Goal: Task Accomplishment & Management: Use online tool/utility

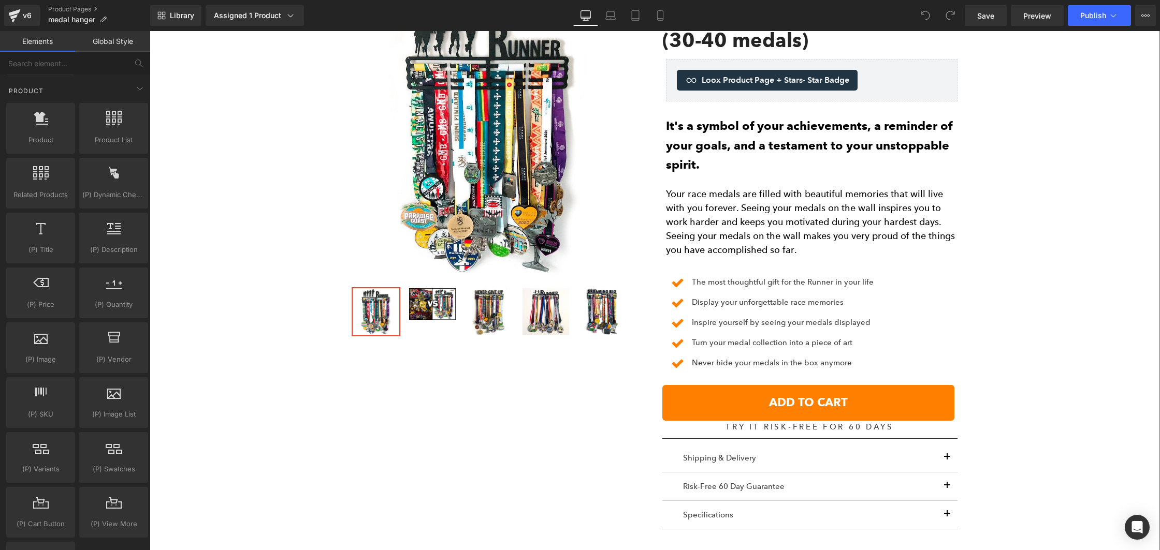
scroll to position [483, 0]
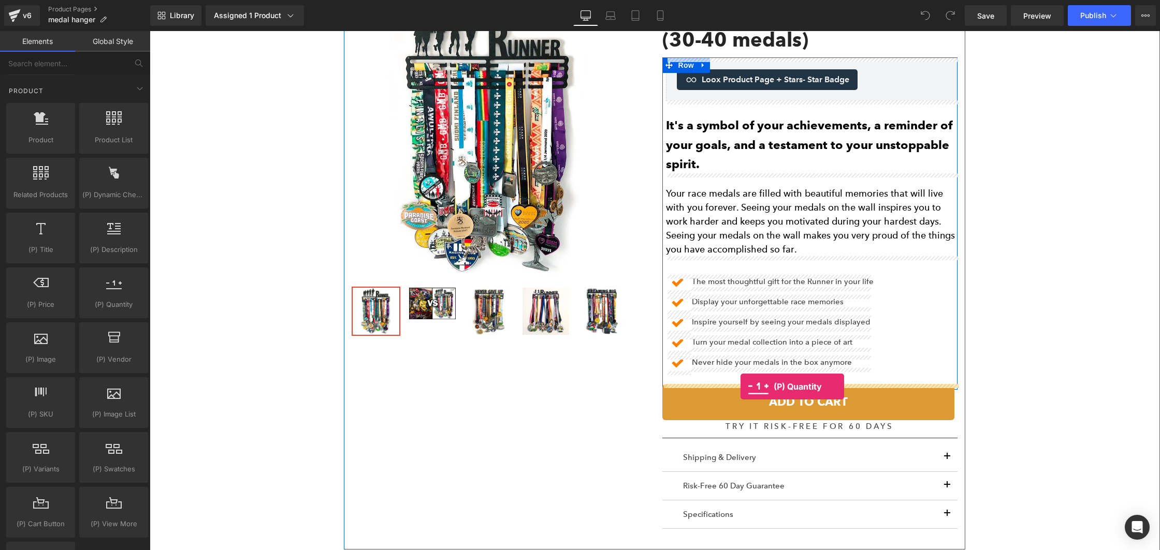
drag, startPoint x: 254, startPoint y: 321, endPoint x: 740, endPoint y: 387, distance: 491.2
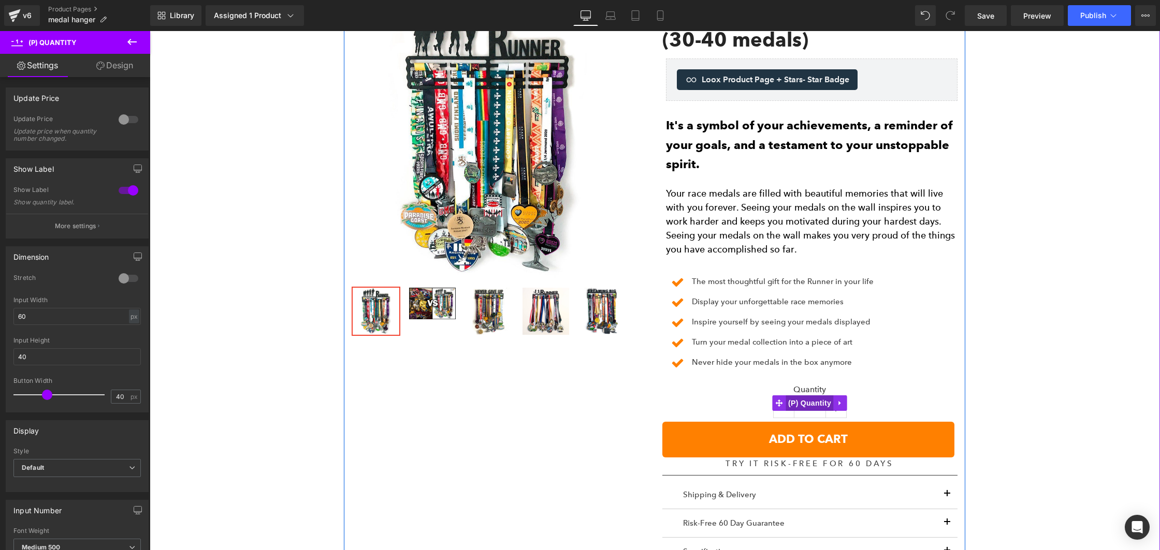
click at [801, 400] on span "(P) Quantity" at bounding box center [810, 404] width 48 height 16
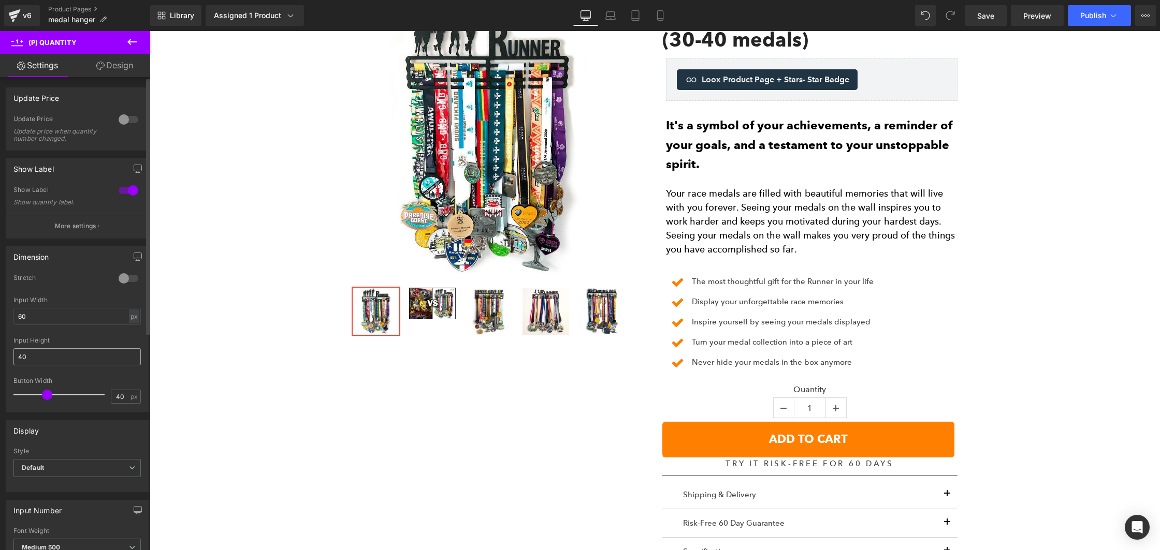
scroll to position [2, 0]
click at [126, 274] on div at bounding box center [128, 277] width 25 height 17
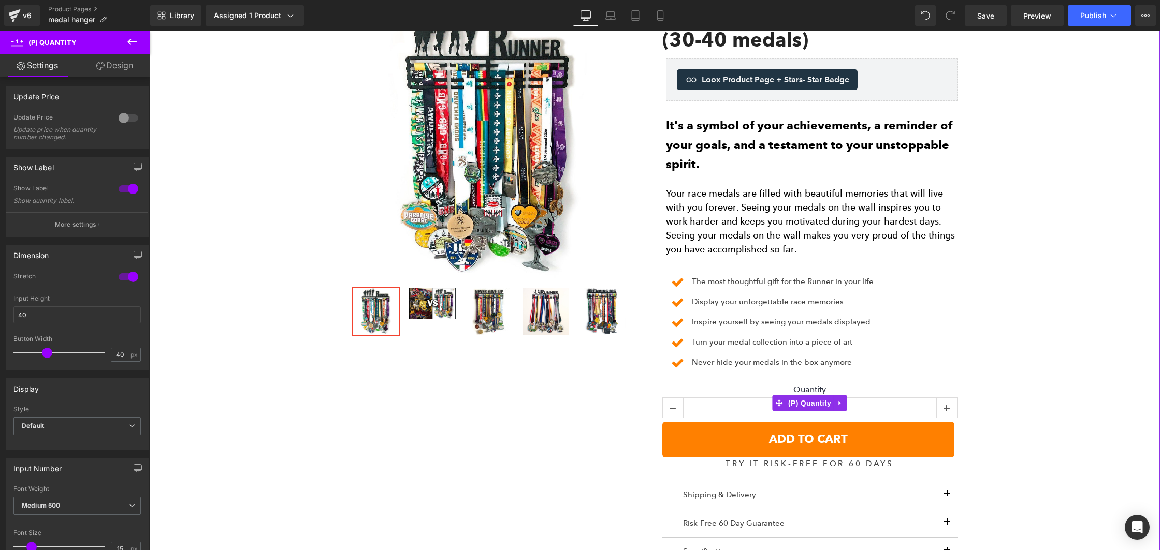
click at [806, 389] on label "Quantity" at bounding box center [809, 391] width 295 height 12
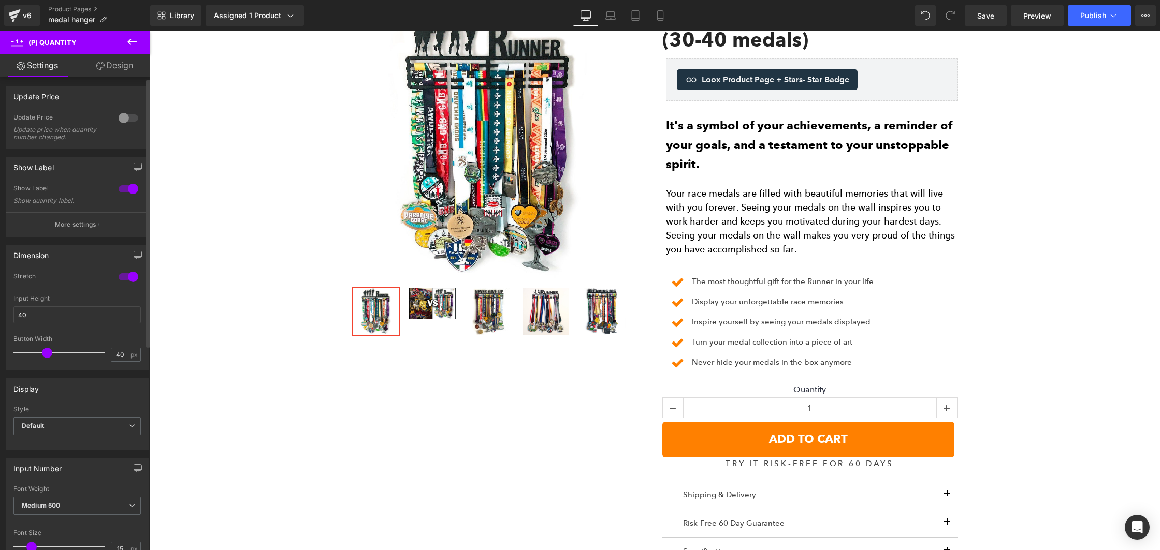
click at [124, 191] on div at bounding box center [128, 189] width 25 height 17
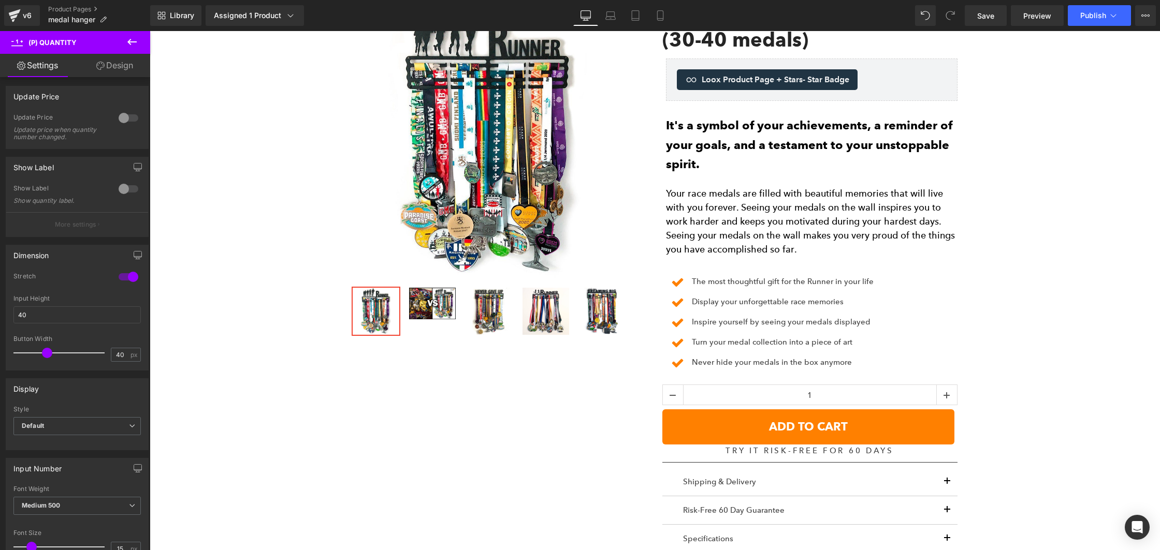
click at [122, 42] on button at bounding box center [132, 42] width 36 height 23
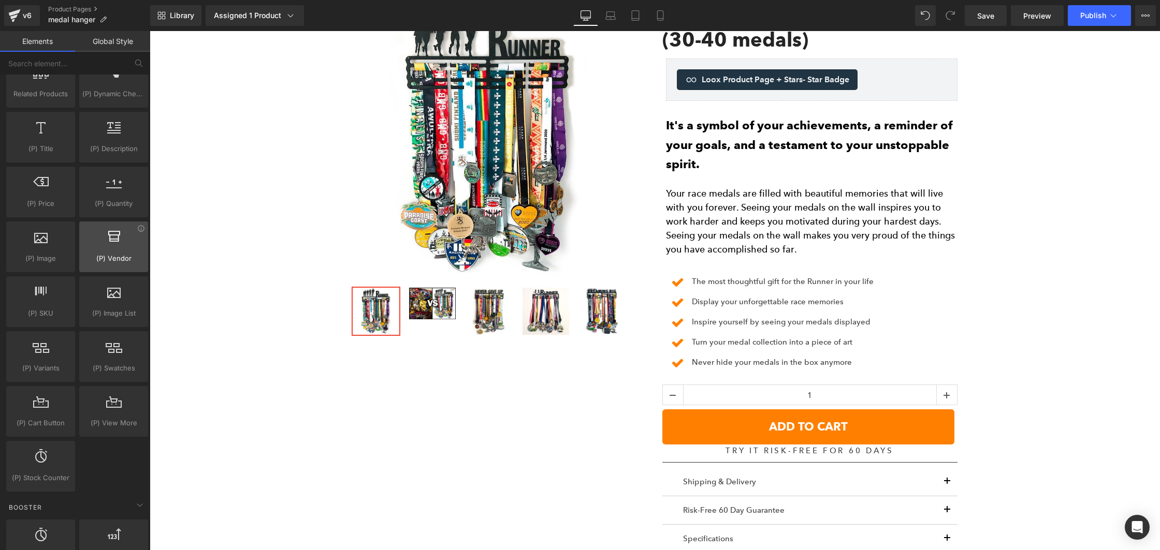
scroll to position [925, 0]
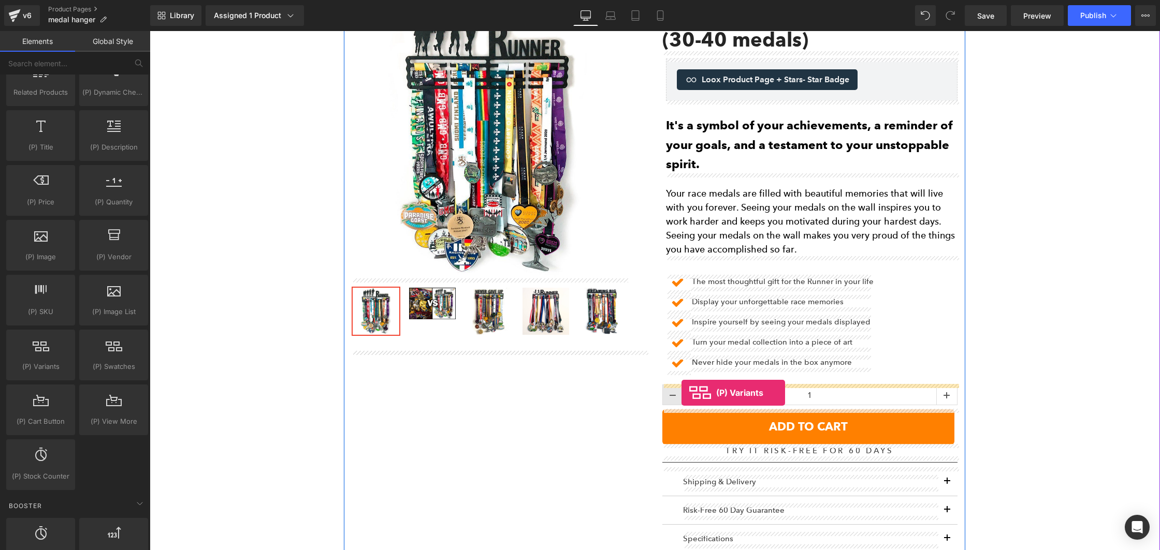
drag, startPoint x: 185, startPoint y: 389, endPoint x: 681, endPoint y: 393, distance: 496.6
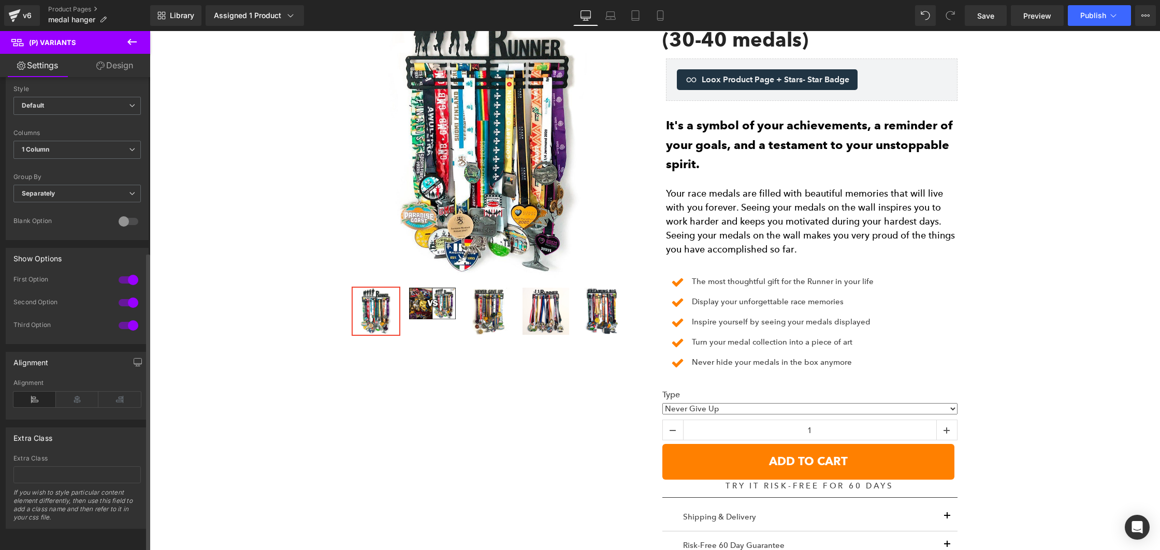
scroll to position [0, 0]
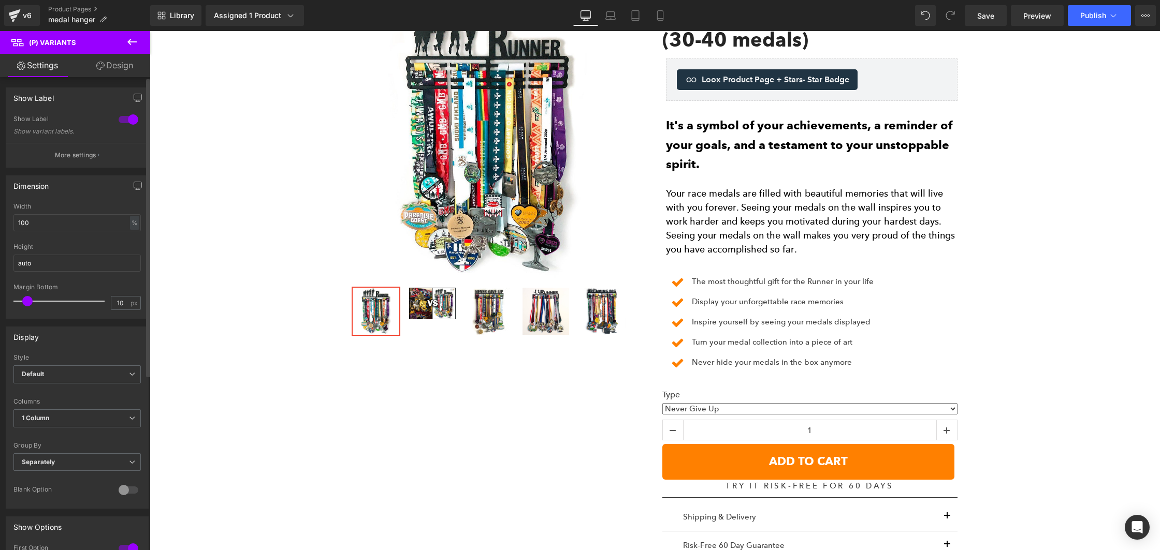
click at [128, 120] on div at bounding box center [128, 119] width 25 height 17
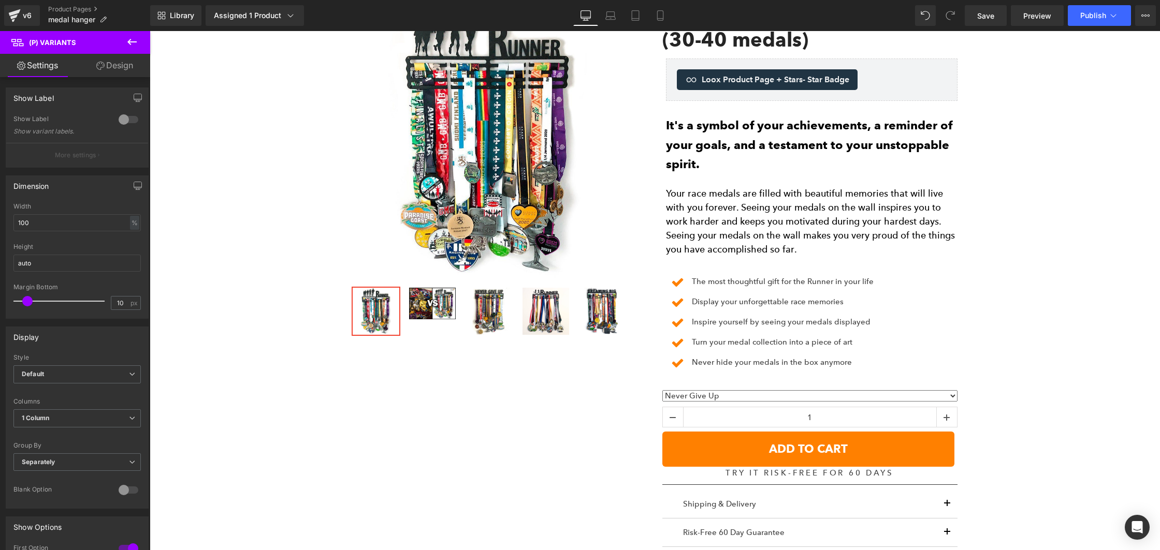
click at [99, 72] on link "Design" at bounding box center [114, 65] width 75 height 23
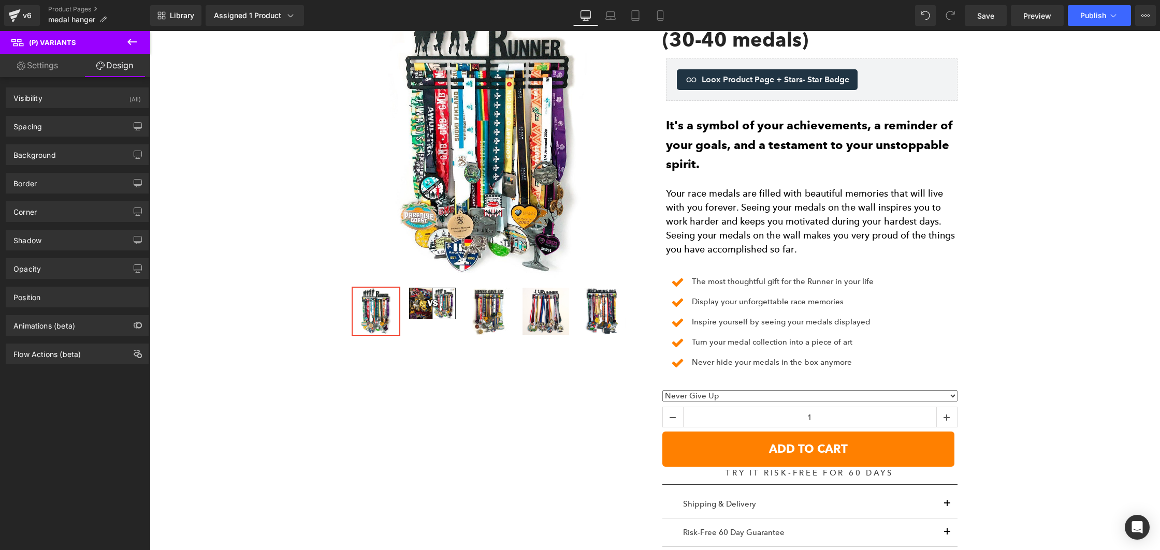
click at [45, 64] on link "Settings" at bounding box center [37, 65] width 75 height 23
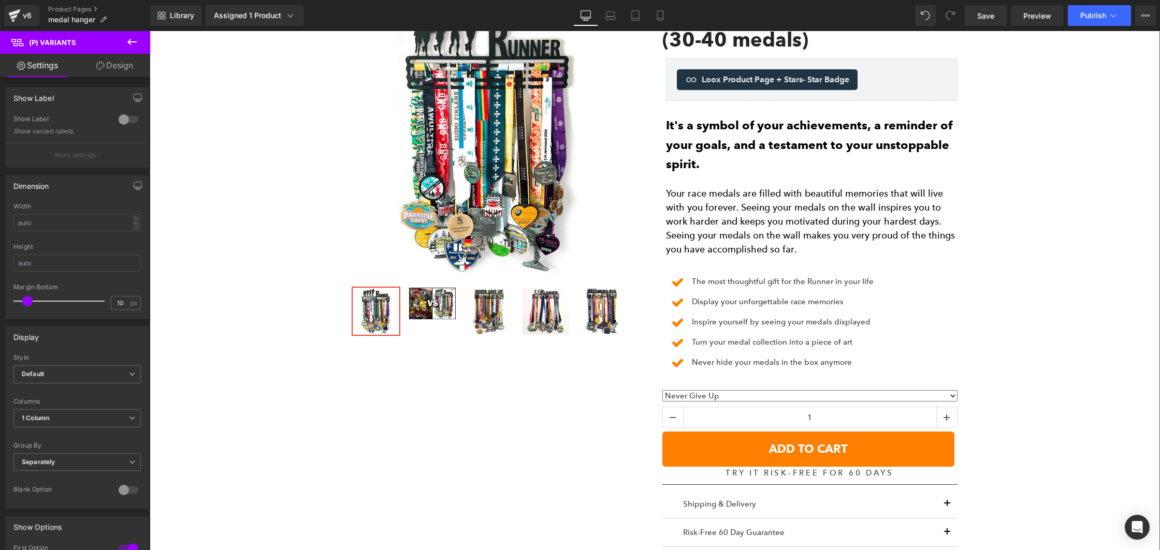
click at [719, 391] on select "Never Give Up Runner Never Stop Dreaming Big Triathlon No Limits Unstoppable Sh…" at bounding box center [809, 395] width 295 height 11
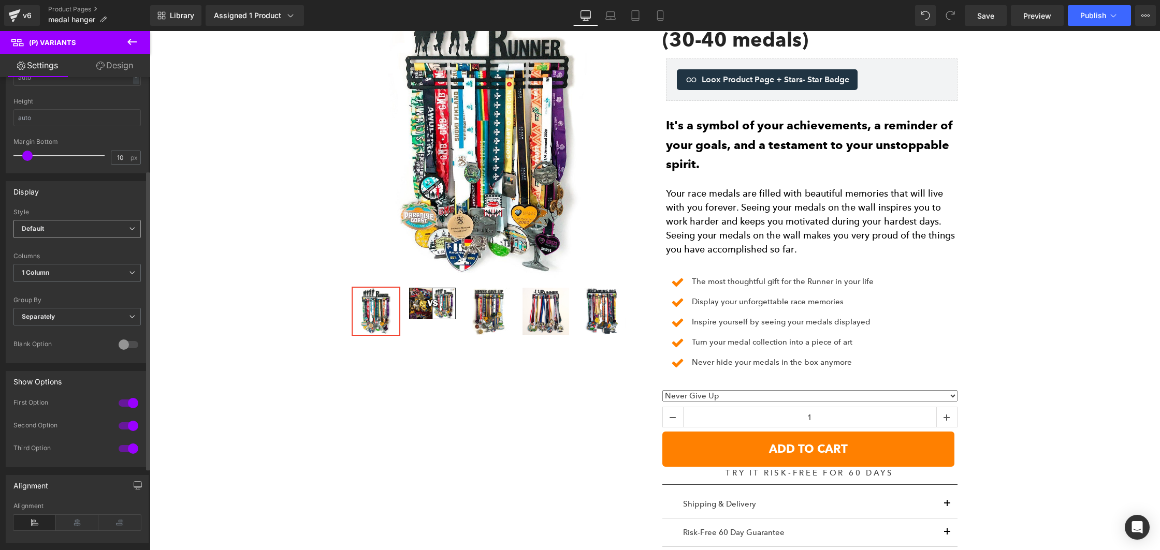
scroll to position [147, 0]
click at [54, 219] on span "Default" at bounding box center [76, 228] width 127 height 18
click at [55, 221] on span "Default" at bounding box center [74, 228] width 123 height 18
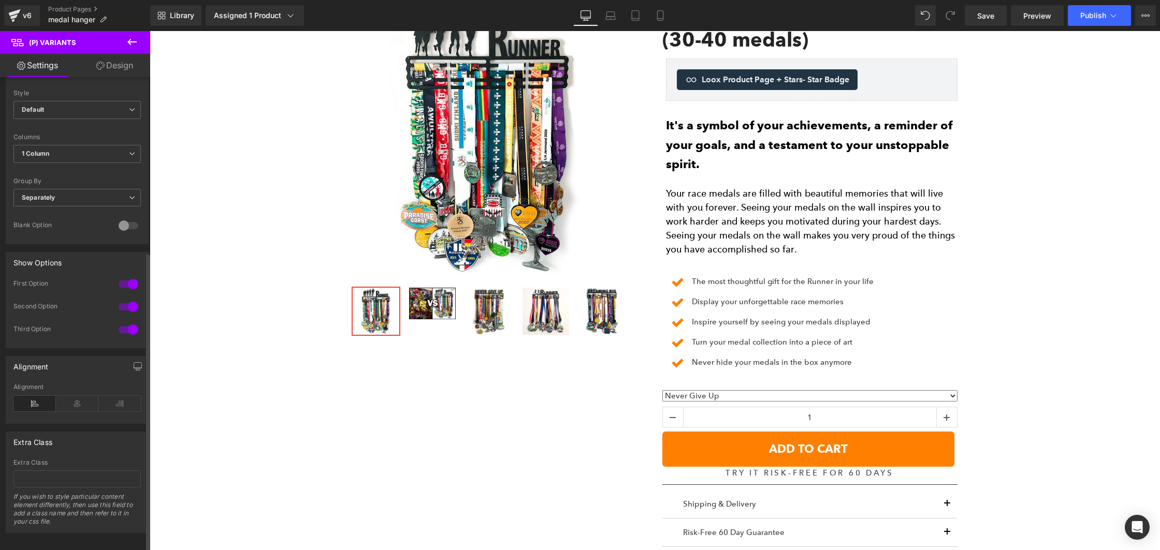
scroll to position [277, 0]
click at [72, 185] on span "Separately" at bounding box center [76, 194] width 127 height 18
click at [69, 185] on span "Separately" at bounding box center [74, 194] width 123 height 18
click at [64, 141] on span "1 Column" at bounding box center [76, 150] width 127 height 18
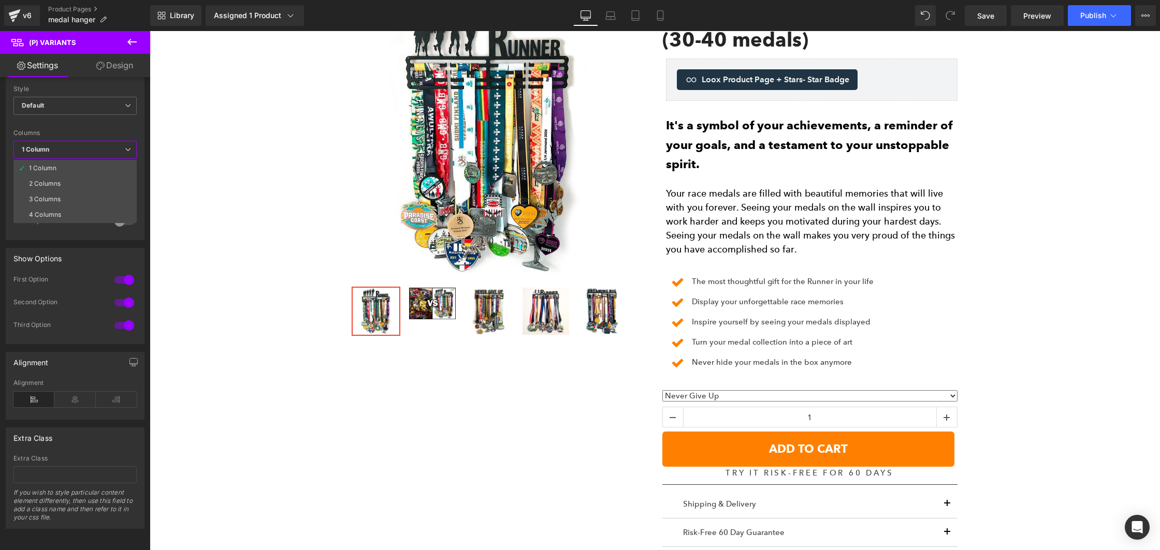
scroll to position [483, 0]
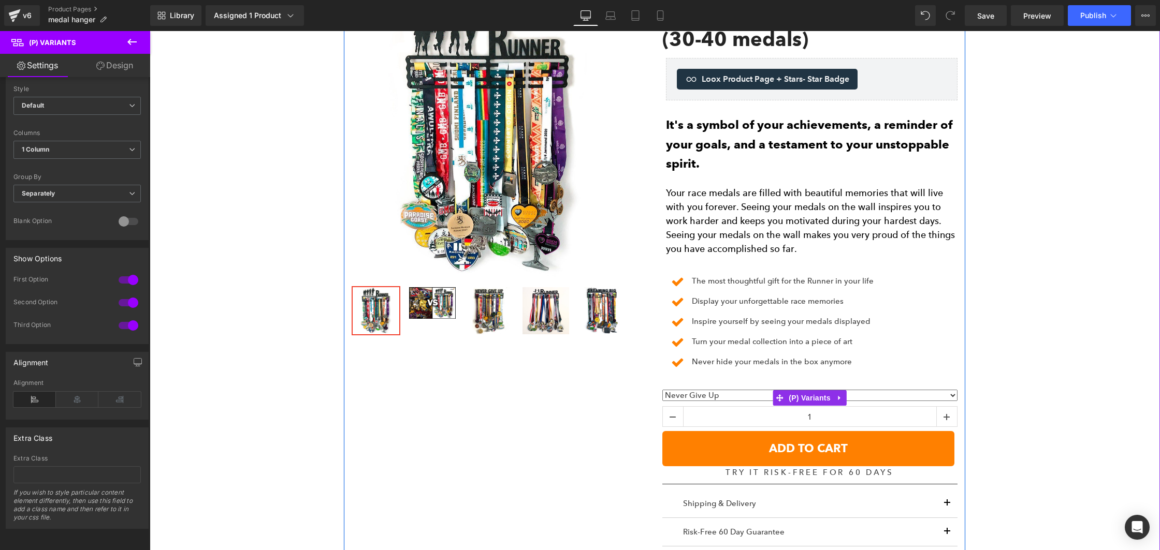
click at [743, 393] on select "Never Give Up Runner Never Stop Dreaming Big Triathlon No Limits Unstoppable Sh…" at bounding box center [809, 395] width 295 height 11
click at [848, 400] on select "Never Give Up Runner Never Stop Dreaming Big Triathlon No Limits Unstoppable Sh…" at bounding box center [809, 395] width 295 height 11
click at [837, 395] on icon at bounding box center [839, 398] width 7 height 8
drag, startPoint x: 847, startPoint y: 398, endPoint x: 259, endPoint y: 306, distance: 595.4
click at [846, 398] on icon at bounding box center [846, 398] width 7 height 8
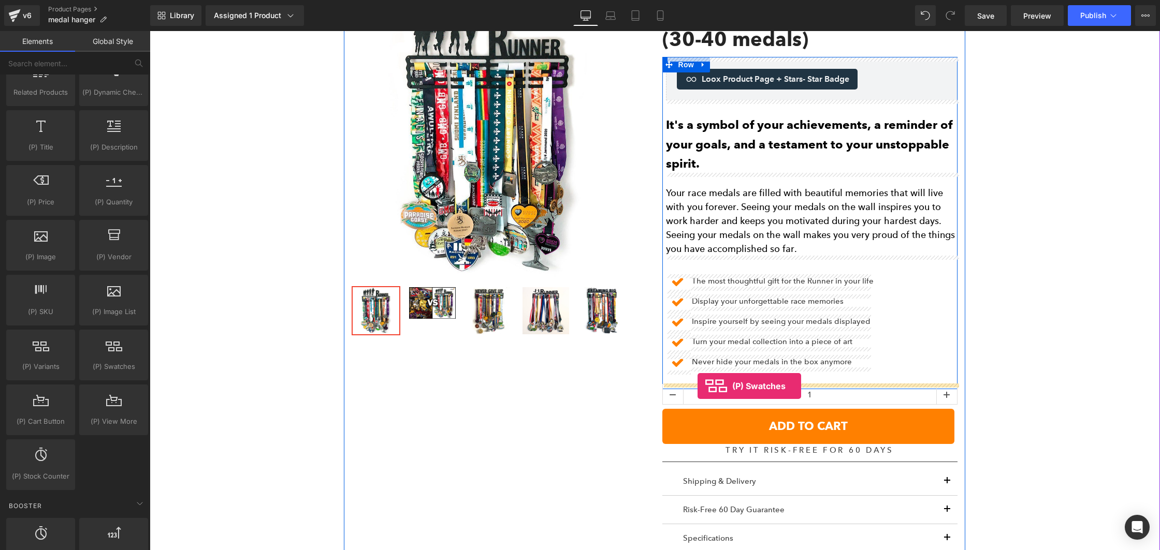
drag, startPoint x: 256, startPoint y: 386, endPoint x: 698, endPoint y: 386, distance: 441.7
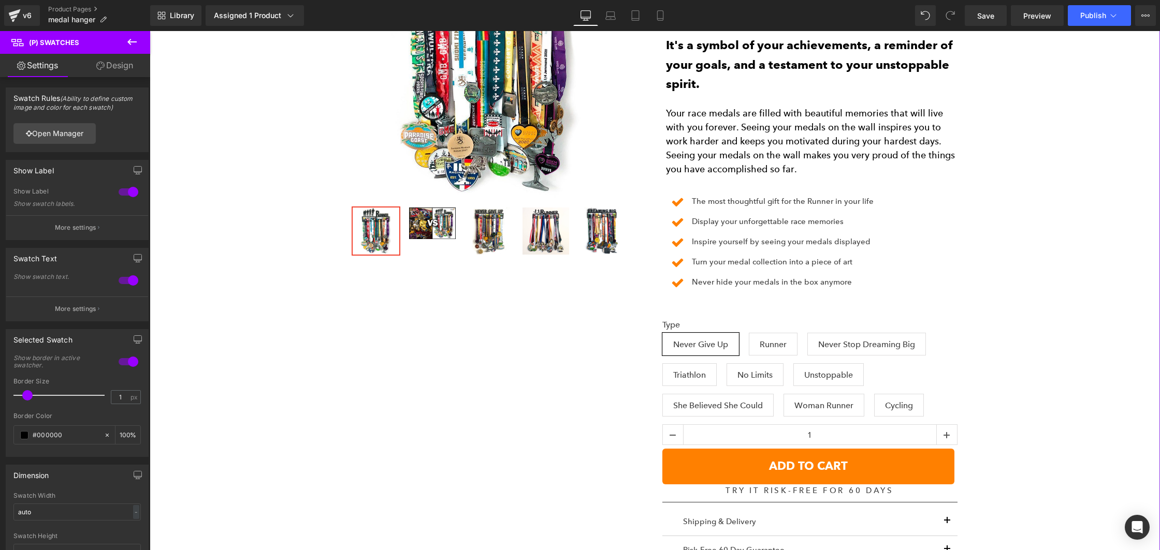
scroll to position [568, 0]
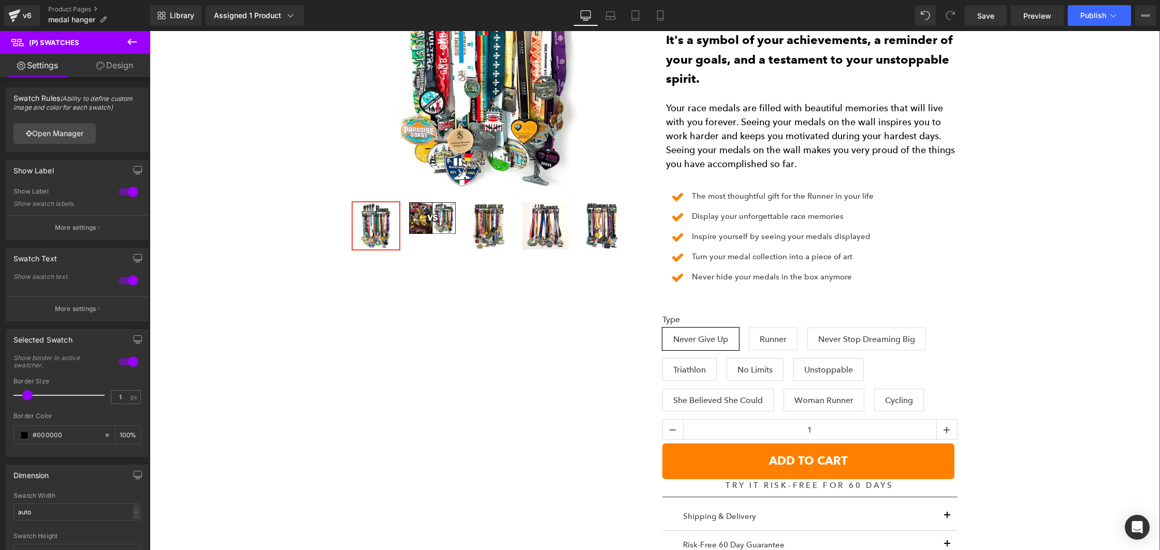
click at [842, 195] on p "The most thoughtful gift for the Runner in your life" at bounding box center [783, 196] width 182 height 12
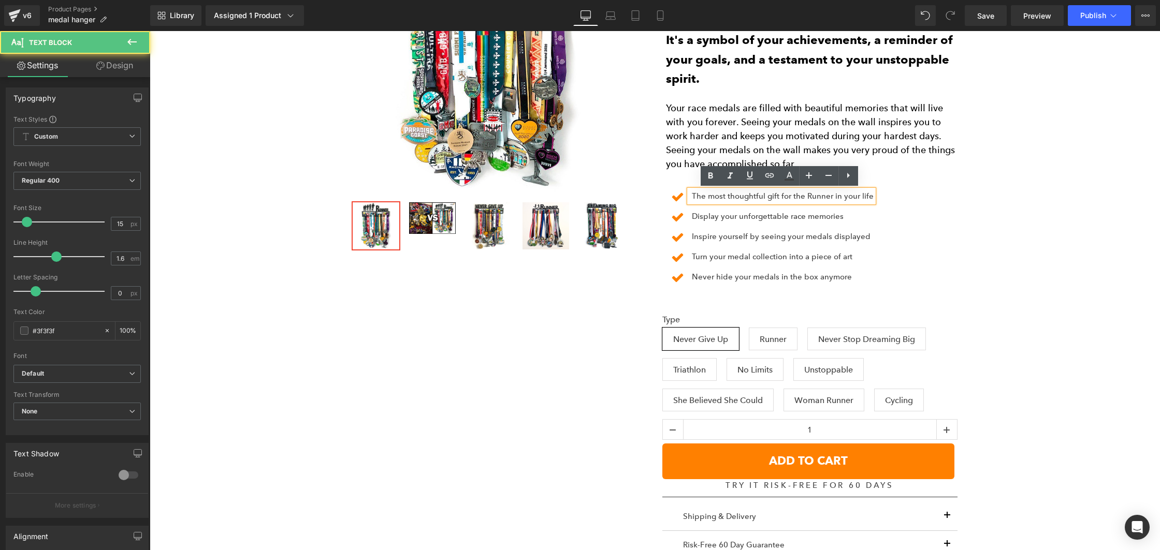
click at [906, 225] on div "Icon The most thoughtful gift for the Runner in your life Text Block Icon Displ…" at bounding box center [812, 240] width 292 height 101
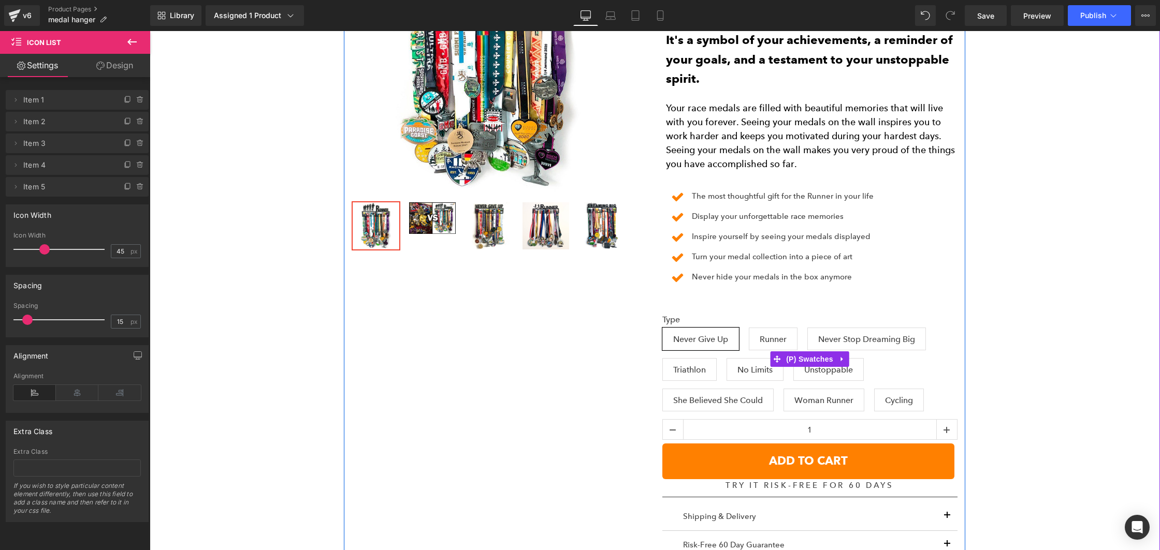
drag, startPoint x: 755, startPoint y: 301, endPoint x: 722, endPoint y: 303, distance: 32.7
click at [754, 301] on div "Type Never Give Up Runner Never Stop Dreaming Big Triathlon No Limits Unstoppab…" at bounding box center [809, 359] width 295 height 120
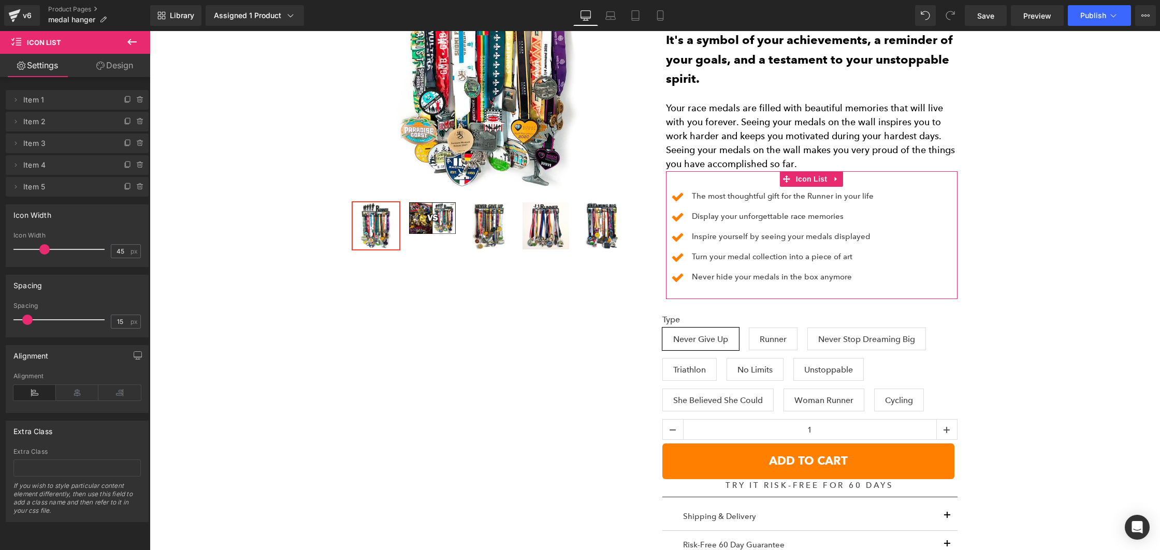
click at [96, 62] on icon at bounding box center [100, 66] width 8 height 8
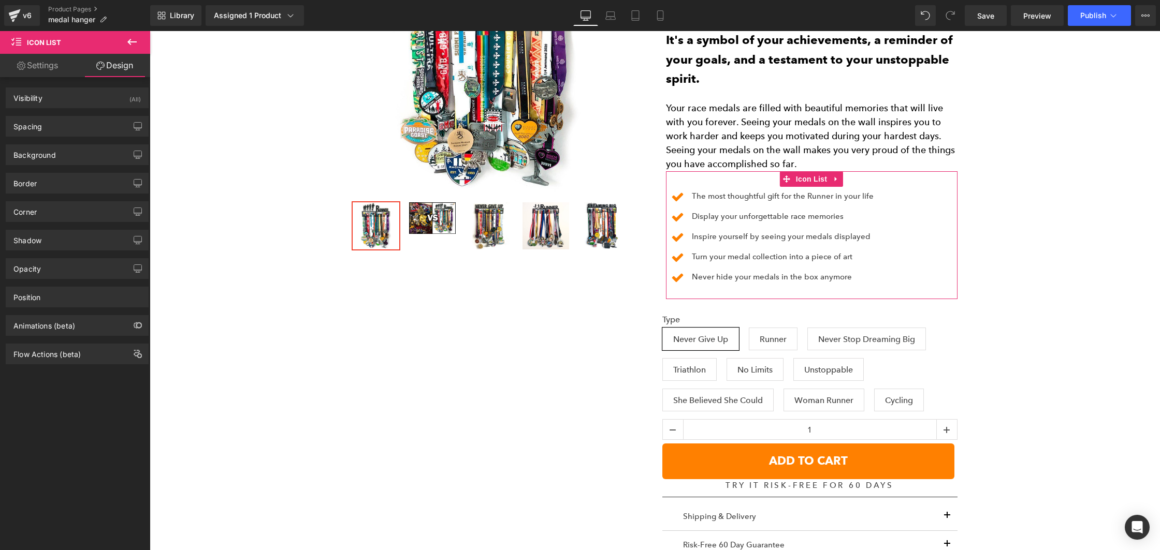
drag, startPoint x: 62, startPoint y: 123, endPoint x: 78, endPoint y: 147, distance: 28.6
click at [62, 124] on div "Spacing" at bounding box center [77, 127] width 142 height 20
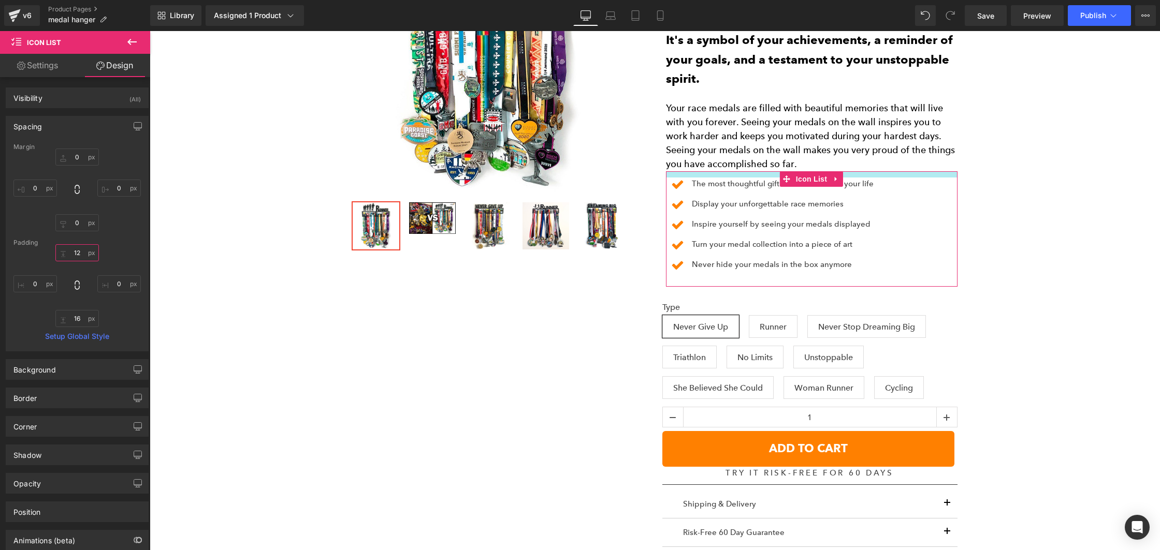
drag, startPoint x: 83, startPoint y: 250, endPoint x: 91, endPoint y: 261, distance: 13.5
click at [84, 261] on div "12px 12 0px 0 16px 16 0px 0" at bounding box center [76, 285] width 127 height 83
type input "14"
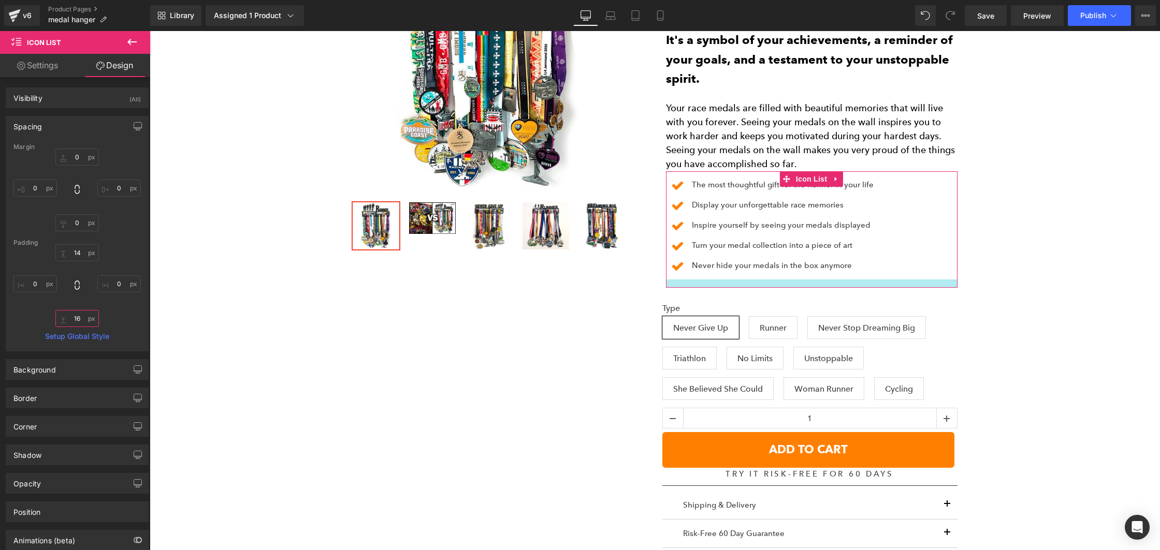
click at [85, 312] on input "16" at bounding box center [76, 318] width 43 height 17
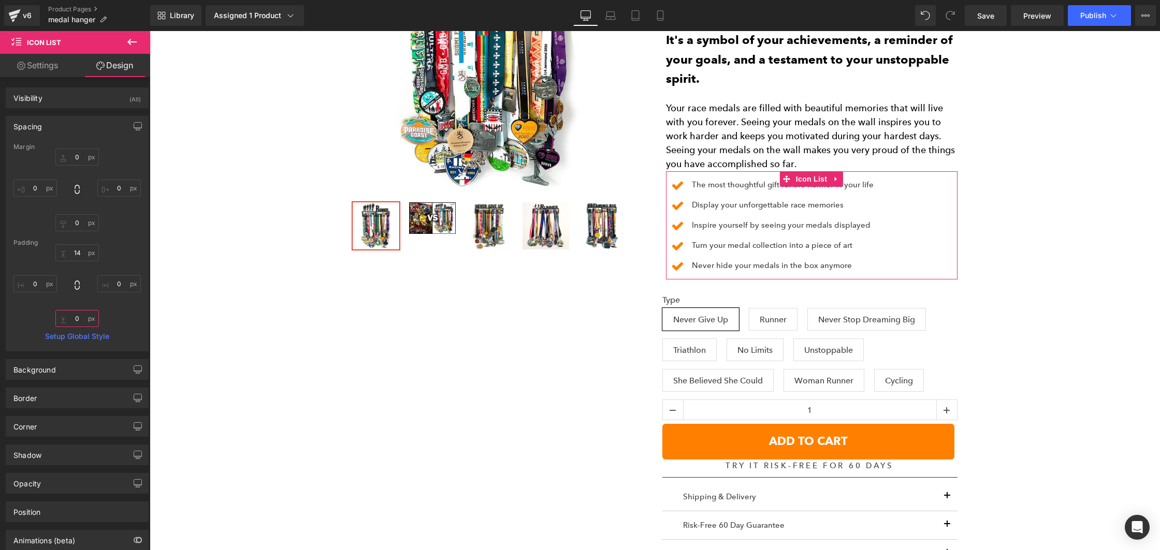
drag, startPoint x: 89, startPoint y: 319, endPoint x: 92, endPoint y: 336, distance: 17.4
click at [92, 336] on div "Margin 0px 0 0px 0 0px 0 0px 0 Padding 14px 14 0px 0 0px 0 0px 0 Setup Global S…" at bounding box center [77, 247] width 142 height 208
type input "0"
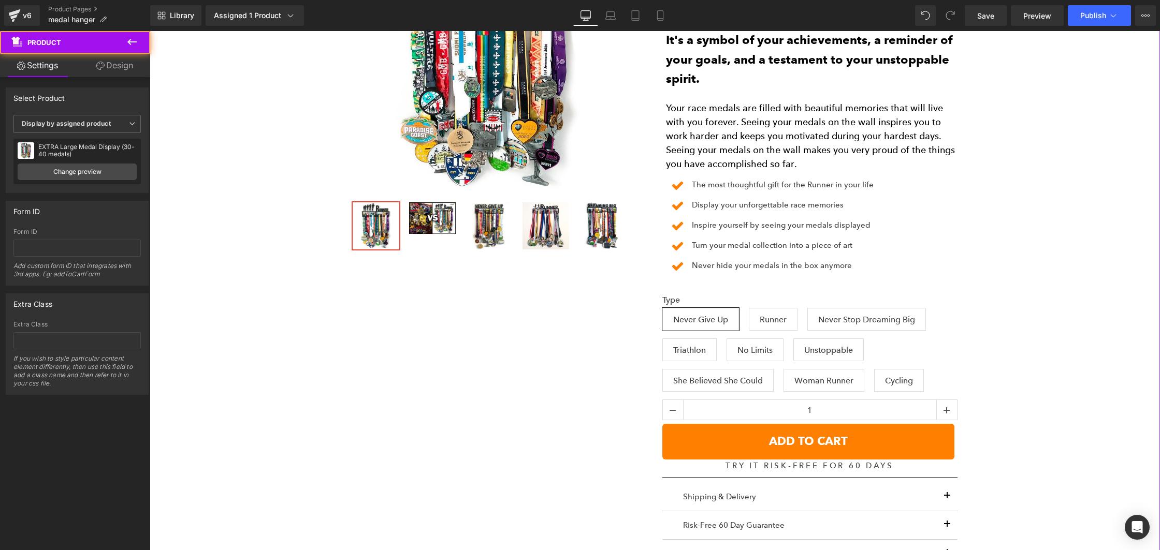
click at [1088, 191] on div "Give the sports medals you worked so hard for a super special place instead of …" at bounding box center [654, 334] width 999 height 1555
click at [1083, 200] on div "Give the sports medals you worked so hard for a super special place instead of …" at bounding box center [654, 334] width 999 height 1555
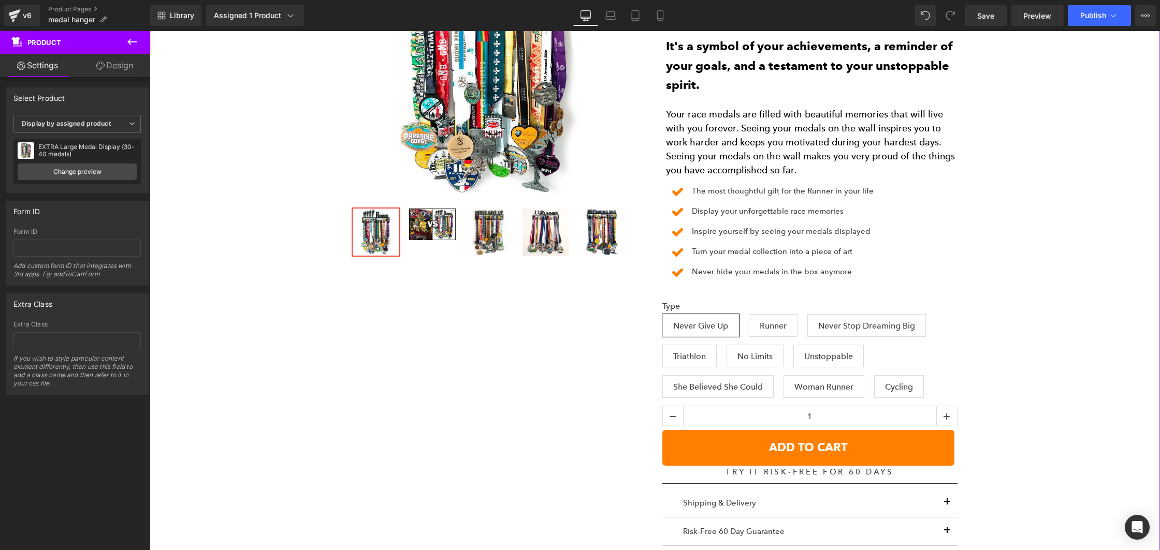
scroll to position [561, 0]
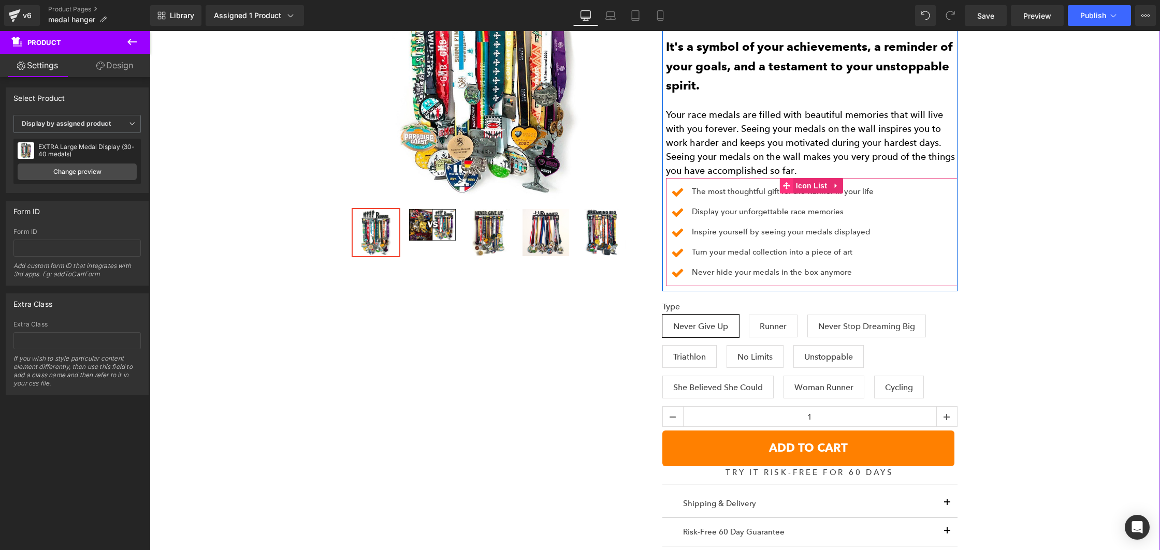
click at [796, 184] on span "Icon List" at bounding box center [811, 186] width 36 height 16
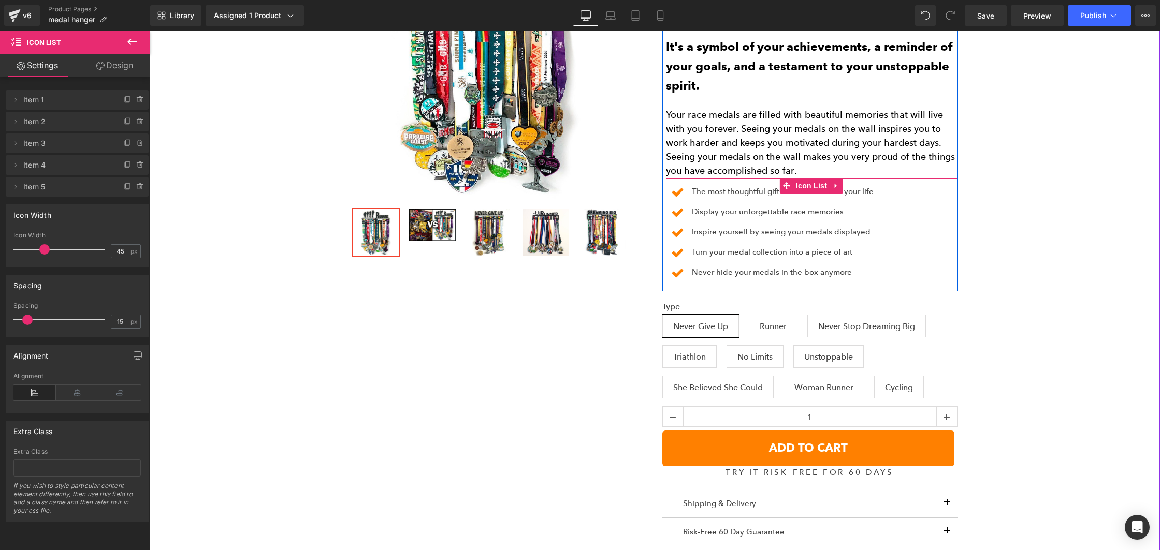
click at [717, 193] on p "The most thoughtful gift for the Runner in your life" at bounding box center [783, 191] width 182 height 12
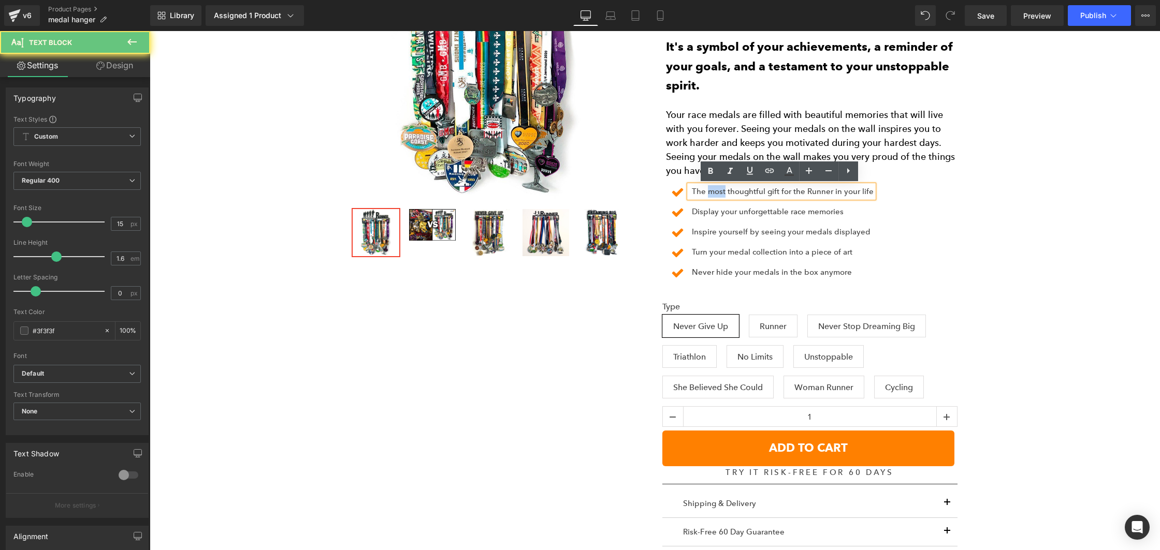
click at [717, 193] on p "The most thoughtful gift for the Runner in your life" at bounding box center [783, 191] width 182 height 12
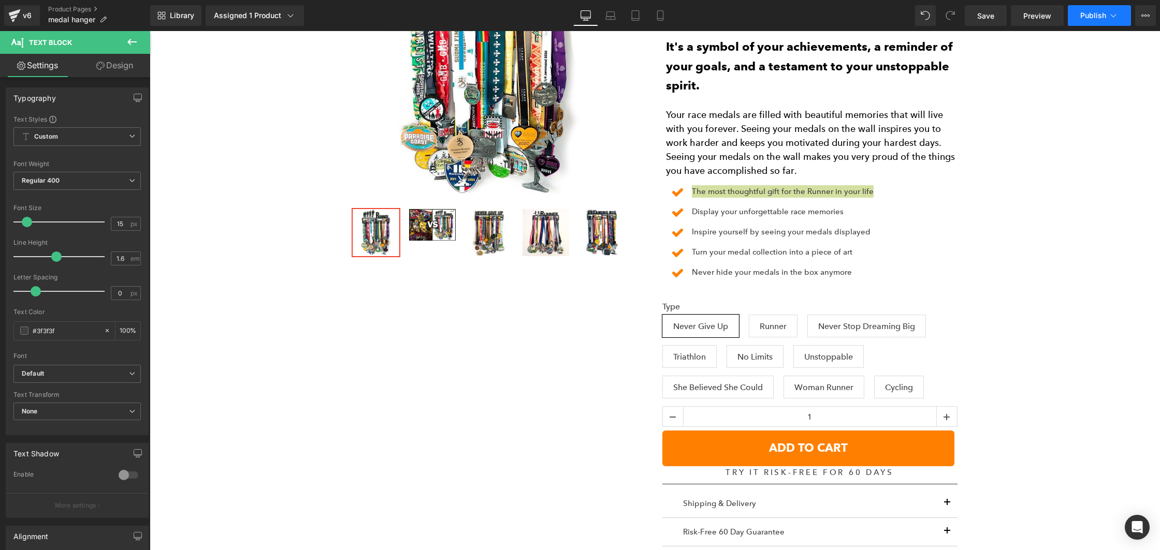
click at [1100, 18] on span "Publish" at bounding box center [1093, 15] width 26 height 8
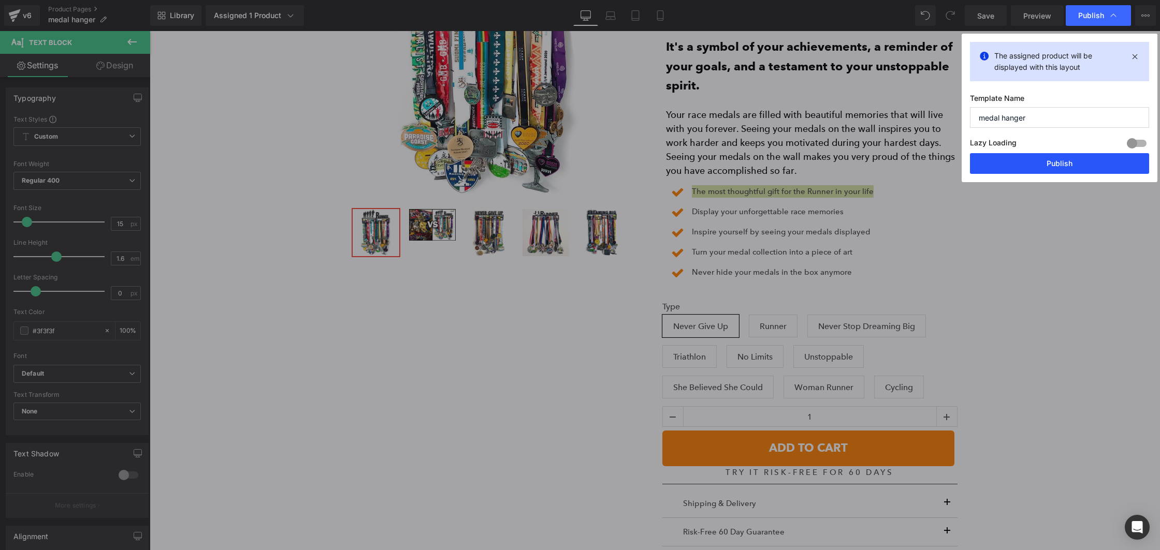
click at [1098, 169] on button "Publish" at bounding box center [1059, 163] width 179 height 21
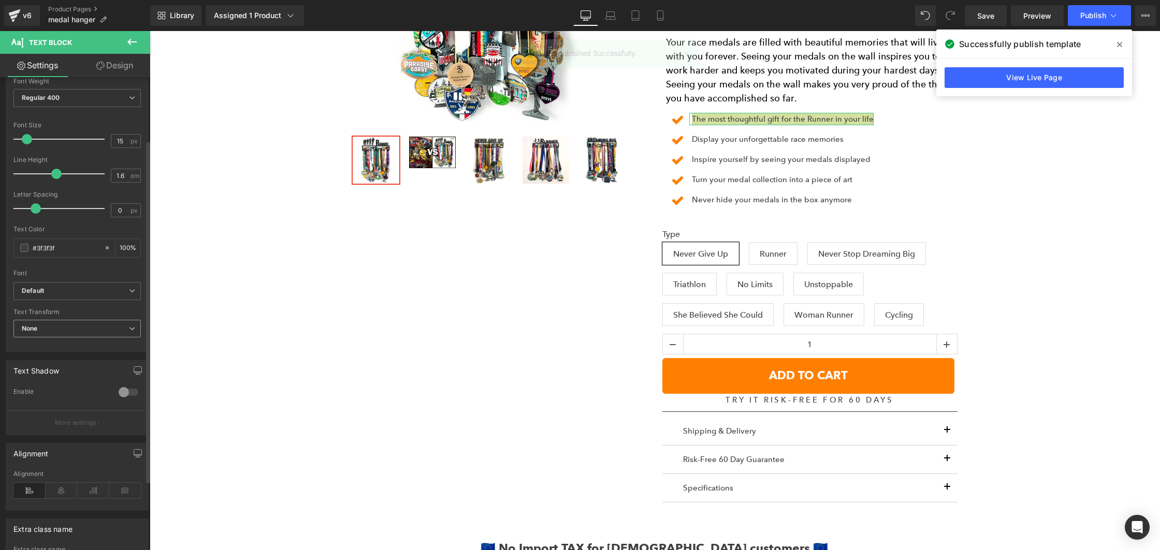
scroll to position [64, 0]
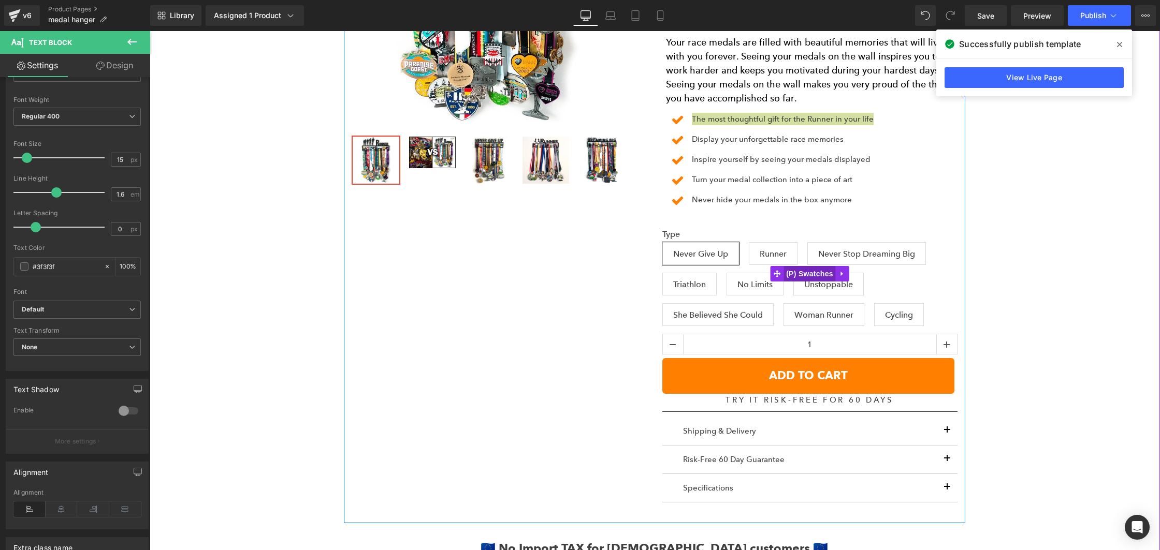
click at [794, 274] on span "(P) Swatches" at bounding box center [809, 274] width 52 height 16
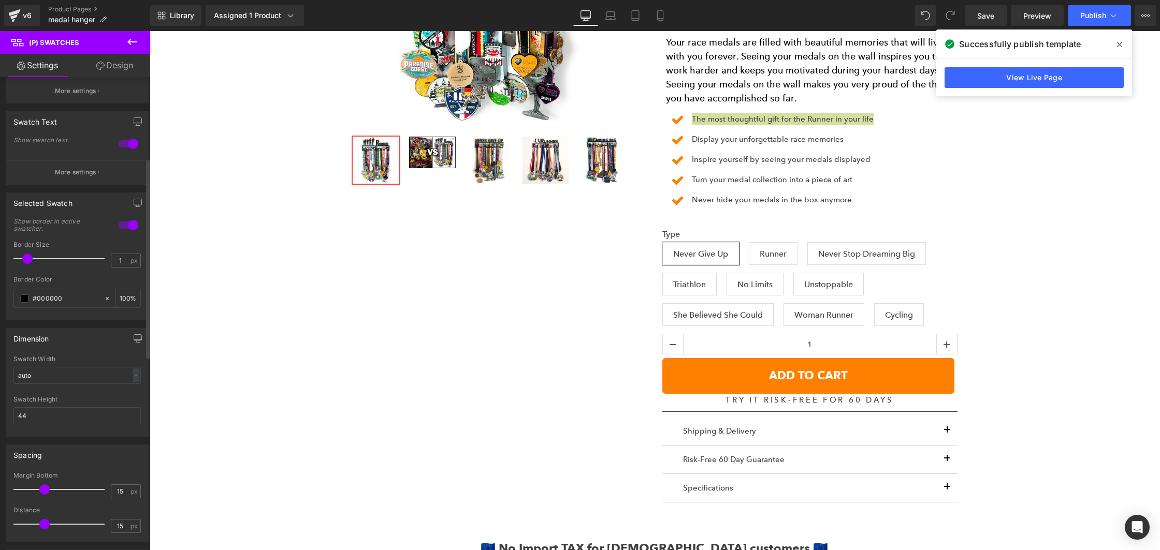
scroll to position [193, 0]
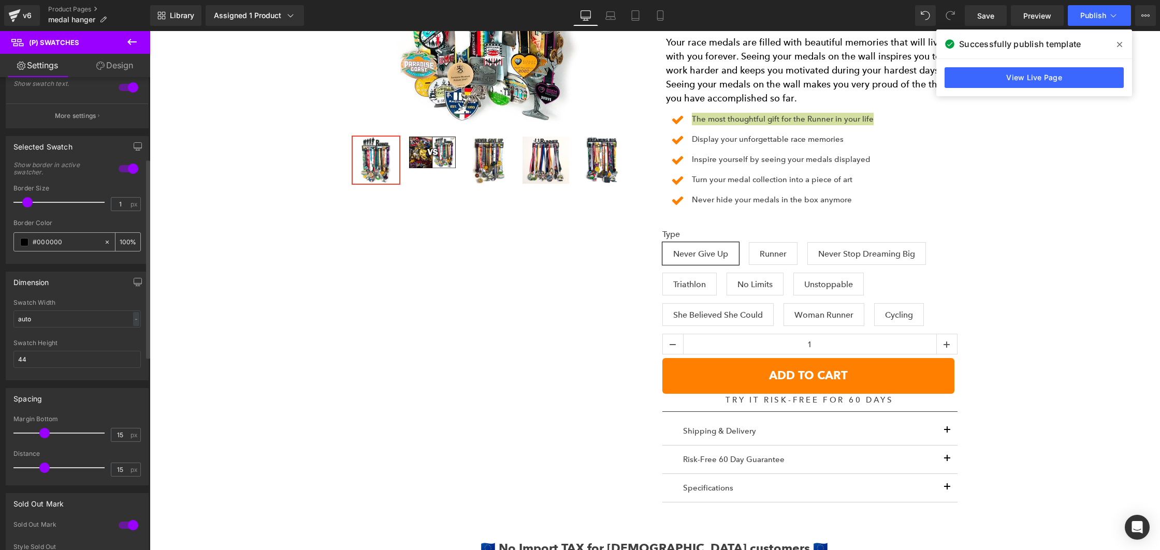
click at [28, 243] on span at bounding box center [24, 242] width 8 height 8
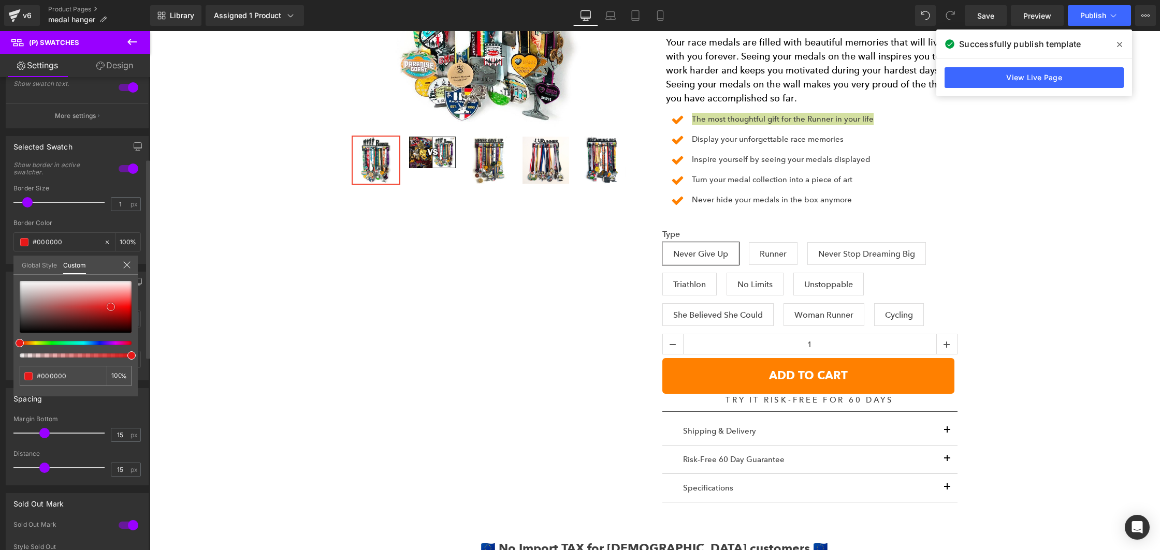
type input "#e61818"
click at [111, 307] on div at bounding box center [76, 307] width 112 height 52
type input "#e64118"
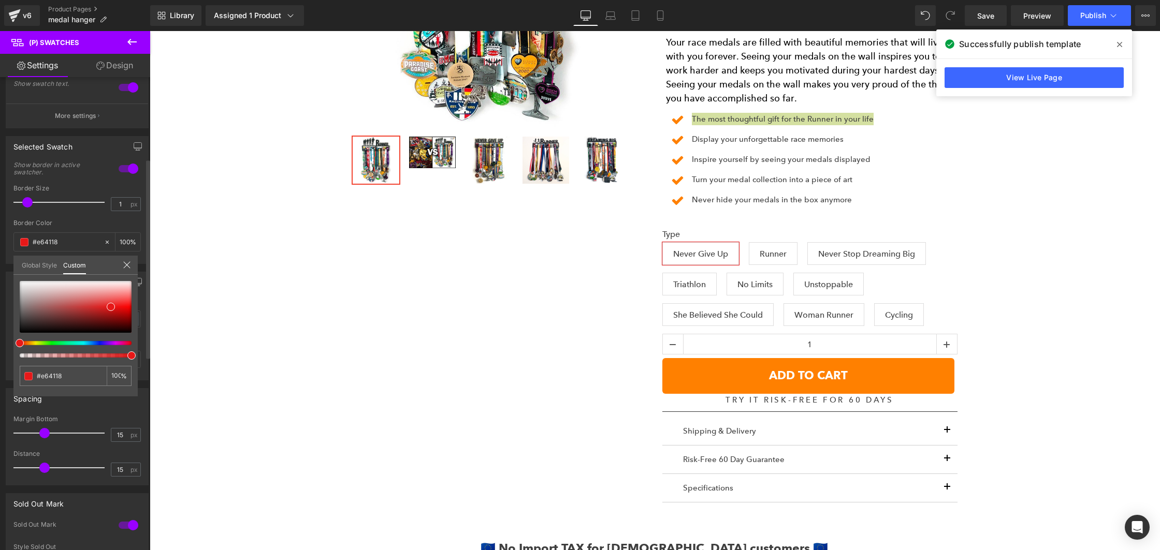
type input "#e64b18"
type input "#e65218"
type input "#e65618"
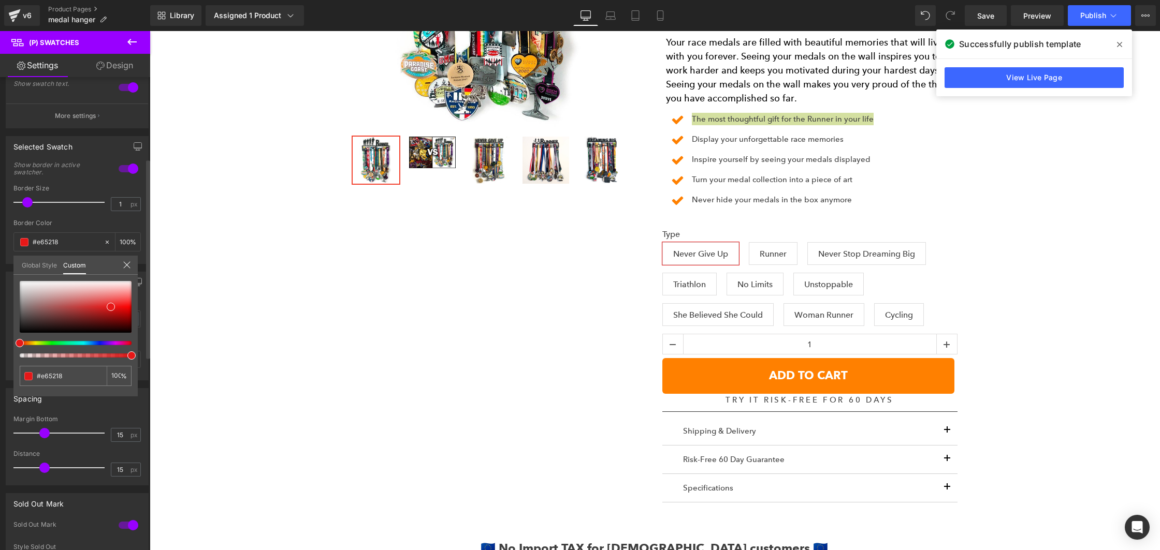
type input "#e65618"
type input "#e66318"
type input "#e66e18"
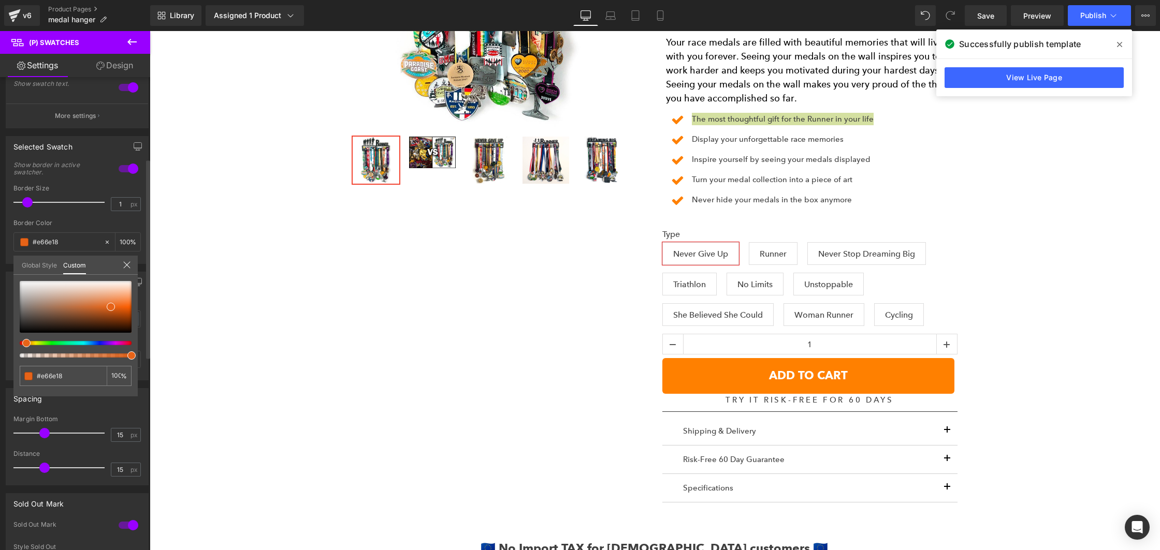
type input "#e67818"
type input "#e68618"
type input "#e67f18"
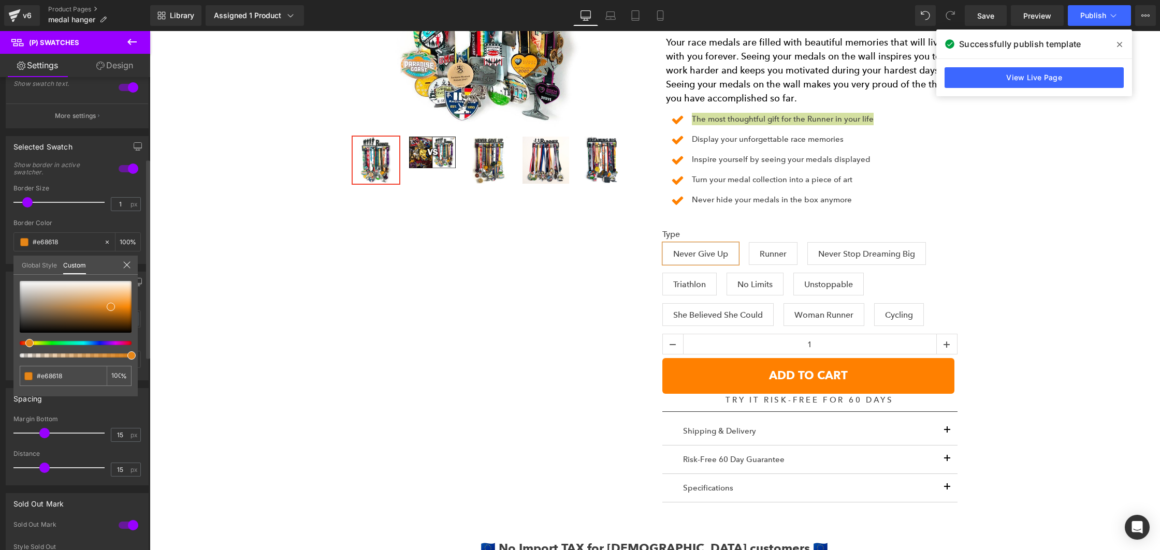
type input "#e67f18"
drag, startPoint x: 23, startPoint y: 343, endPoint x: 28, endPoint y: 343, distance: 5.7
click at [28, 343] on span at bounding box center [29, 343] width 8 height 8
type input "#e67818"
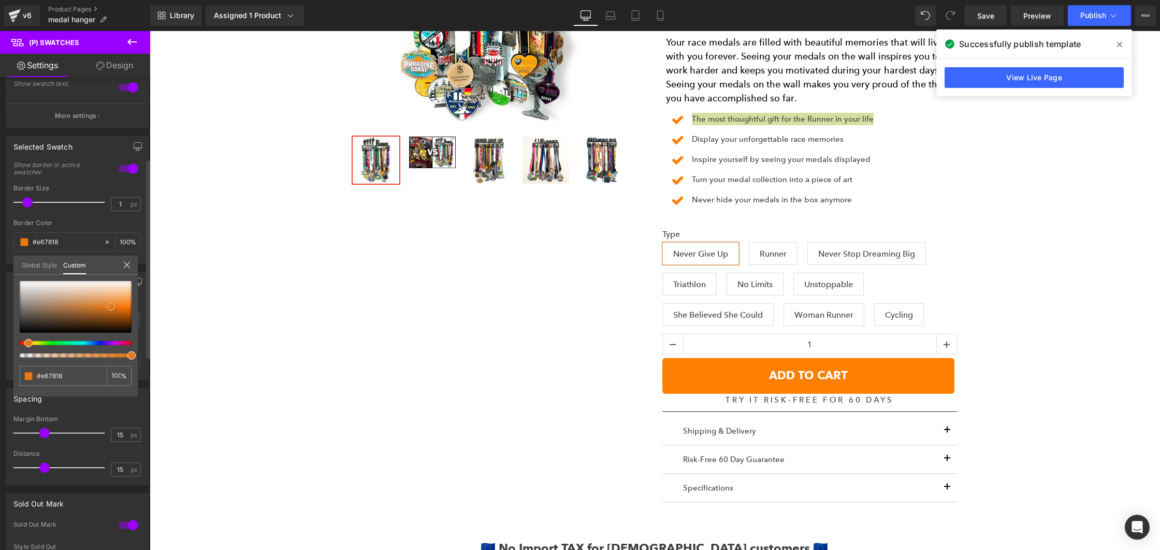
type input "#f69036"
type input "#f78d30"
click at [125, 303] on div at bounding box center [76, 307] width 112 height 52
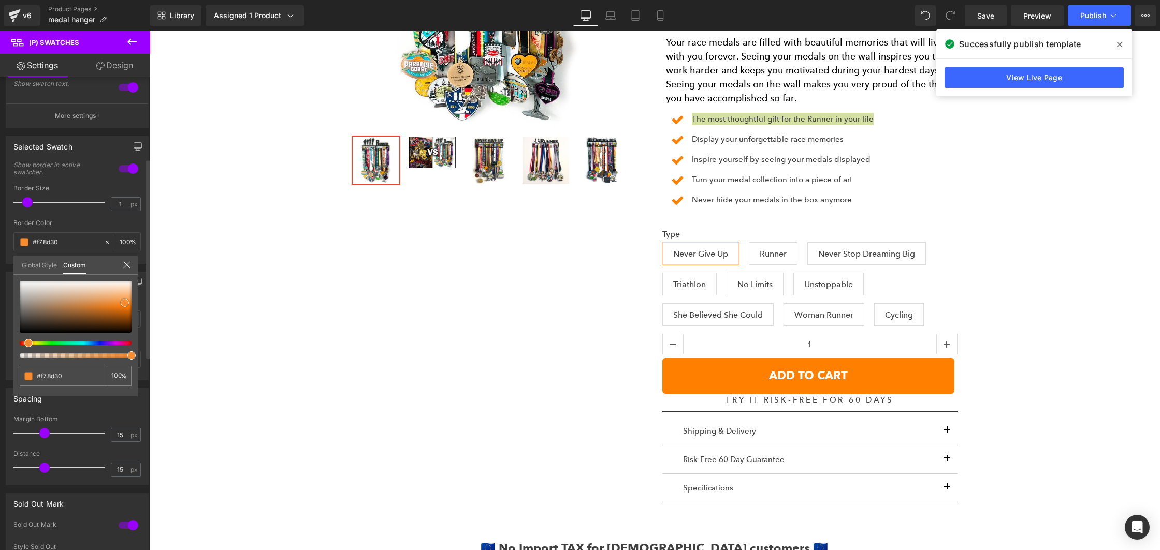
type input "#f98724"
type input "#fb7f12"
type input "#fc7c0c"
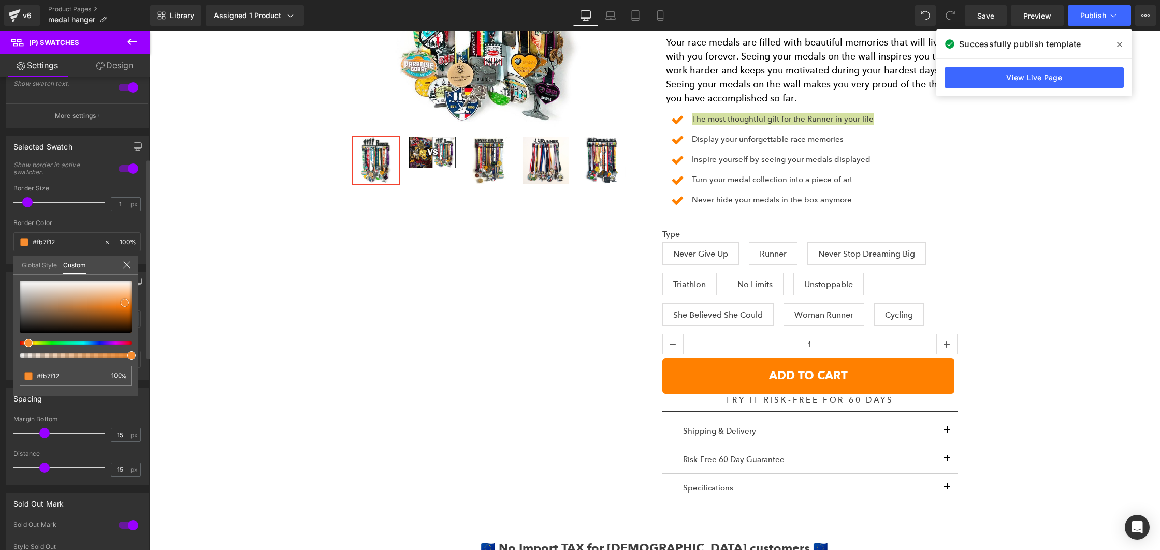
type input "#fc7c0c"
type input "#ff7905"
drag, startPoint x: 125, startPoint y: 303, endPoint x: 132, endPoint y: 307, distance: 7.6
click at [132, 307] on span at bounding box center [131, 306] width 8 height 8
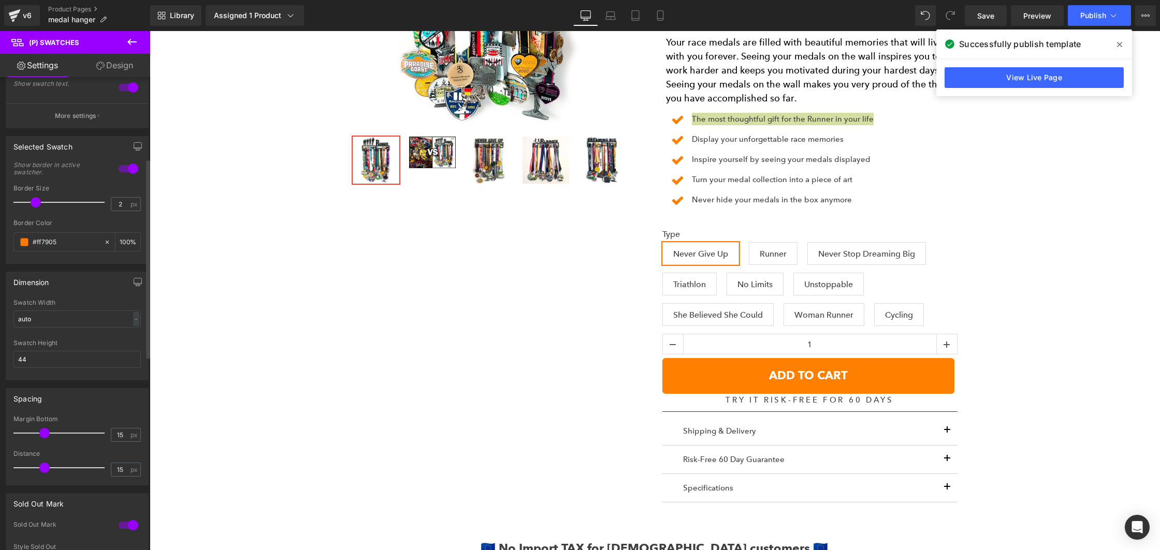
type input "3"
drag, startPoint x: 28, startPoint y: 202, endPoint x: 41, endPoint y: 202, distance: 12.4
click at [41, 202] on span at bounding box center [44, 202] width 10 height 10
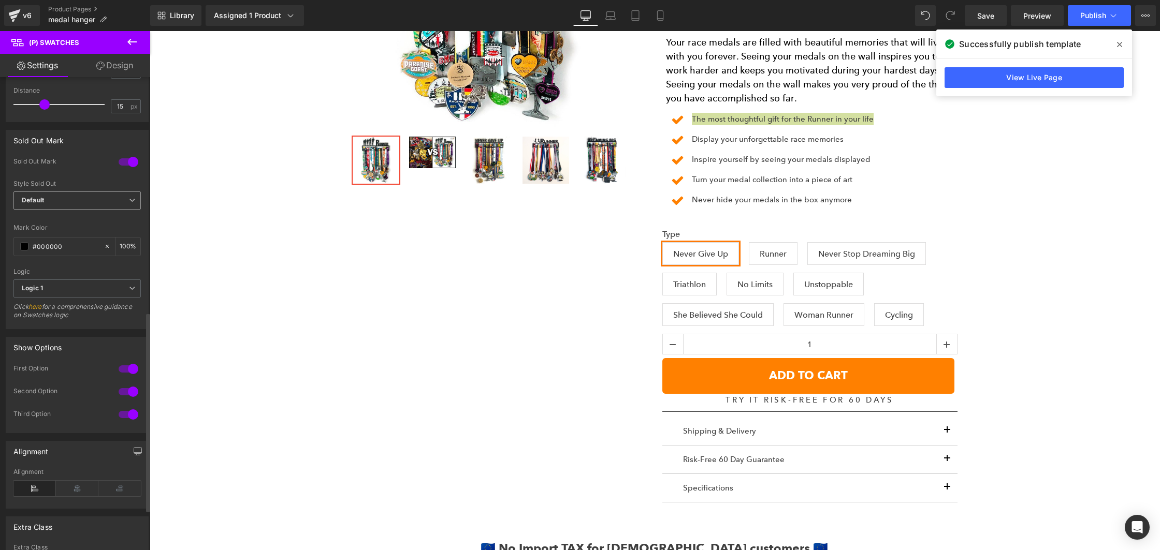
scroll to position [558, 0]
click at [23, 244] on span at bounding box center [24, 245] width 8 height 8
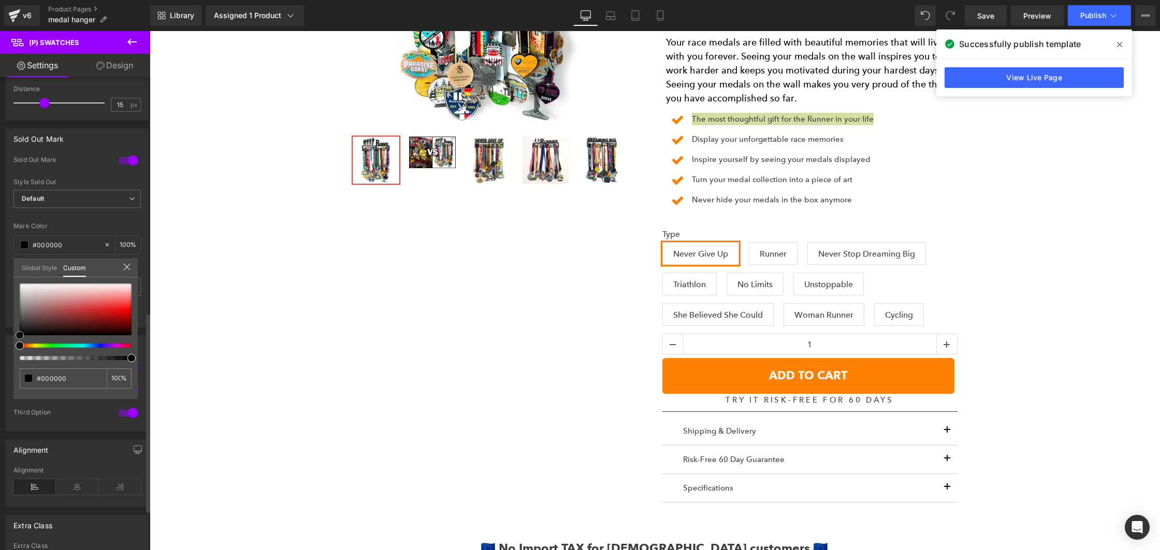
type input "#ca5858"
click at [78, 306] on div at bounding box center [76, 310] width 112 height 52
type input "#e03c3c"
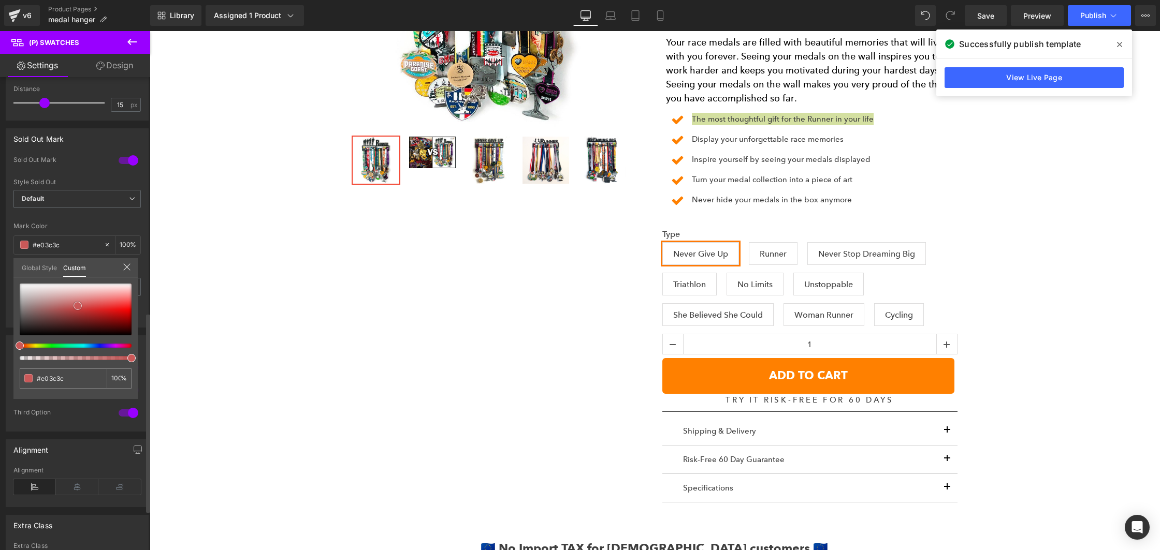
click at [101, 307] on div at bounding box center [76, 310] width 112 height 52
type input "38"
type input "36"
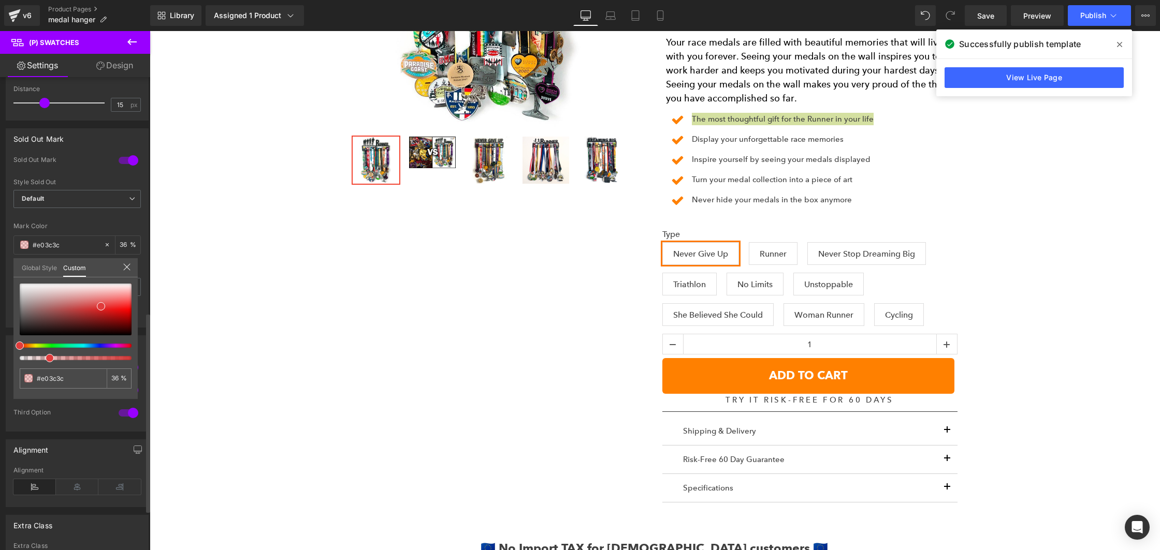
type input "27"
type input "17"
type input "11"
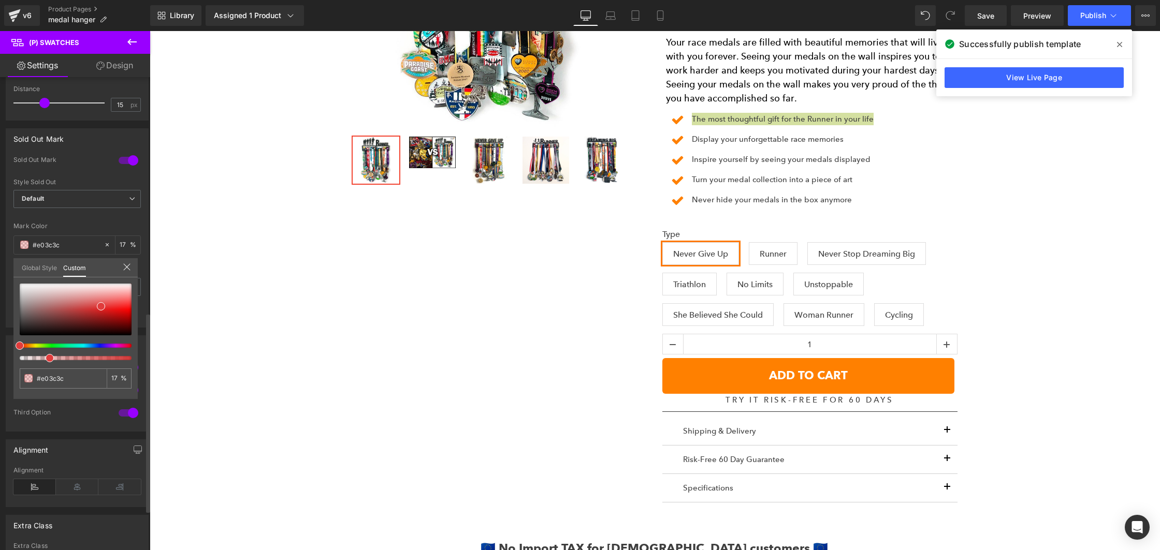
type input "11"
type input "8"
type input "7"
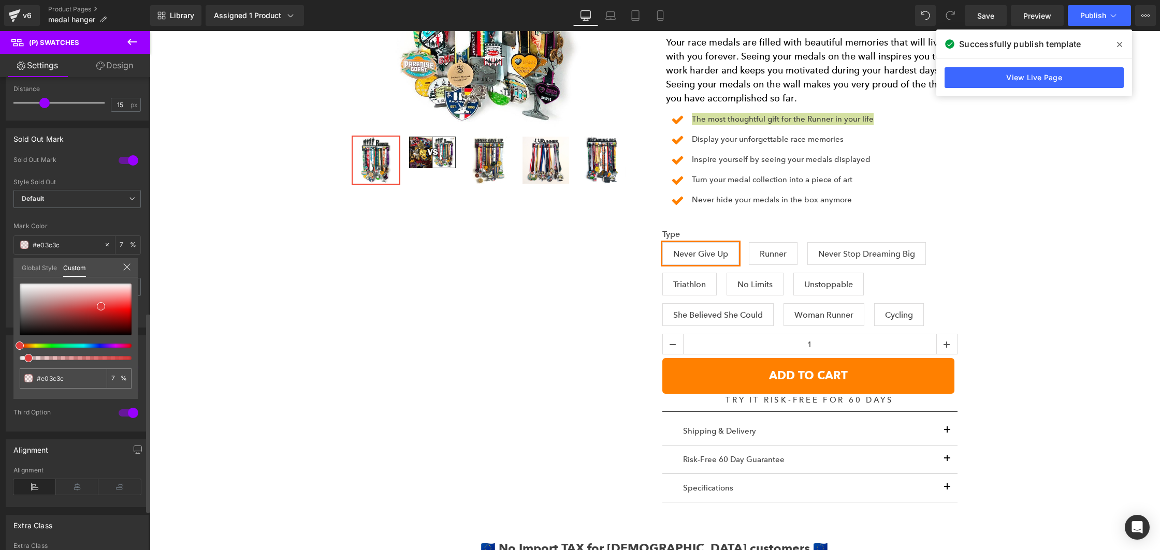
type input "5"
type input "2"
drag, startPoint x: 58, startPoint y: 357, endPoint x: 7, endPoint y: 358, distance: 50.8
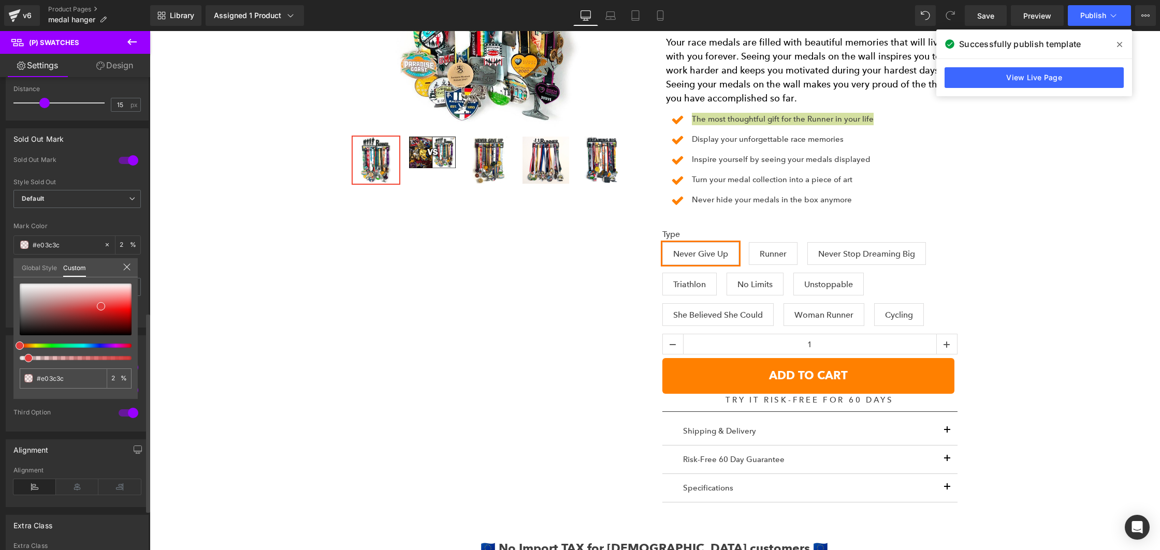
click at [7, 328] on div "Sold Out Mark 1 Sold Out Mark Default Opacity Style Sold Out Default Default Op…" at bounding box center [77, 224] width 155 height 207
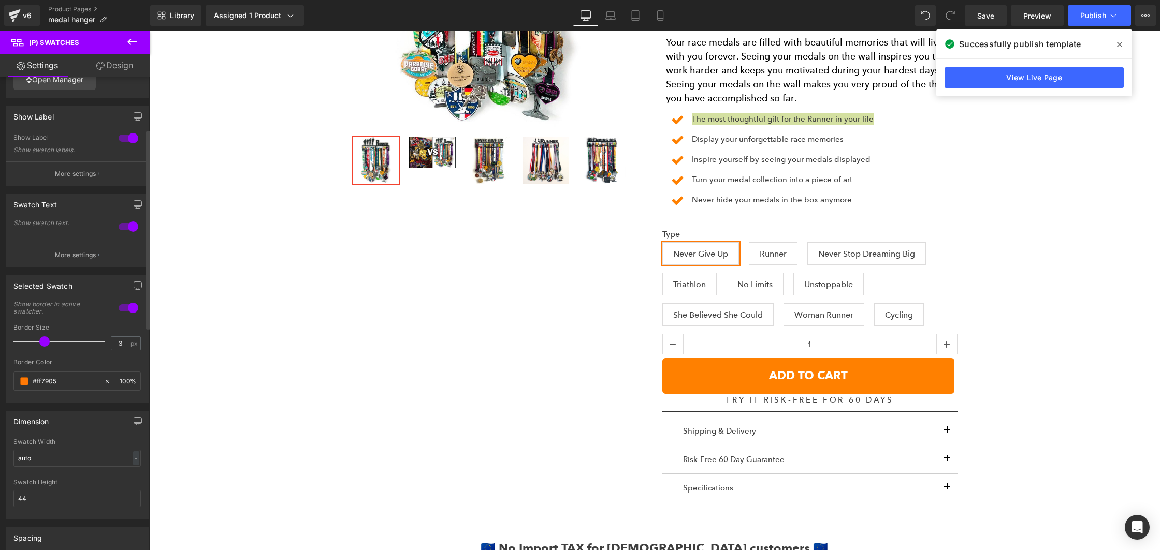
scroll to position [52, 0]
click at [84, 252] on button "More settings" at bounding box center [77, 257] width 142 height 24
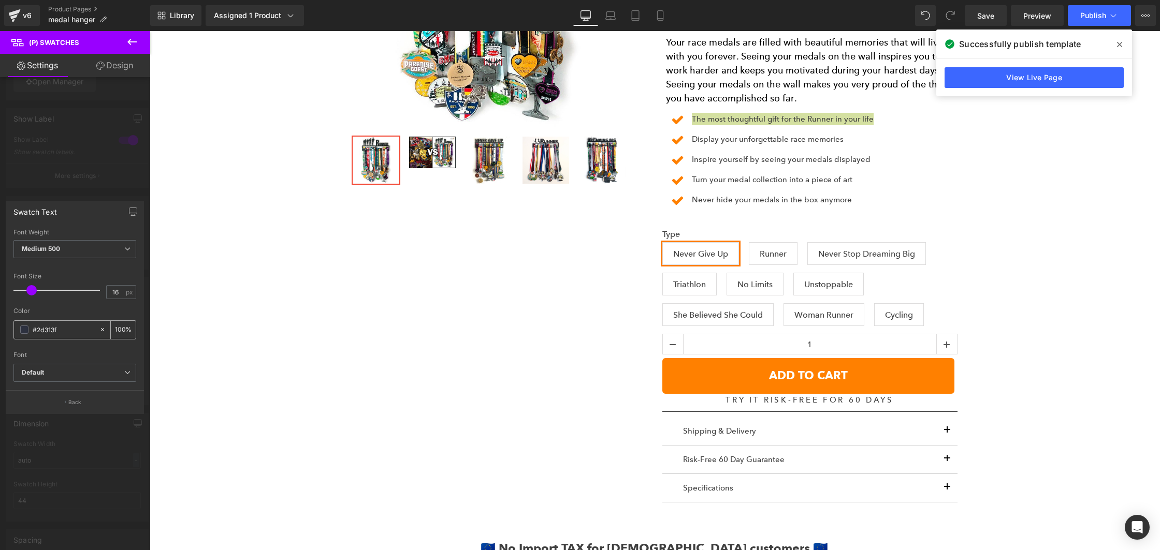
click at [25, 330] on span at bounding box center [24, 330] width 8 height 8
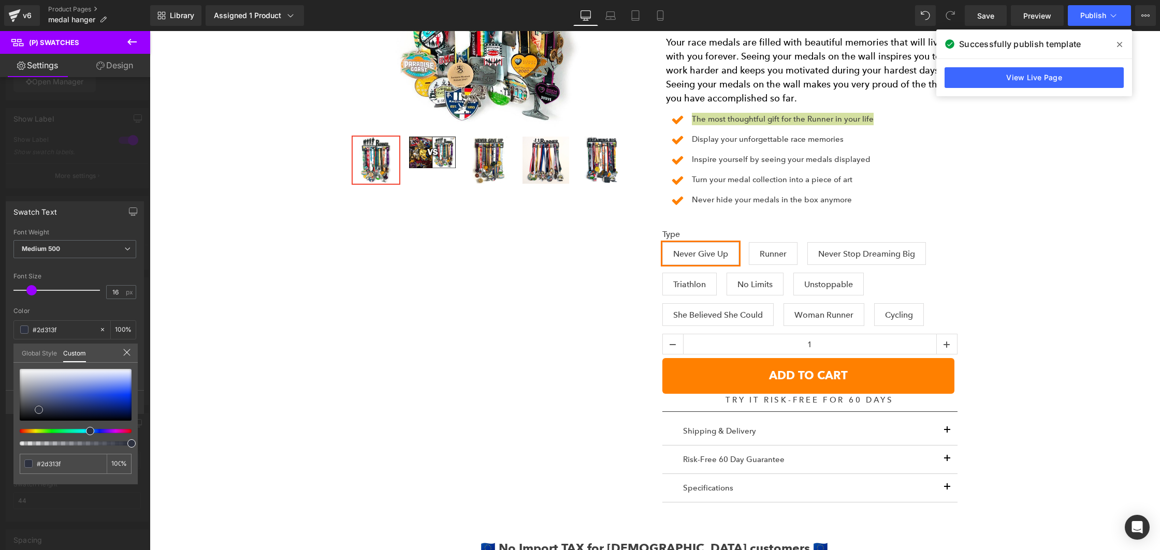
type input "#284ed6"
type input "#2c4dc3"
type input "#2e4084"
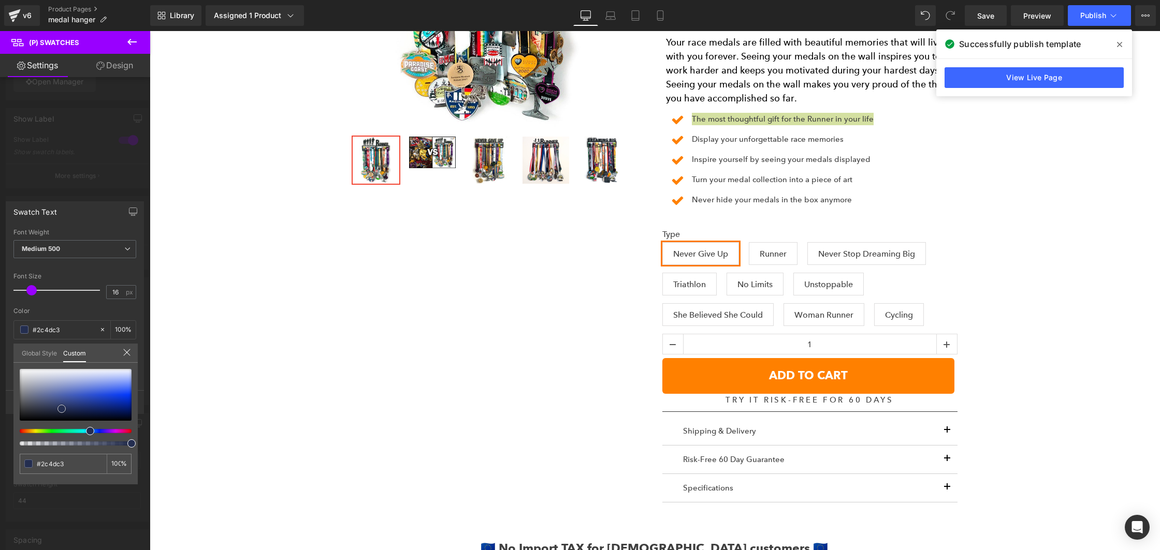
type input "#2e4084"
type input "#121520"
type input "#000000"
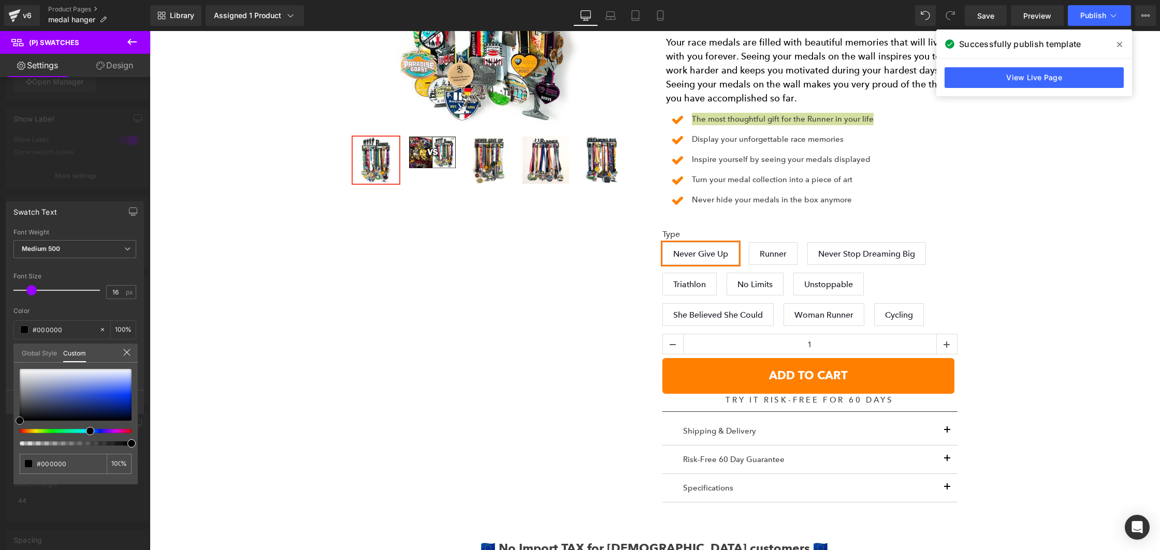
drag, startPoint x: 95, startPoint y: 395, endPoint x: 0, endPoint y: 434, distance: 102.4
click at [0, 414] on div "Swatch Text Thin 100 Semi Thin 200 Light 300 Regular 400 Medium 500 Semi Bold 6…" at bounding box center [75, 304] width 150 height 221
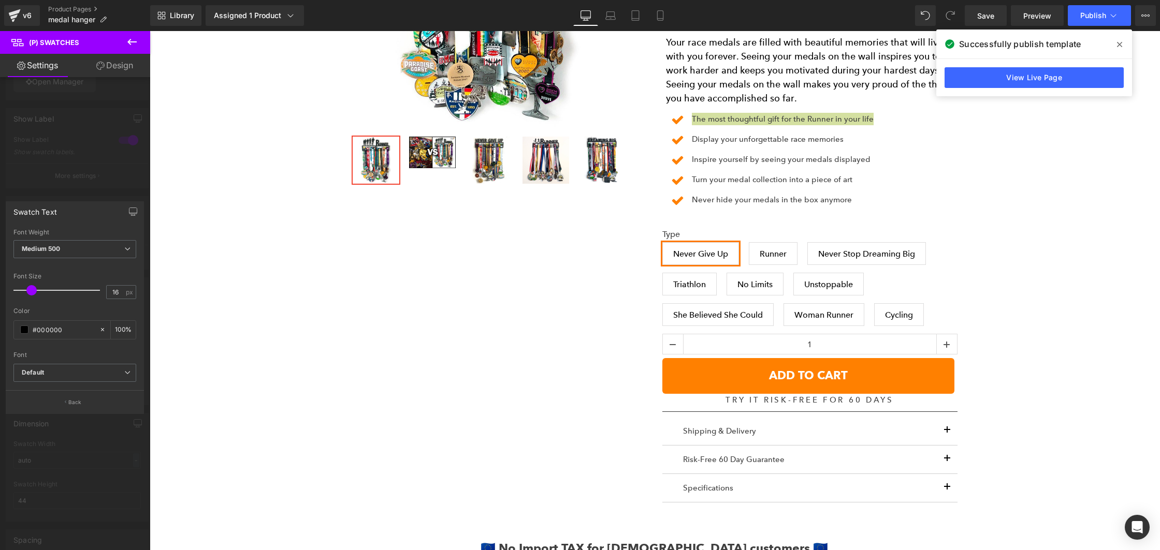
click at [70, 173] on div at bounding box center [75, 293] width 150 height 525
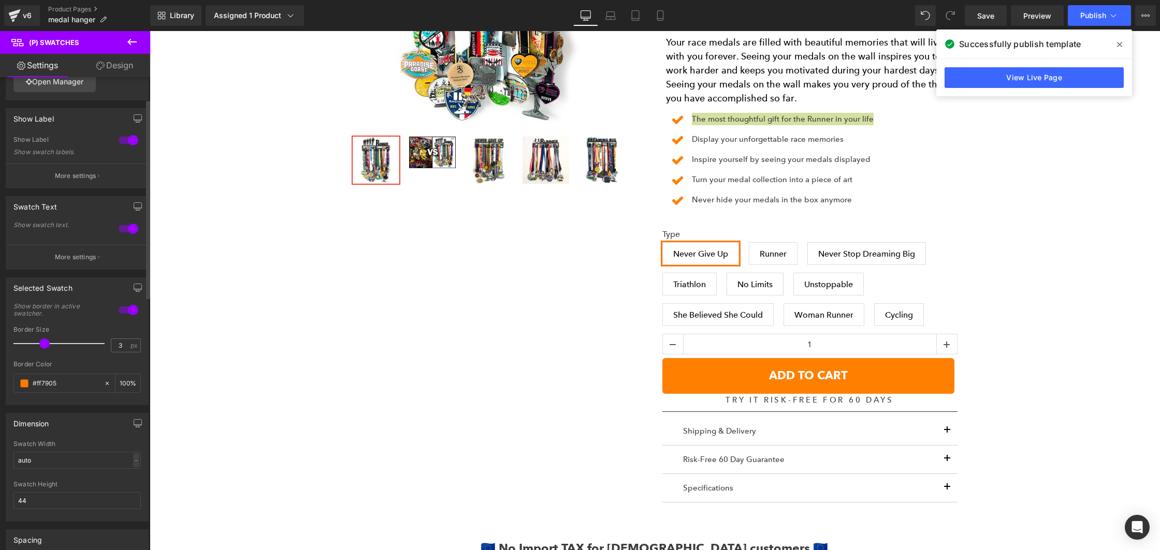
scroll to position [0, 0]
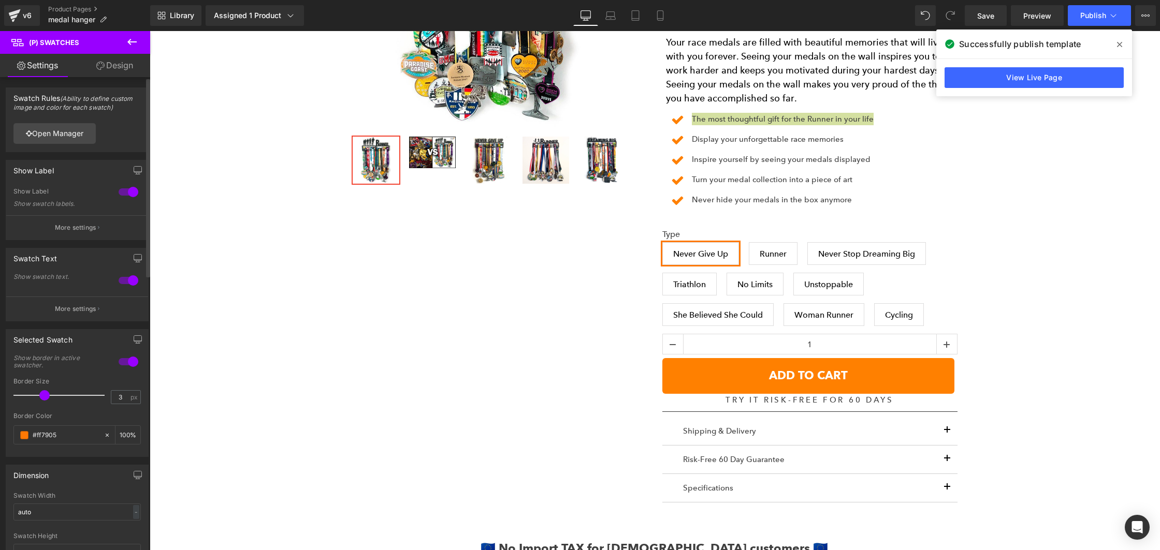
click at [125, 192] on div at bounding box center [128, 192] width 25 height 17
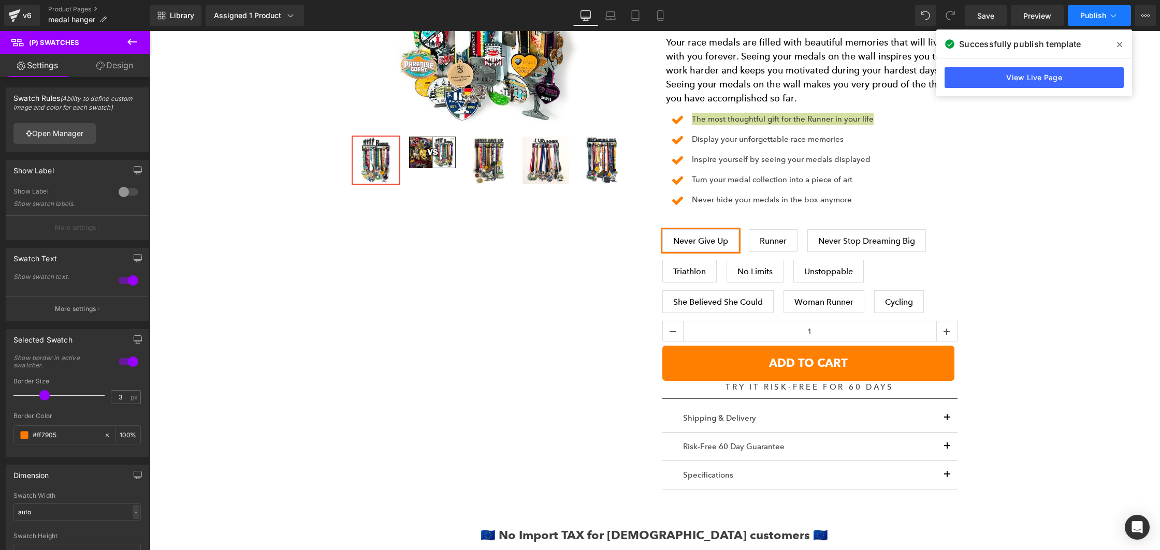
click at [1098, 14] on span "Publish" at bounding box center [1093, 15] width 26 height 8
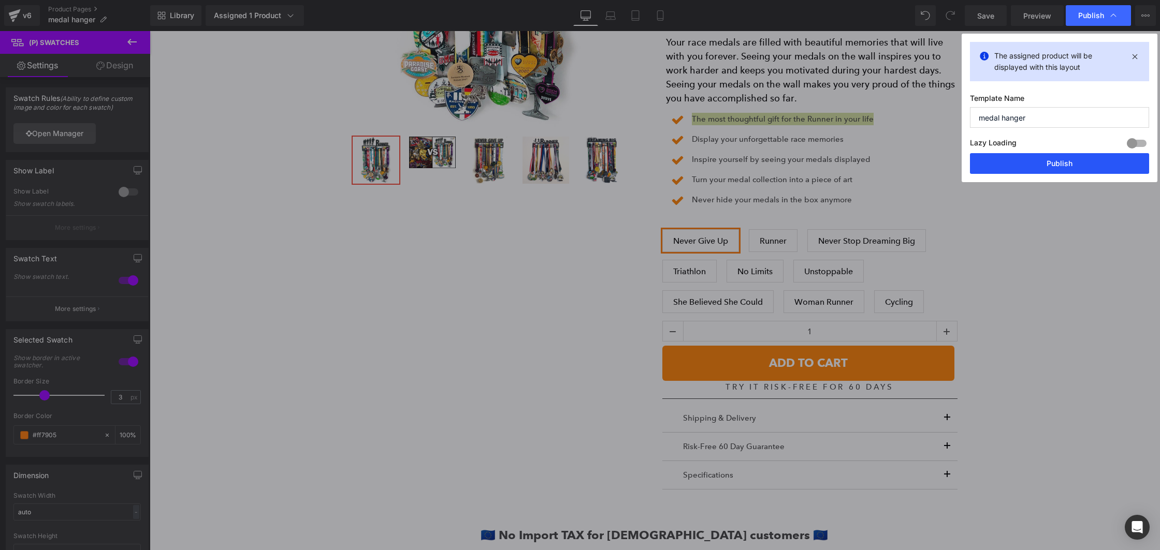
click at [1054, 170] on button "Publish" at bounding box center [1059, 163] width 179 height 21
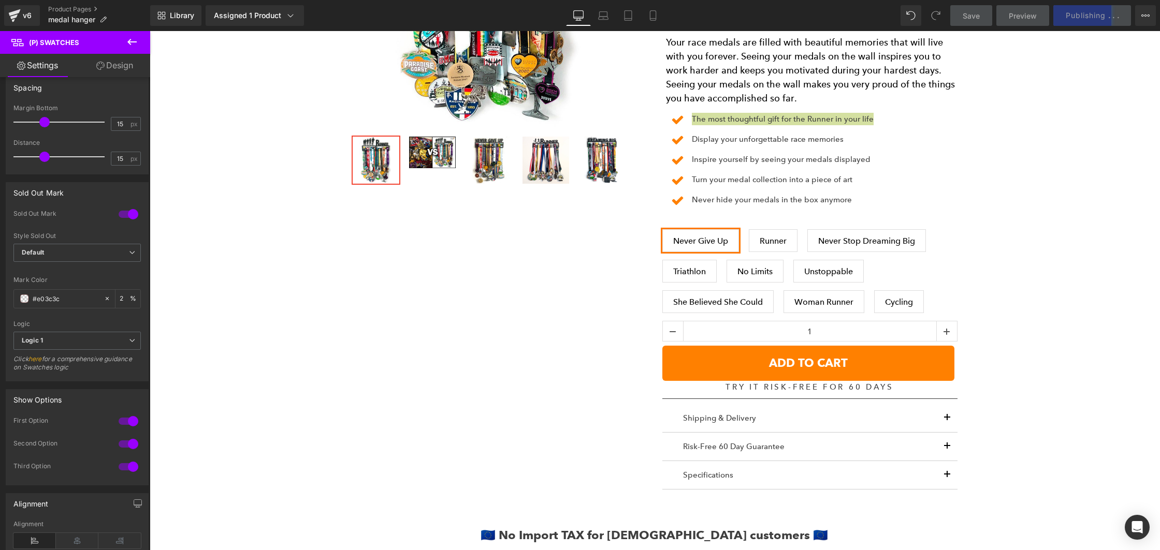
scroll to position [505, 0]
click at [54, 249] on span "Default" at bounding box center [76, 252] width 127 height 18
click at [55, 249] on span "Default" at bounding box center [74, 252] width 123 height 18
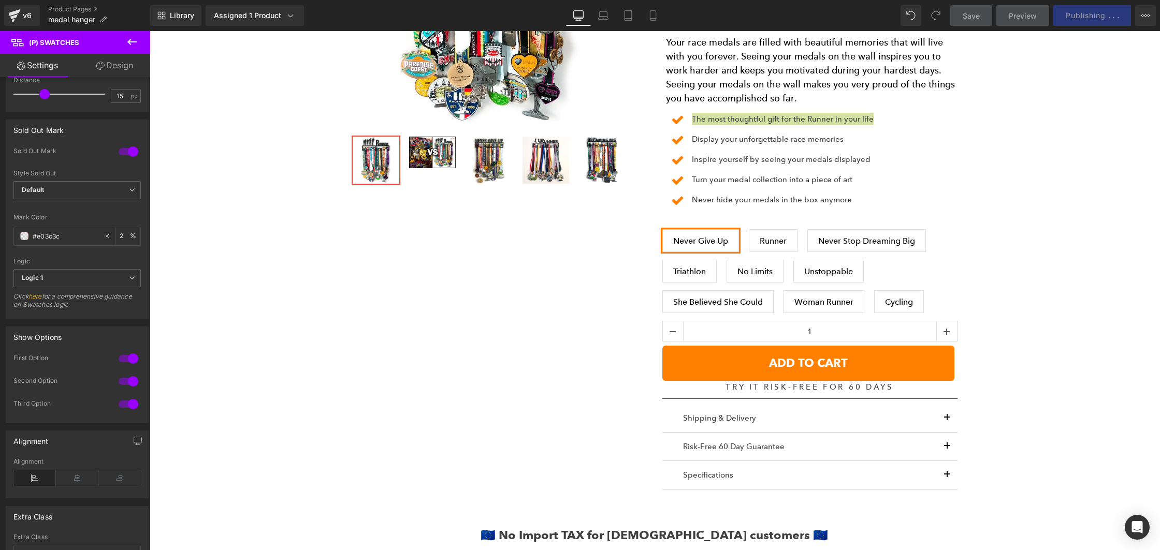
scroll to position [572, 0]
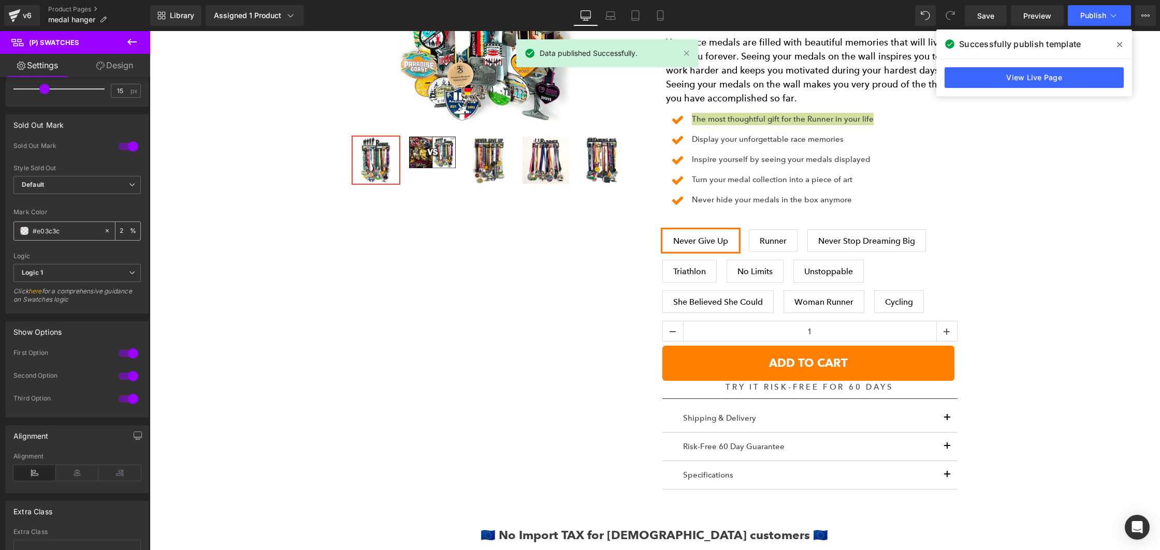
click at [106, 231] on icon at bounding box center [107, 230] width 7 height 7
type input "none"
type input "0"
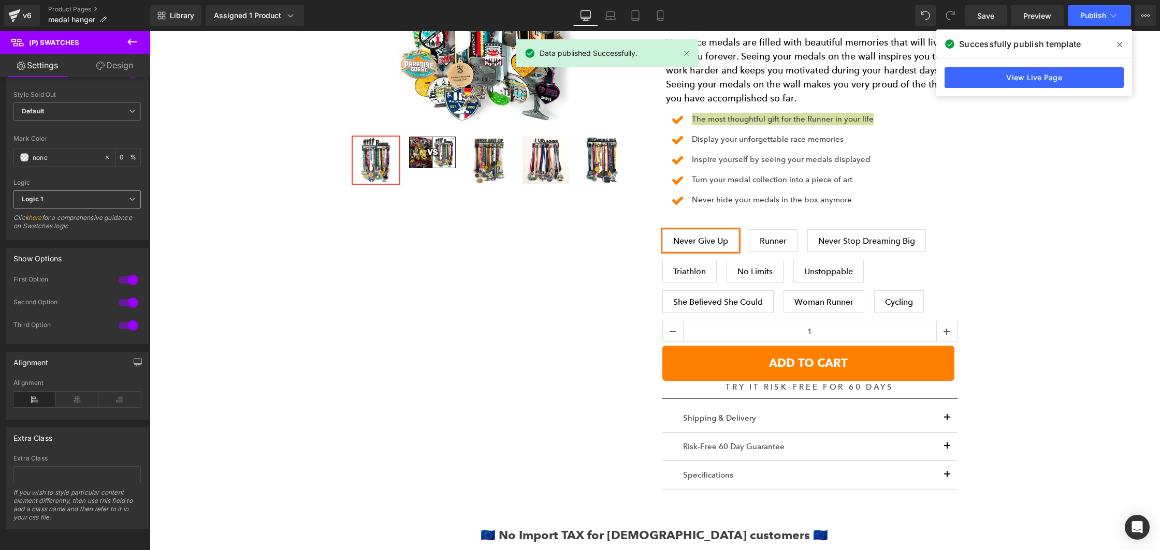
click at [54, 191] on span "Logic 1" at bounding box center [76, 200] width 127 height 18
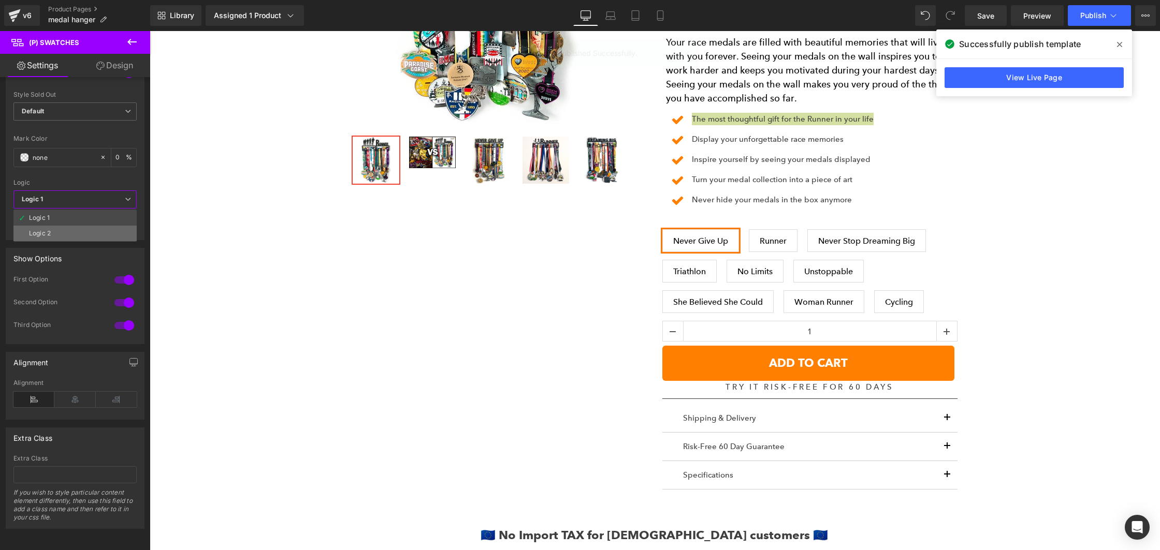
click at [55, 226] on li "Logic 2" at bounding box center [74, 234] width 123 height 16
click at [51, 193] on span "Logic 2" at bounding box center [76, 200] width 127 height 18
click at [49, 214] on div "Logic 1" at bounding box center [39, 217] width 21 height 7
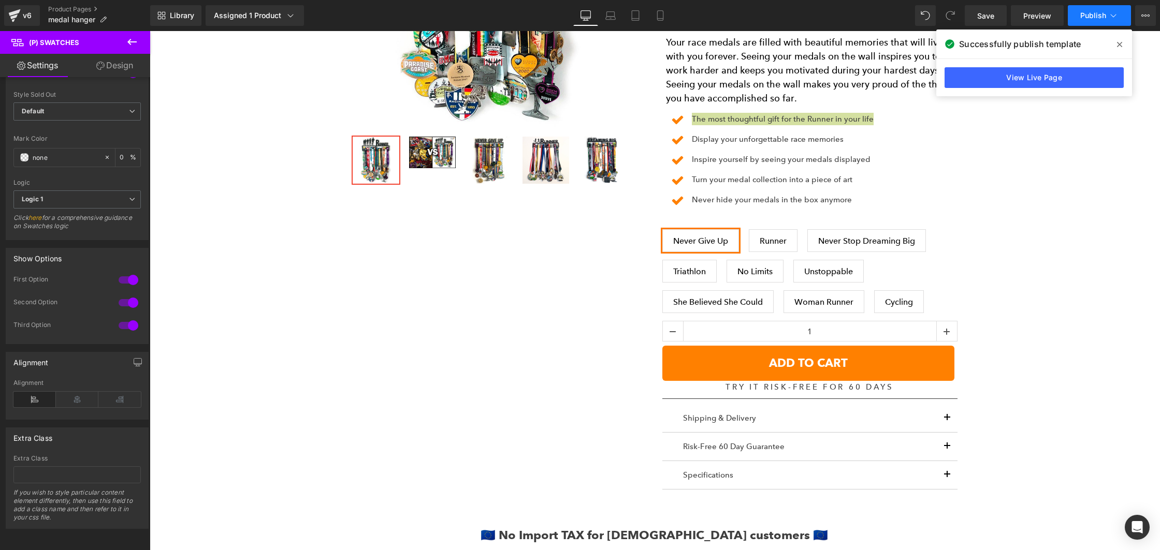
click at [1092, 18] on span "Publish" at bounding box center [1093, 15] width 26 height 8
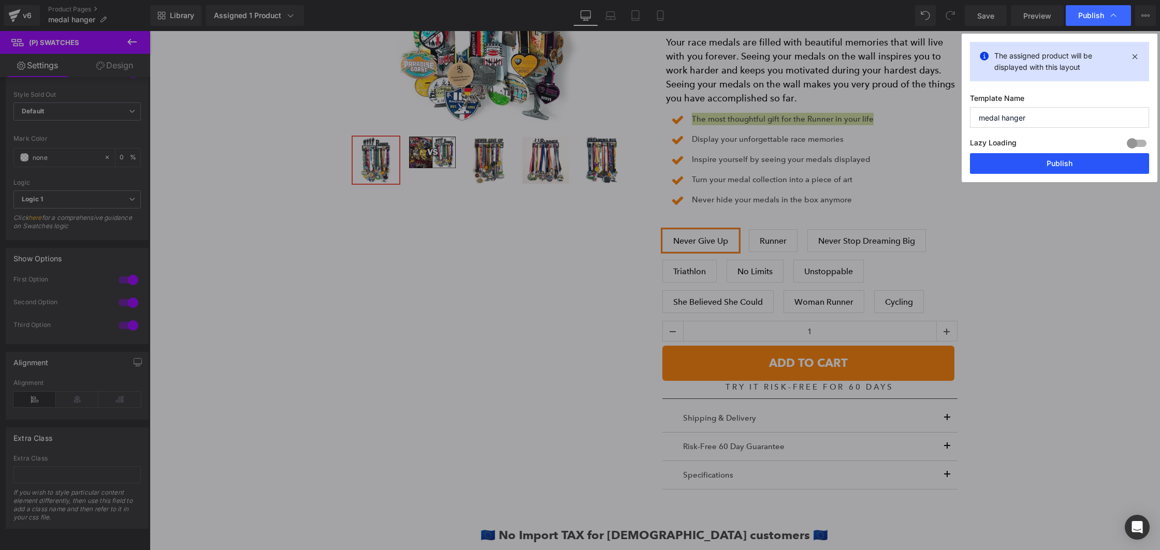
click at [996, 173] on button "Publish" at bounding box center [1059, 163] width 179 height 21
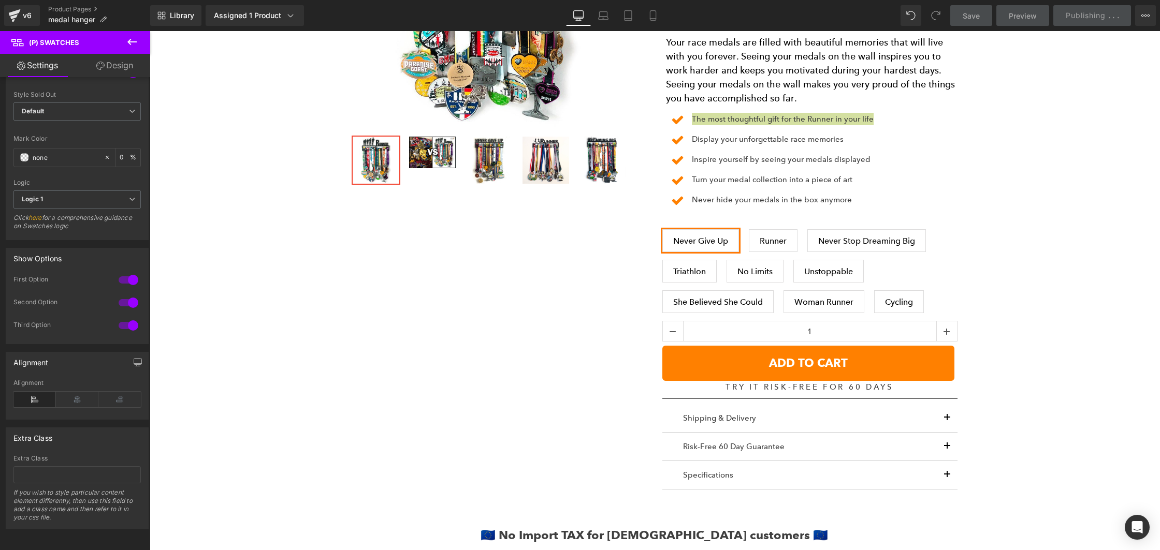
scroll to position [549, 0]
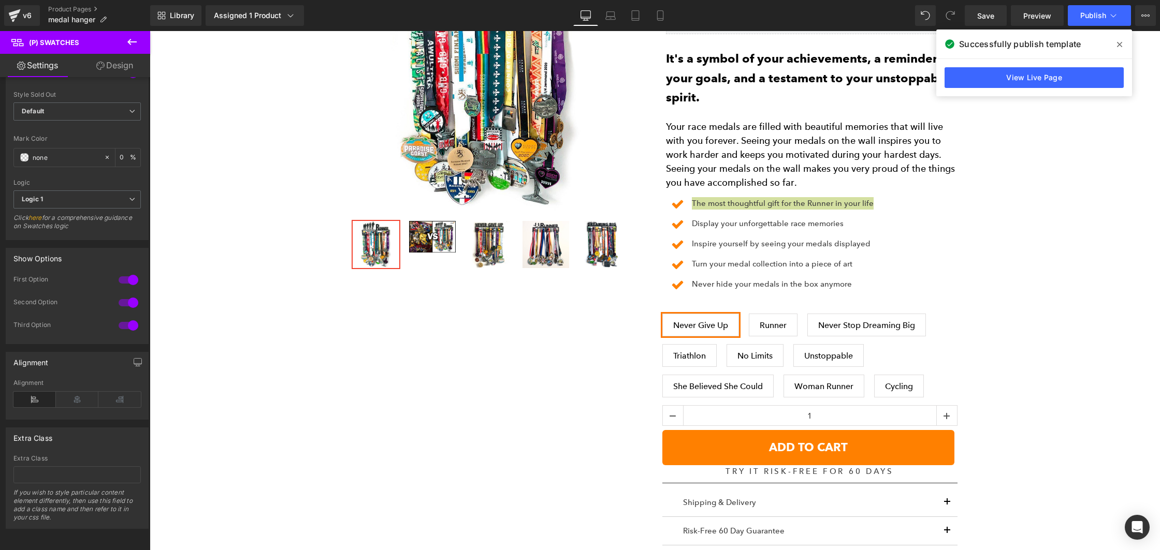
click at [130, 40] on icon at bounding box center [132, 42] width 12 height 12
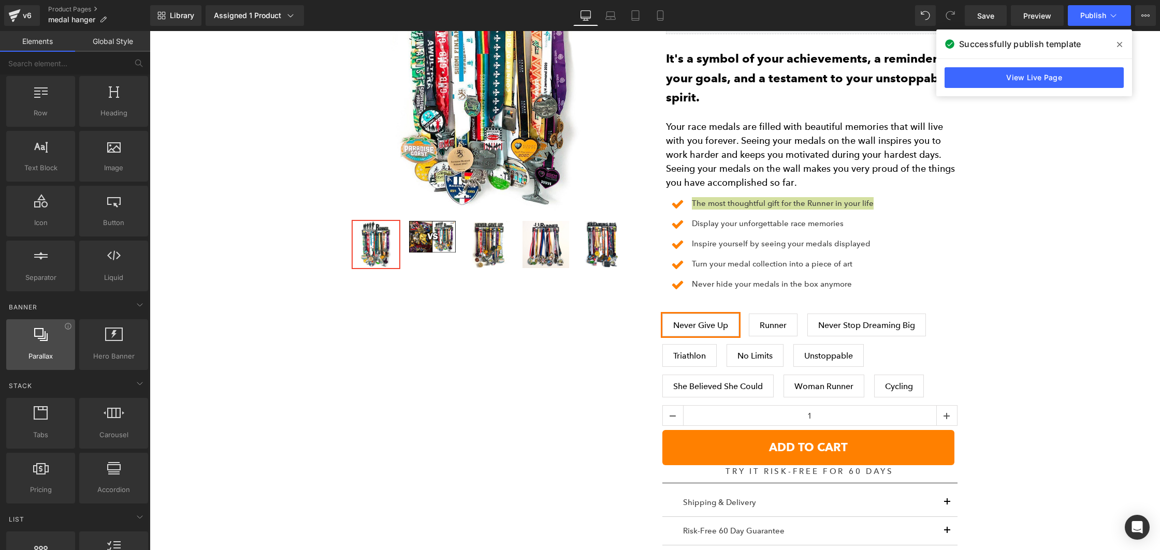
scroll to position [0, 0]
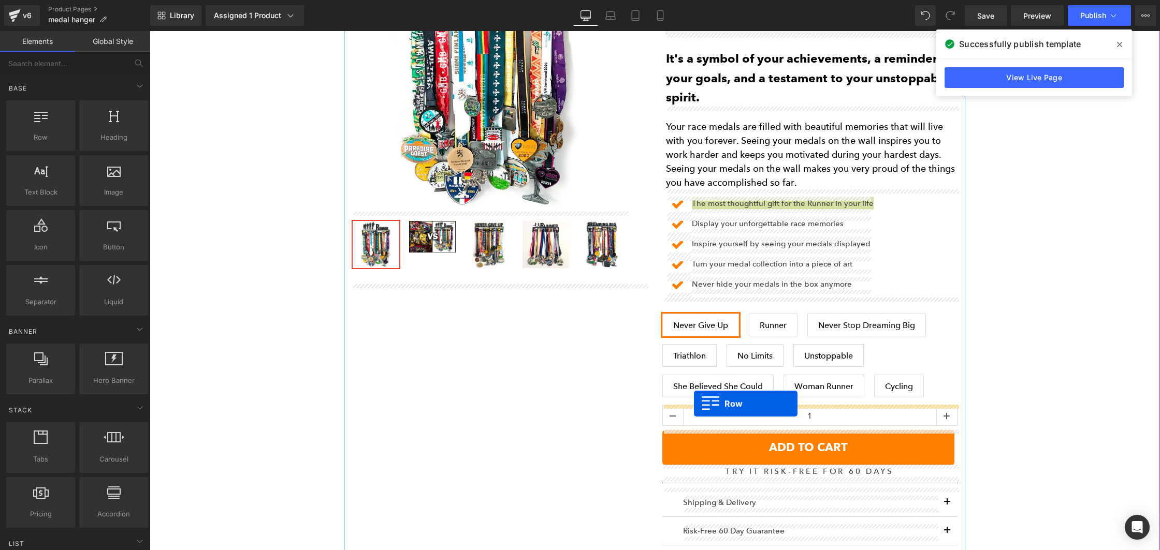
drag, startPoint x: 272, startPoint y: 172, endPoint x: 694, endPoint y: 404, distance: 482.0
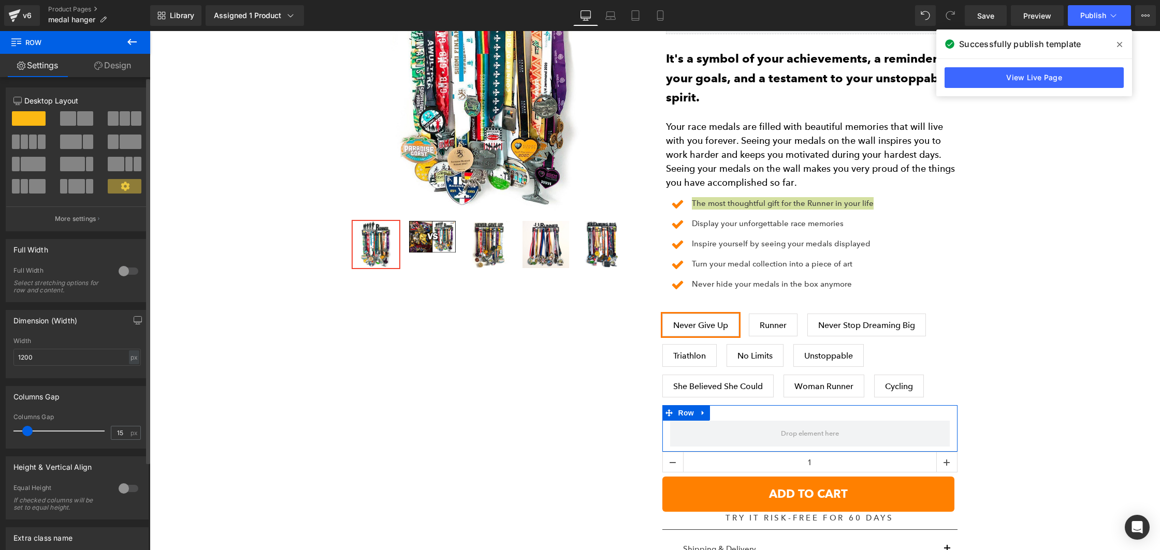
click at [120, 141] on span at bounding box center [131, 142] width 22 height 14
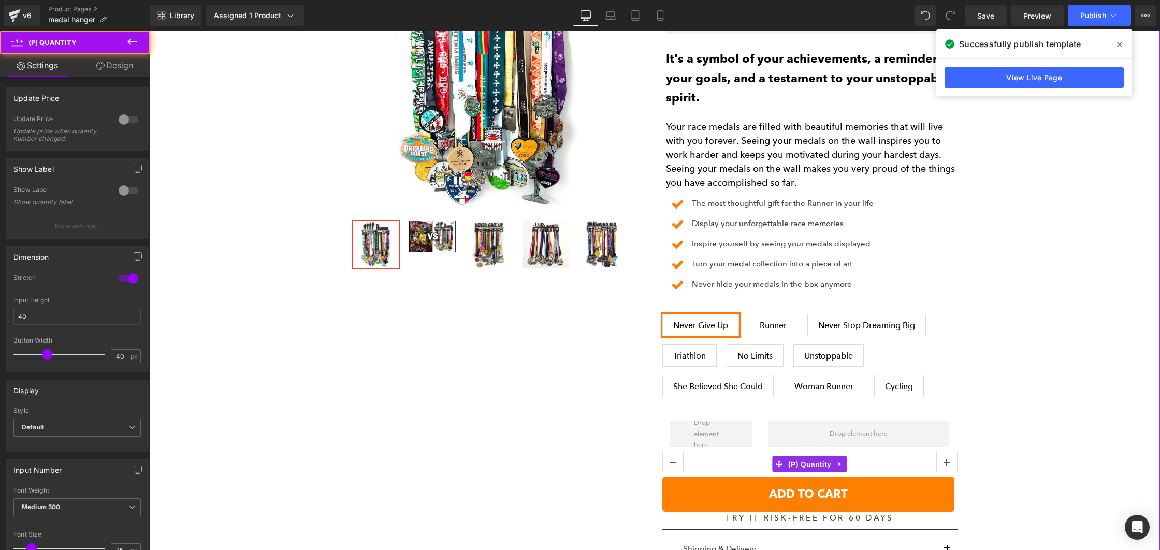
drag, startPoint x: 694, startPoint y: 460, endPoint x: 708, endPoint y: 461, distance: 14.0
click at [694, 460] on input "1" at bounding box center [810, 463] width 253 height 21
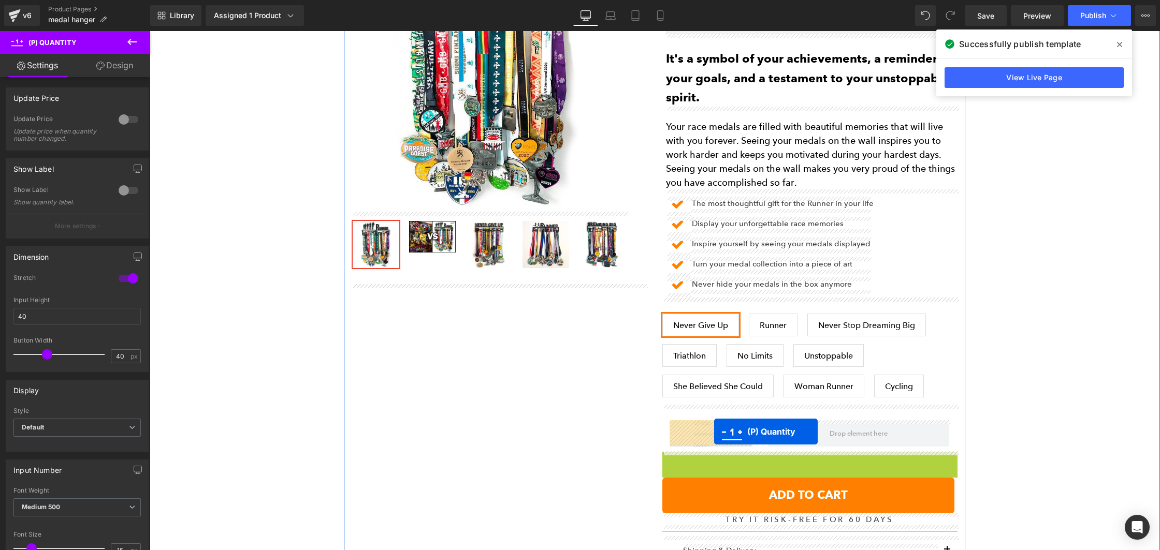
drag, startPoint x: 772, startPoint y: 457, endPoint x: 714, endPoint y: 432, distance: 63.1
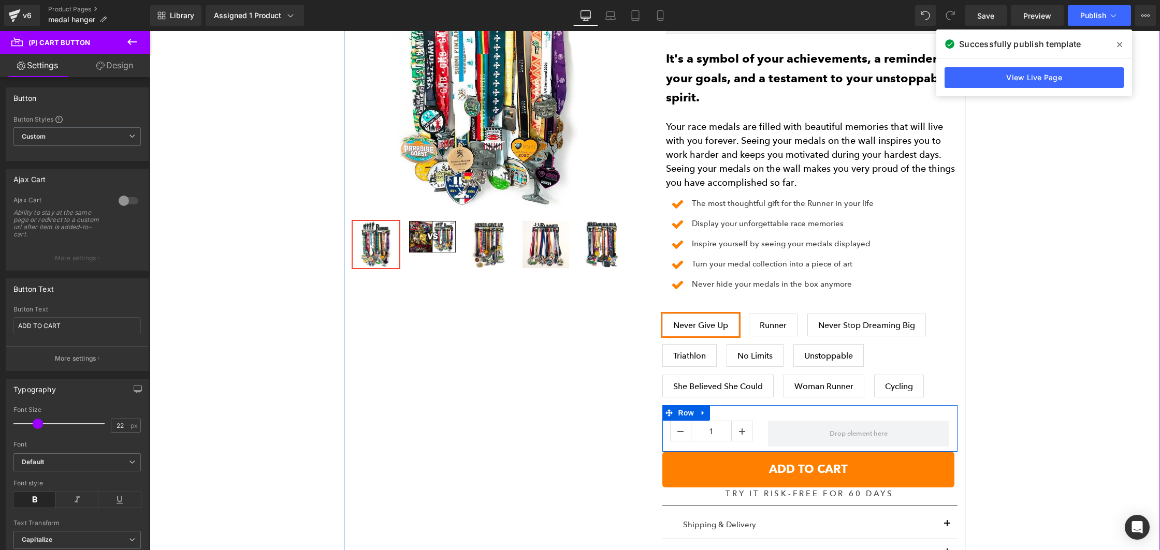
drag, startPoint x: 730, startPoint y: 468, endPoint x: 785, endPoint y: 449, distance: 58.0
click at [816, 434] on div "EXTRA Large Medal Display (30-40 medals) (P) Title Loox Product Page + Stars - …" at bounding box center [810, 274] width 311 height 674
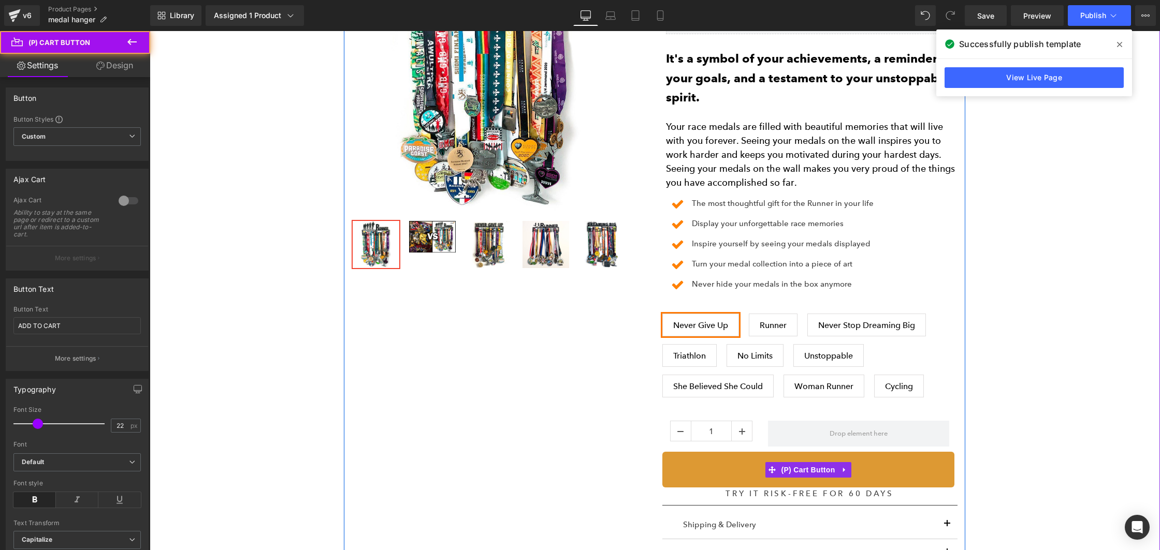
click at [760, 456] on button "ADD TO CART" at bounding box center [808, 469] width 292 height 35
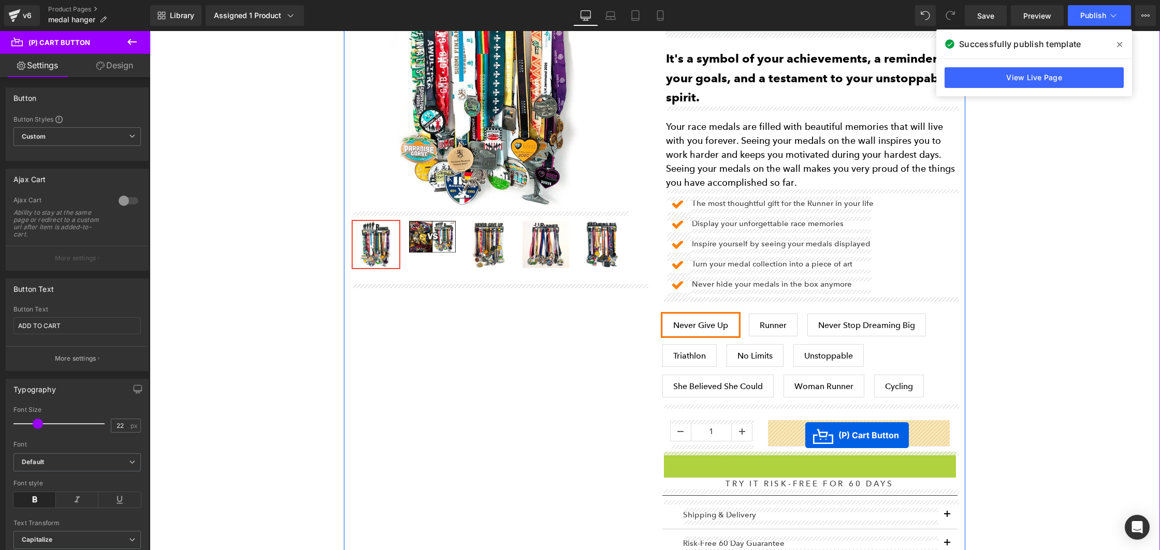
drag, startPoint x: 771, startPoint y: 468, endPoint x: 805, endPoint y: 435, distance: 46.9
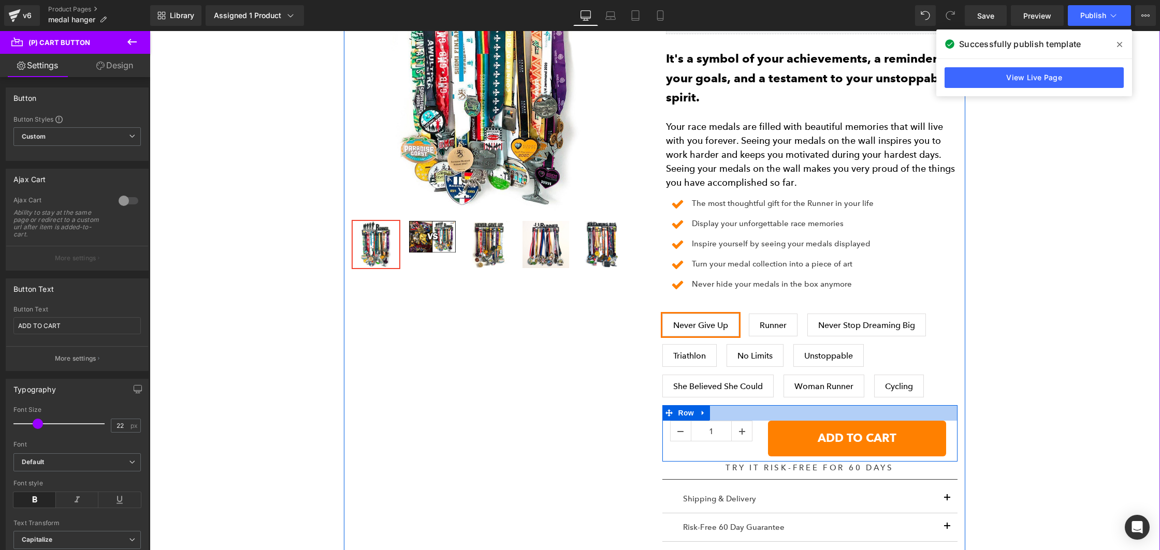
click at [772, 414] on div at bounding box center [809, 413] width 295 height 16
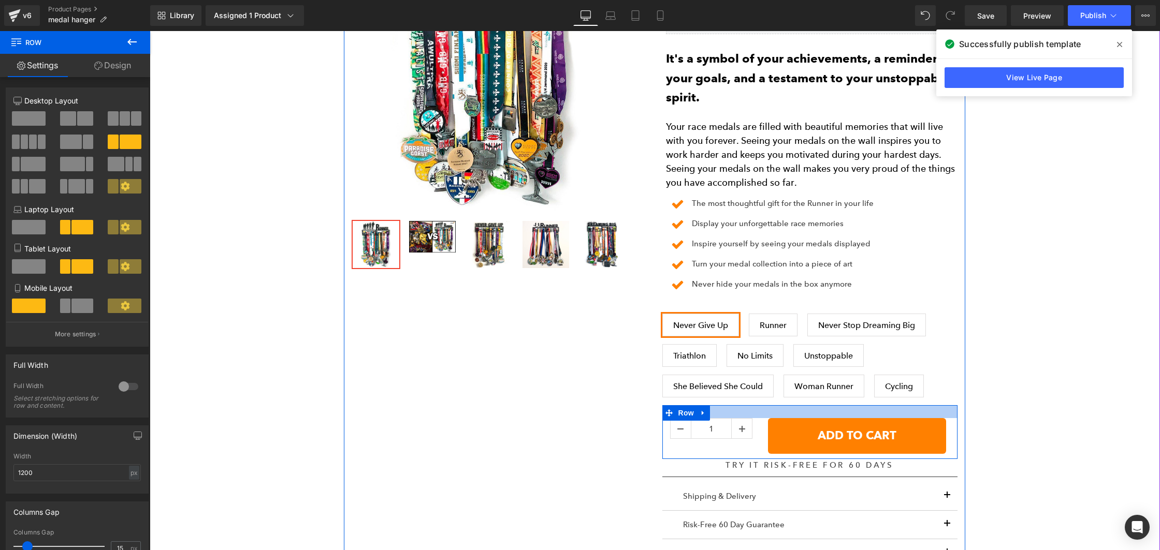
drag, startPoint x: 763, startPoint y: 414, endPoint x: 762, endPoint y: 424, distance: 9.9
click at [763, 412] on div at bounding box center [809, 411] width 295 height 13
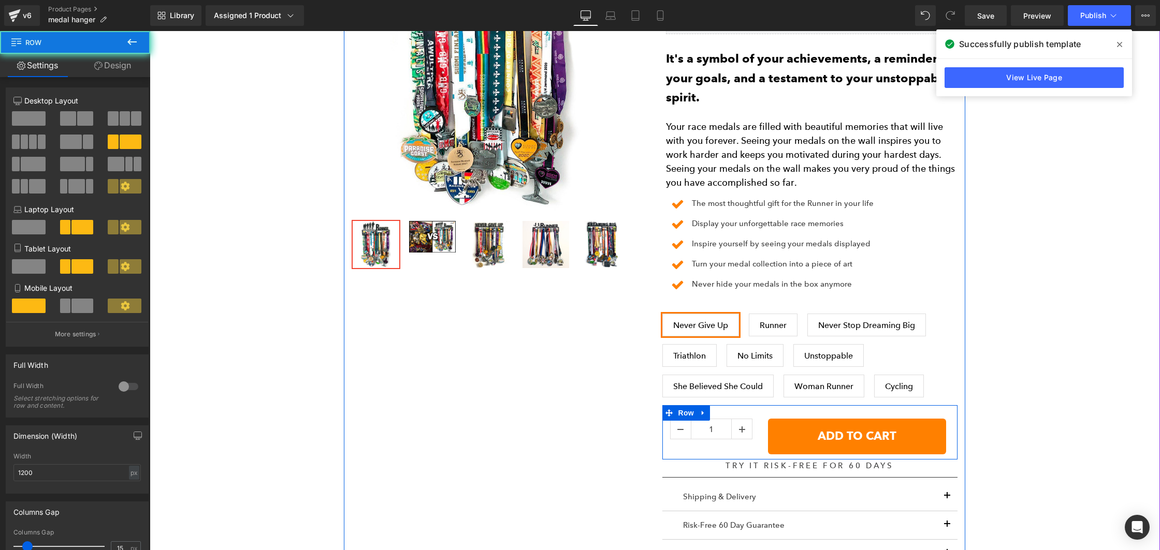
click at [762, 424] on div "ADD TO CART (P) Cart Button" at bounding box center [858, 436] width 197 height 35
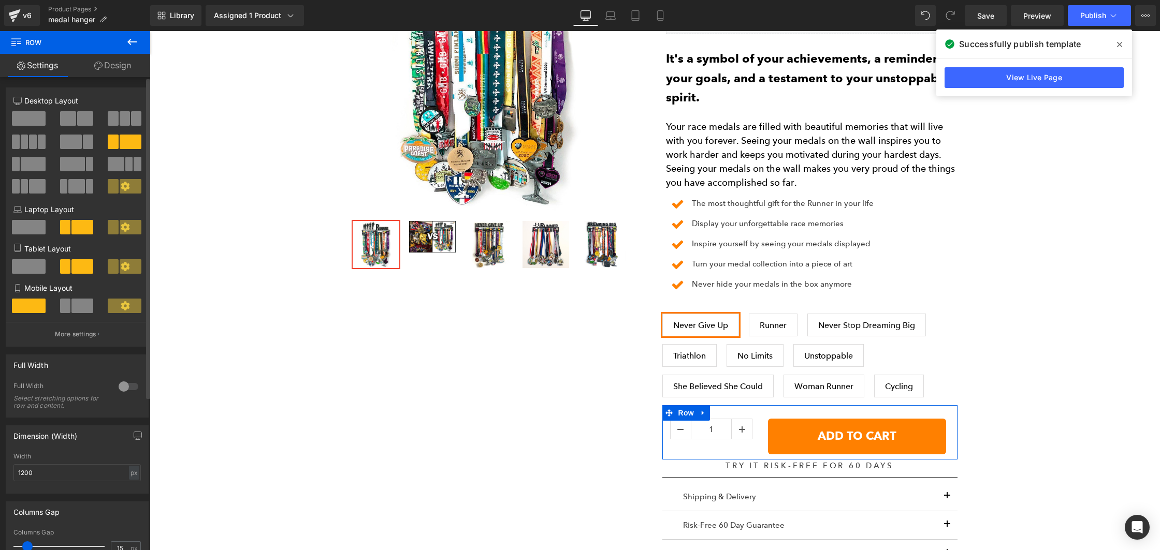
scroll to position [225, 0]
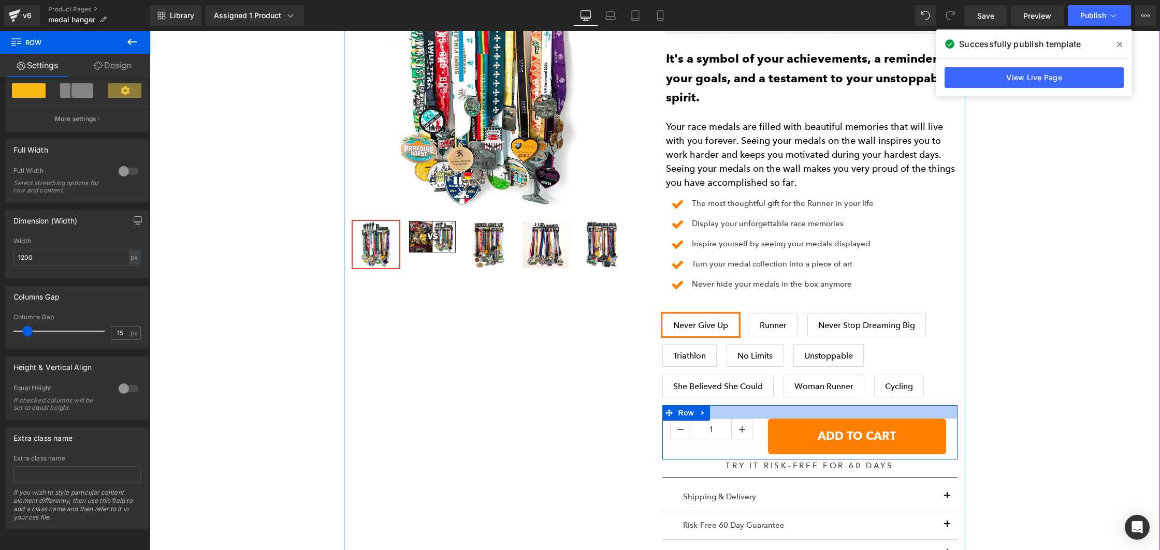
click at [763, 413] on div at bounding box center [809, 411] width 295 height 13
click at [762, 422] on div "ADD TO CART (P) Cart Button" at bounding box center [858, 436] width 197 height 35
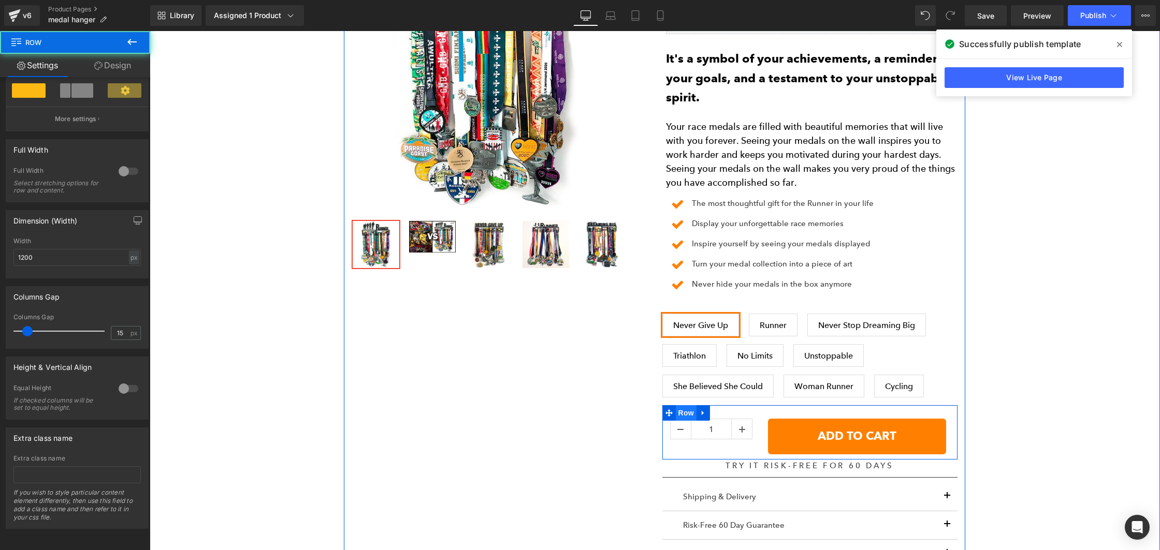
click at [685, 412] on span "Row" at bounding box center [686, 413] width 21 height 16
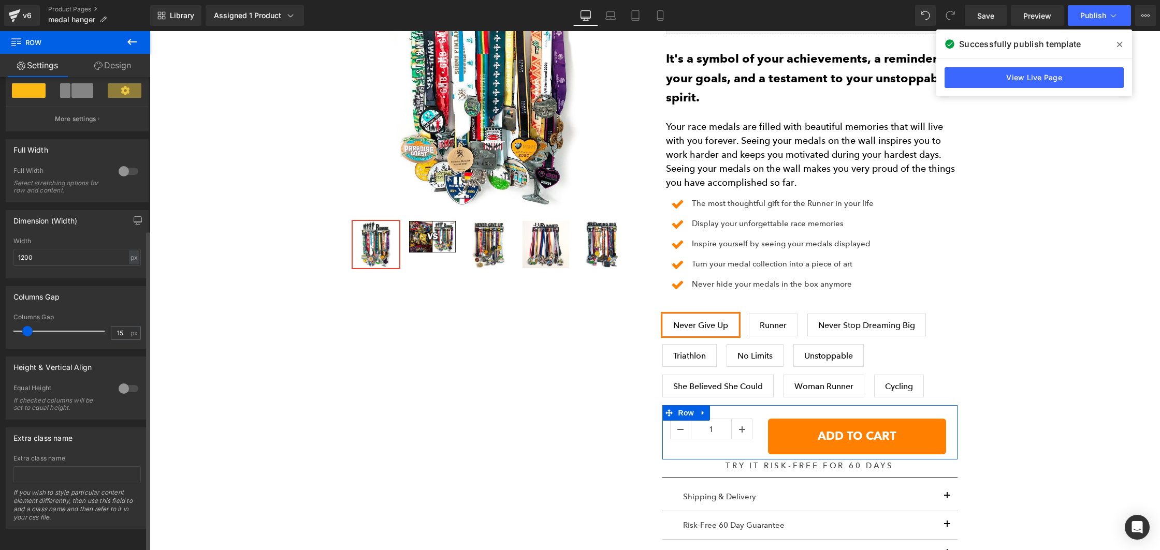
click at [126, 163] on div at bounding box center [128, 171] width 25 height 17
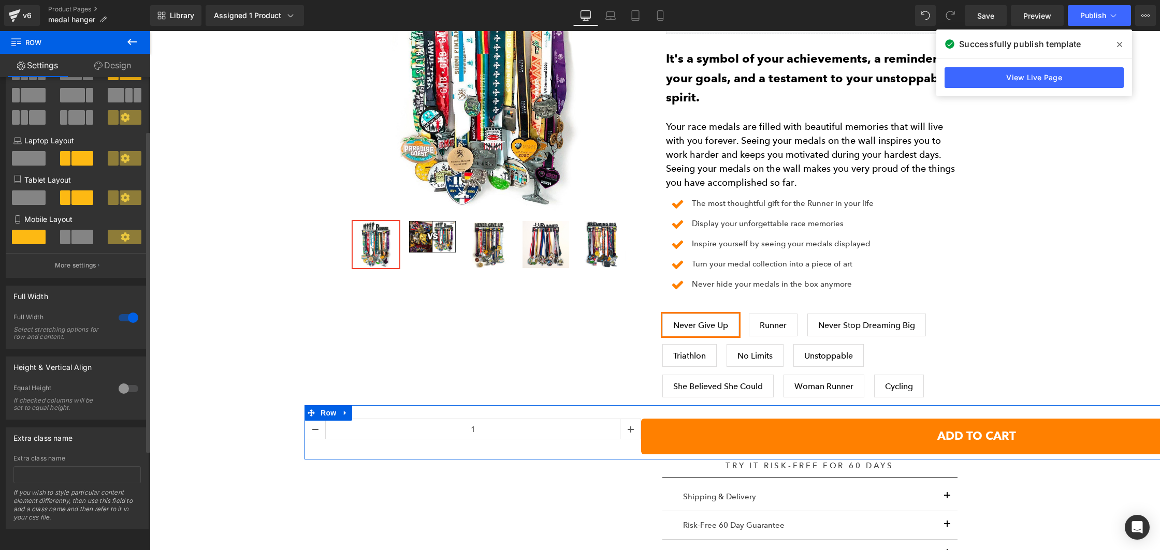
click at [125, 161] on div at bounding box center [125, 162] width 48 height 22
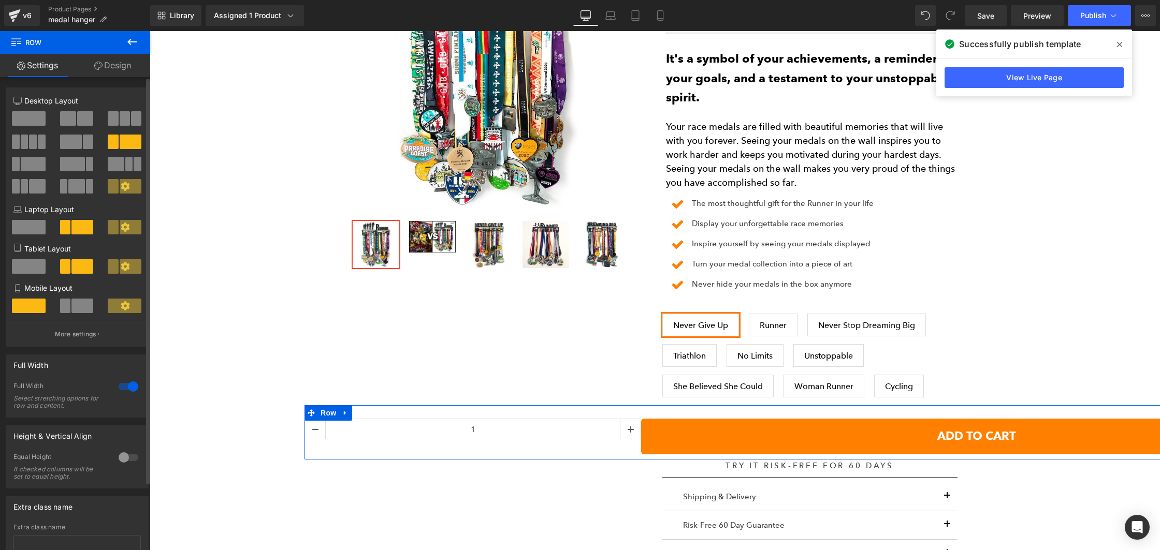
drag, startPoint x: 124, startPoint y: 389, endPoint x: 104, endPoint y: 390, distance: 19.7
click at [124, 389] on div at bounding box center [128, 387] width 25 height 17
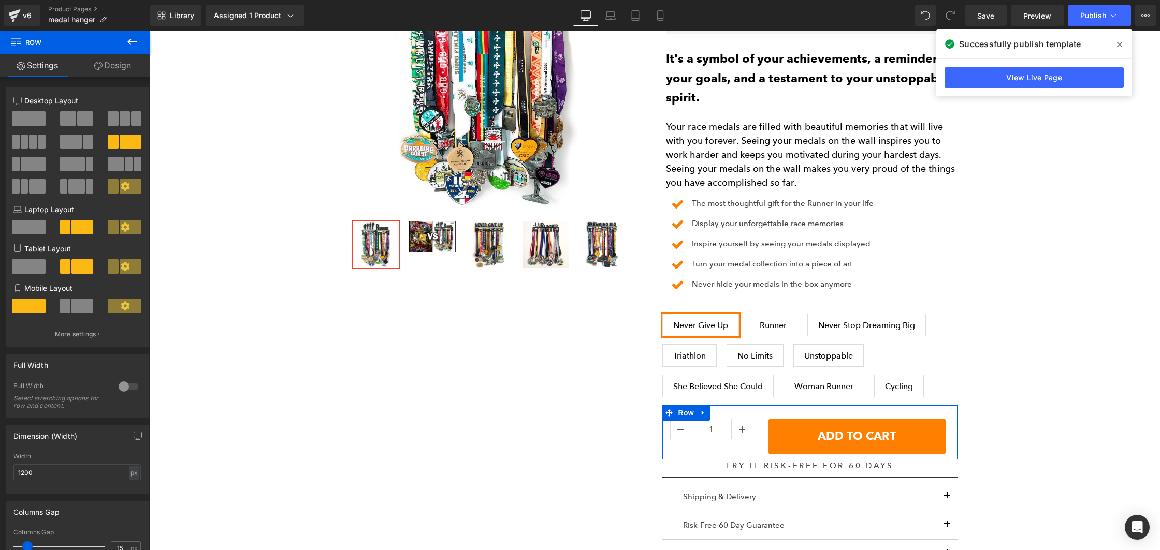
click at [107, 64] on link "Design" at bounding box center [112, 65] width 75 height 23
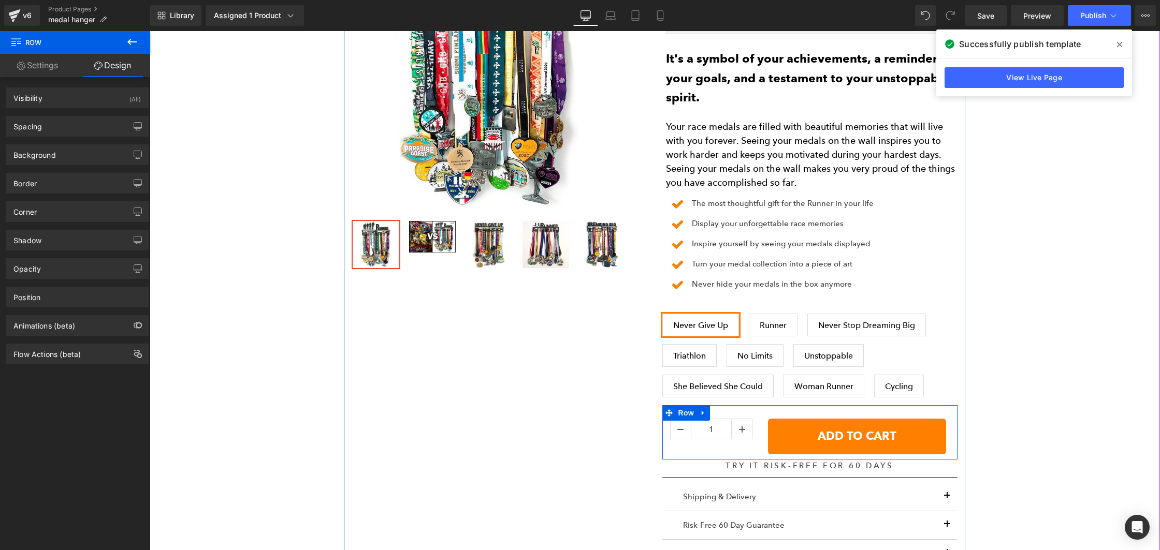
click at [757, 425] on div "1 (P) Quantity" at bounding box center [711, 431] width 98 height 25
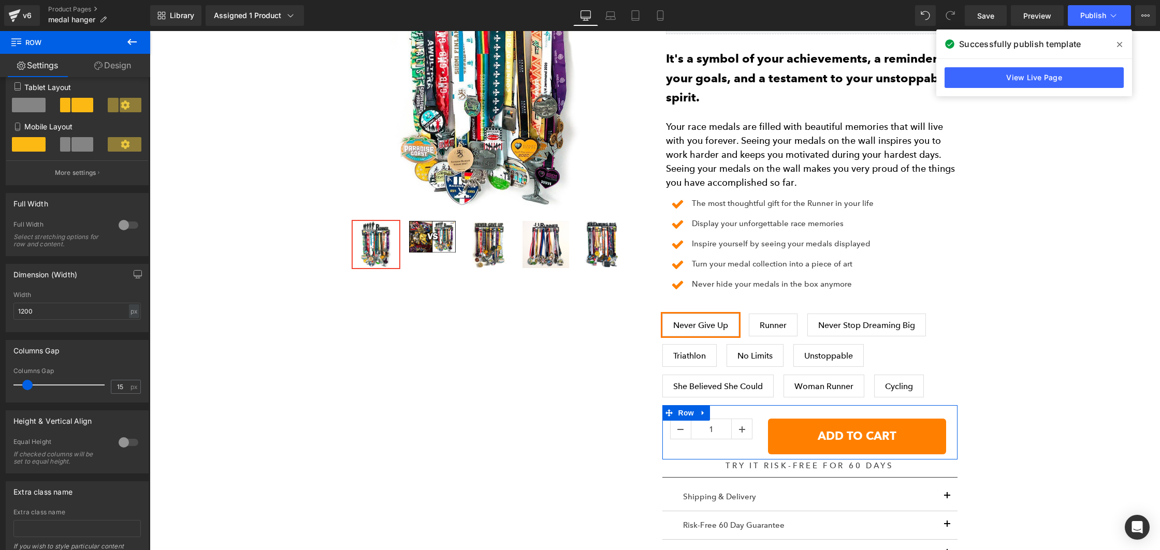
scroll to position [225, 0]
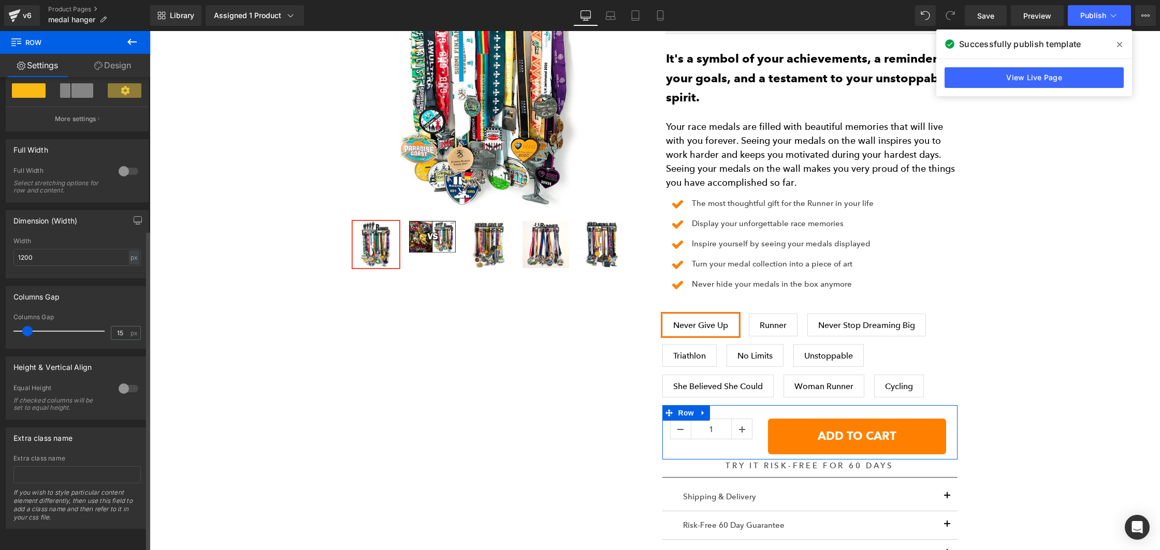
click at [128, 381] on div at bounding box center [128, 389] width 25 height 17
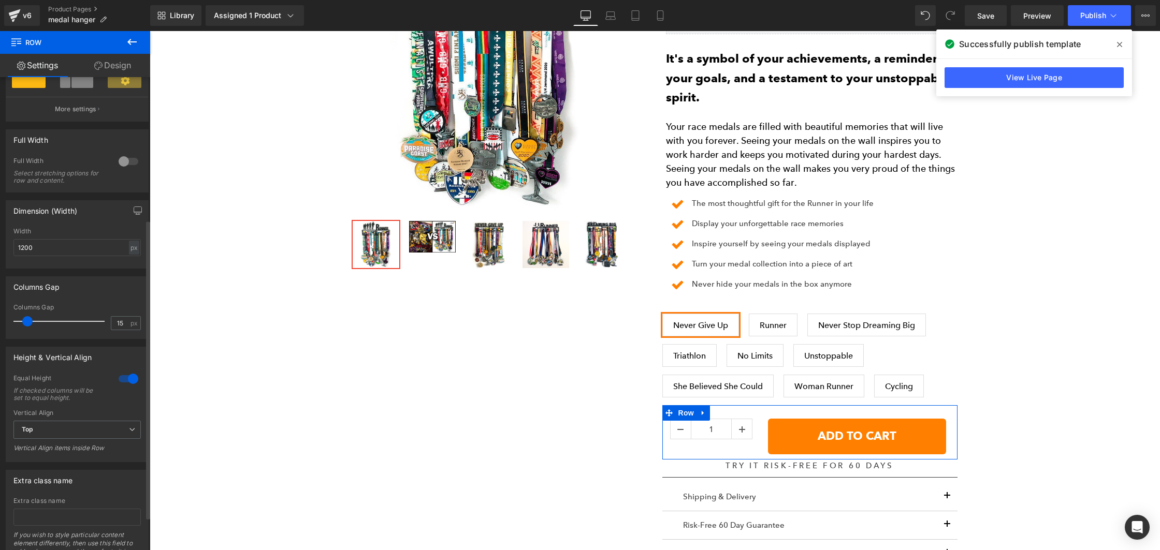
scroll to position [278, 0]
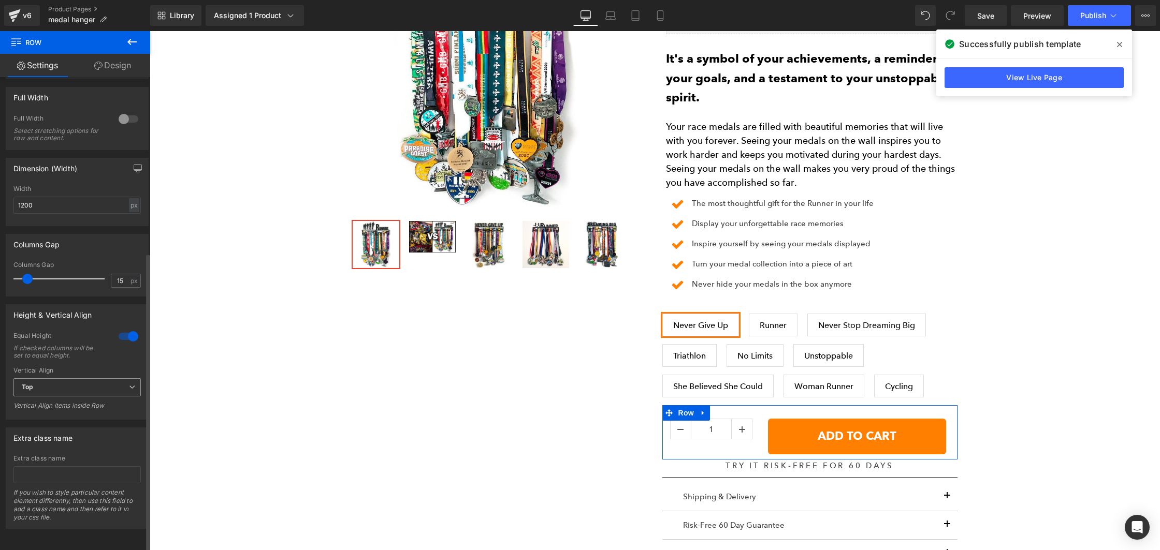
click at [48, 380] on span "Top" at bounding box center [76, 388] width 127 height 18
click at [47, 414] on li "Middle" at bounding box center [74, 422] width 123 height 16
click at [1122, 328] on div "Give the sports medals you worked so hard for a super special place instead of …" at bounding box center [654, 343] width 999 height 1536
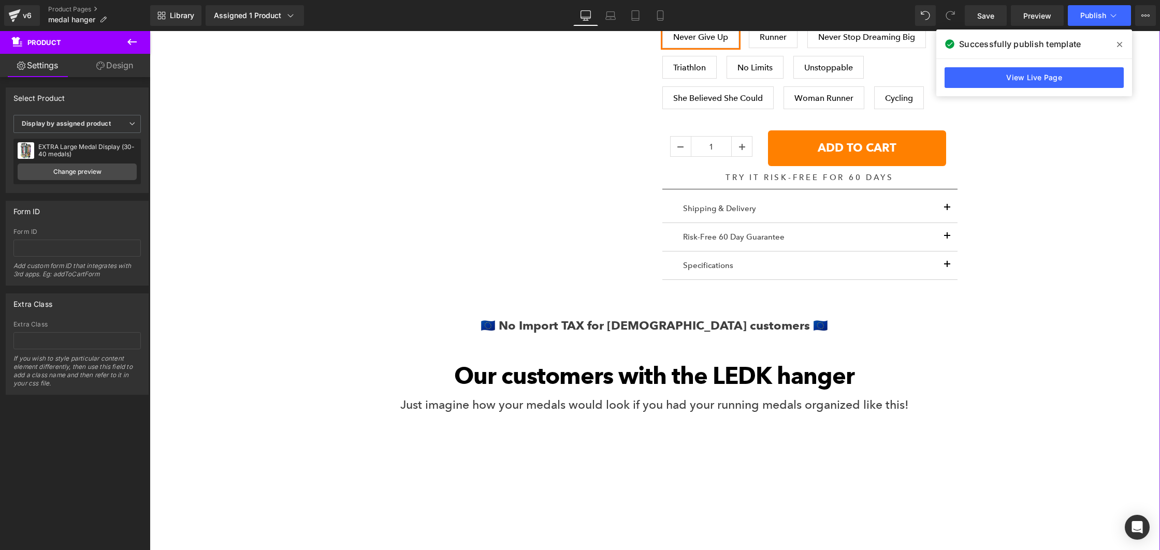
scroll to position [841, 0]
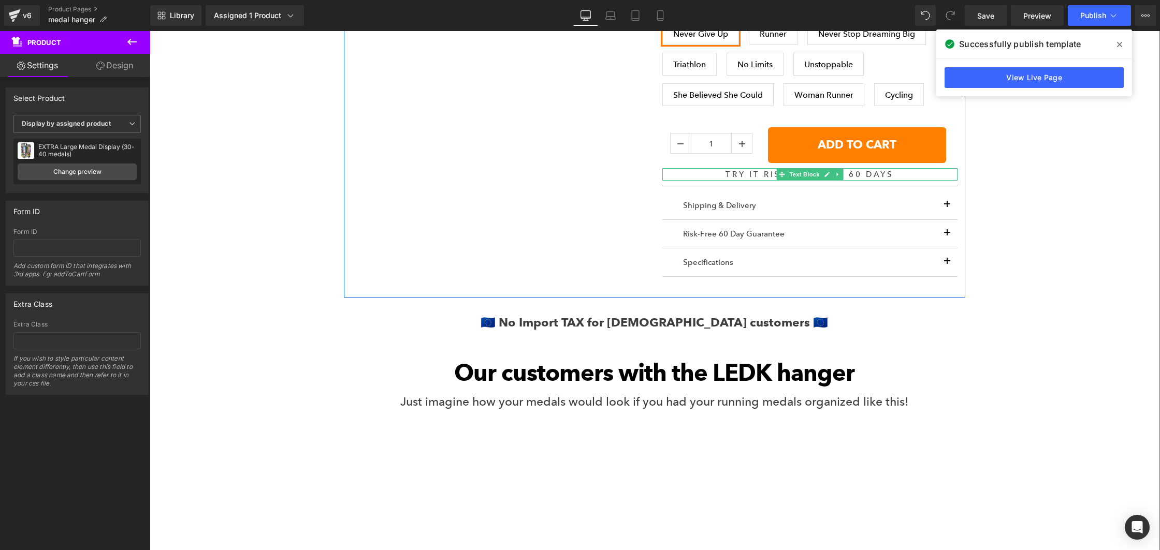
click at [731, 174] on p "TRY IT RISK-FREE FOR 60 DAYS" at bounding box center [809, 174] width 295 height 12
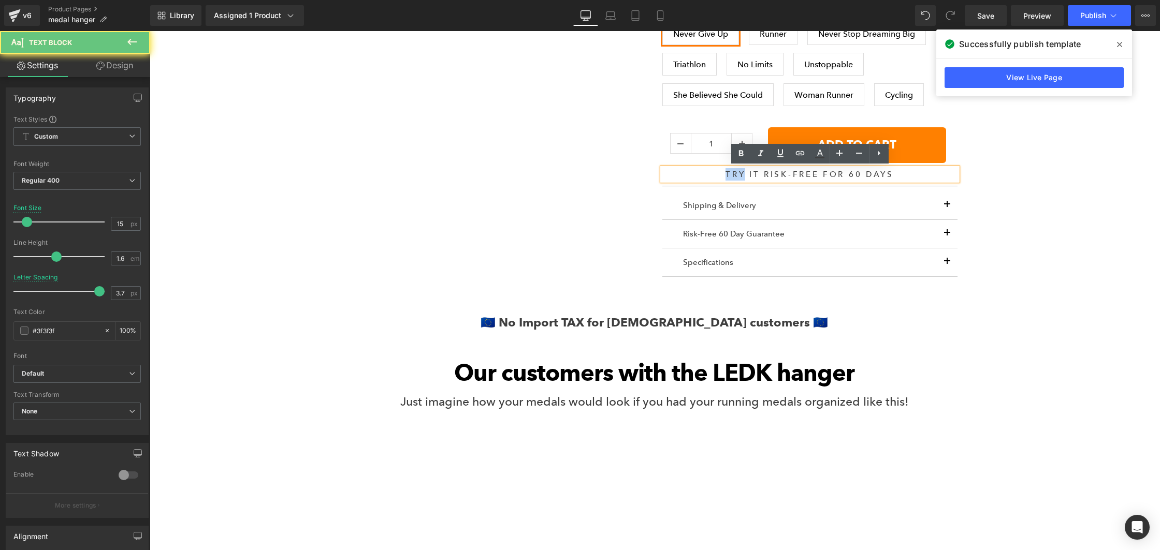
click at [731, 174] on p "TRY IT RISK-FREE FOR 60 DAYS" at bounding box center [809, 174] width 295 height 12
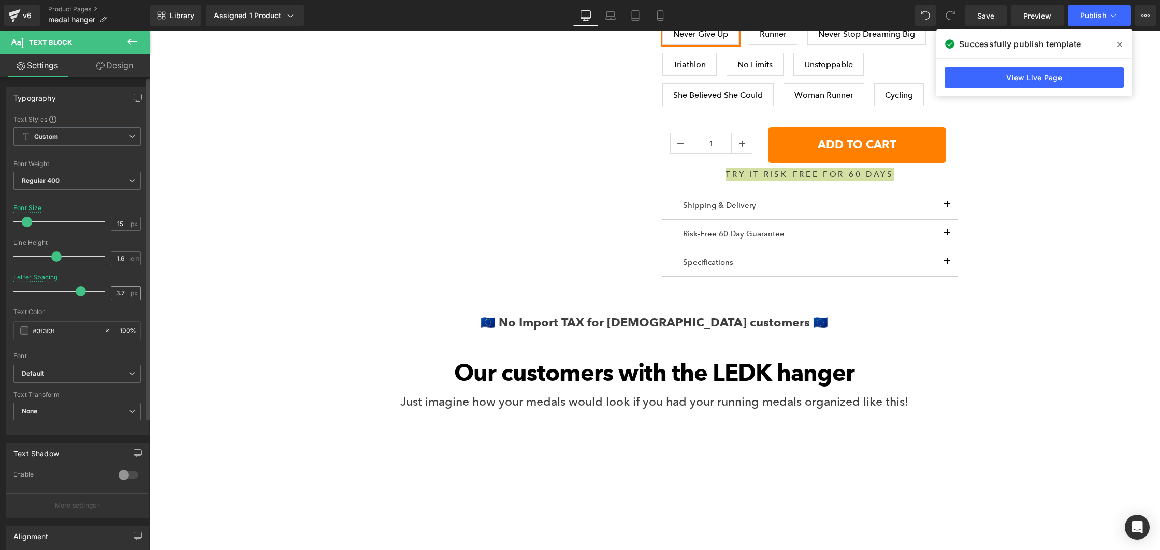
type input "4"
drag, startPoint x: 245, startPoint y: 324, endPoint x: 161, endPoint y: 278, distance: 95.7
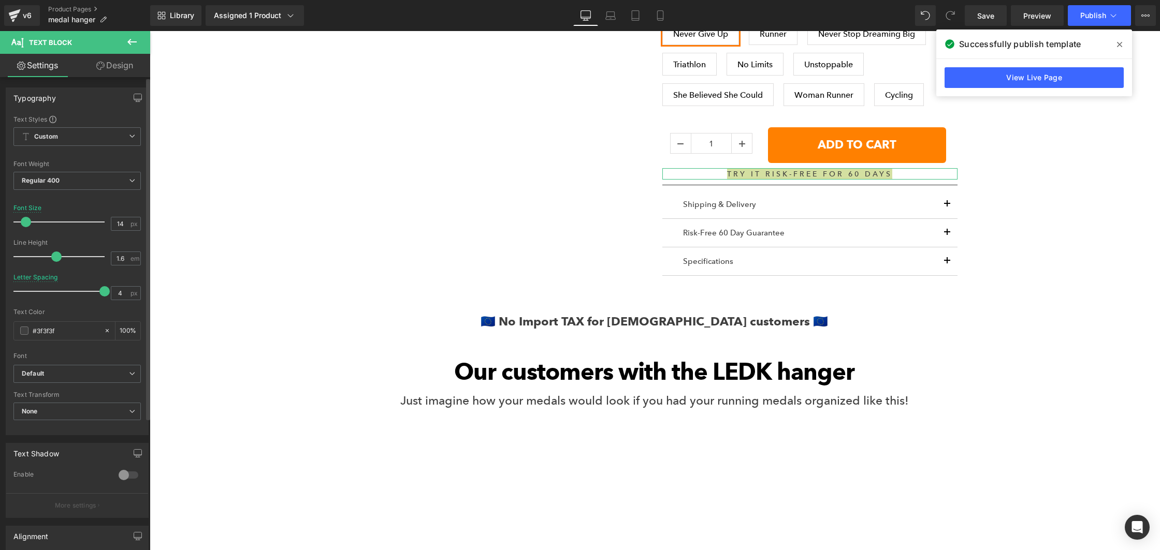
type input "13"
click at [20, 219] on div at bounding box center [62, 222] width 86 height 21
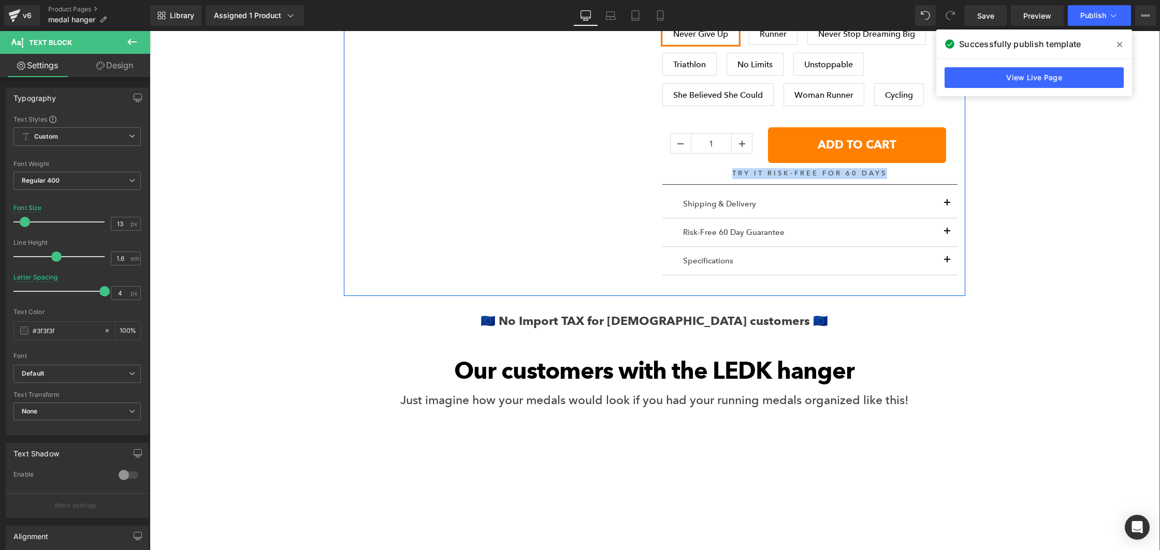
click at [1026, 180] on div "Give the sports medals you worked so hard for a super special place instead of …" at bounding box center [654, 51] width 999 height 1534
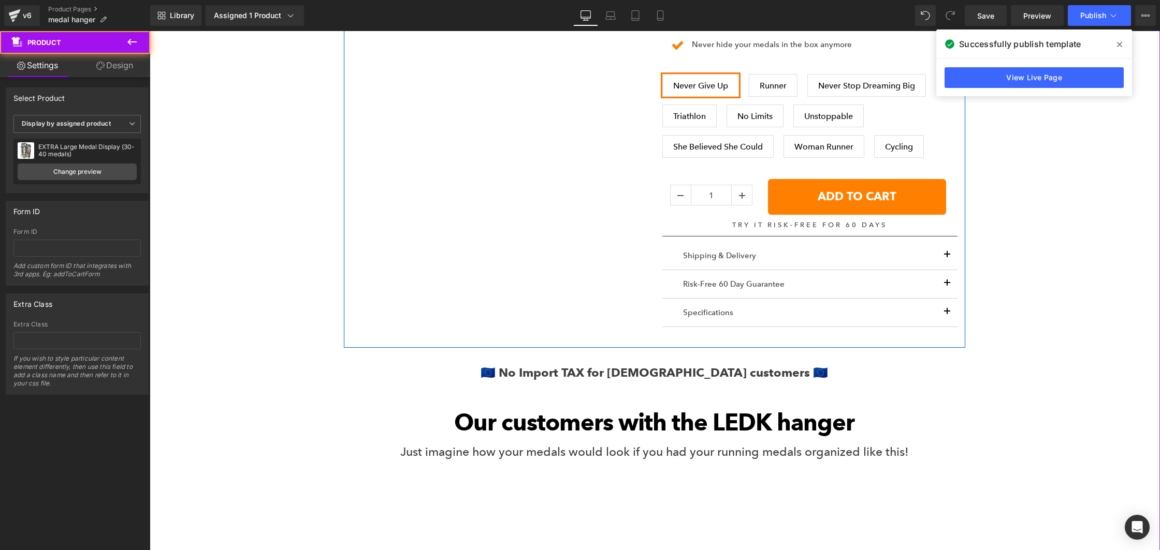
scroll to position [775, 0]
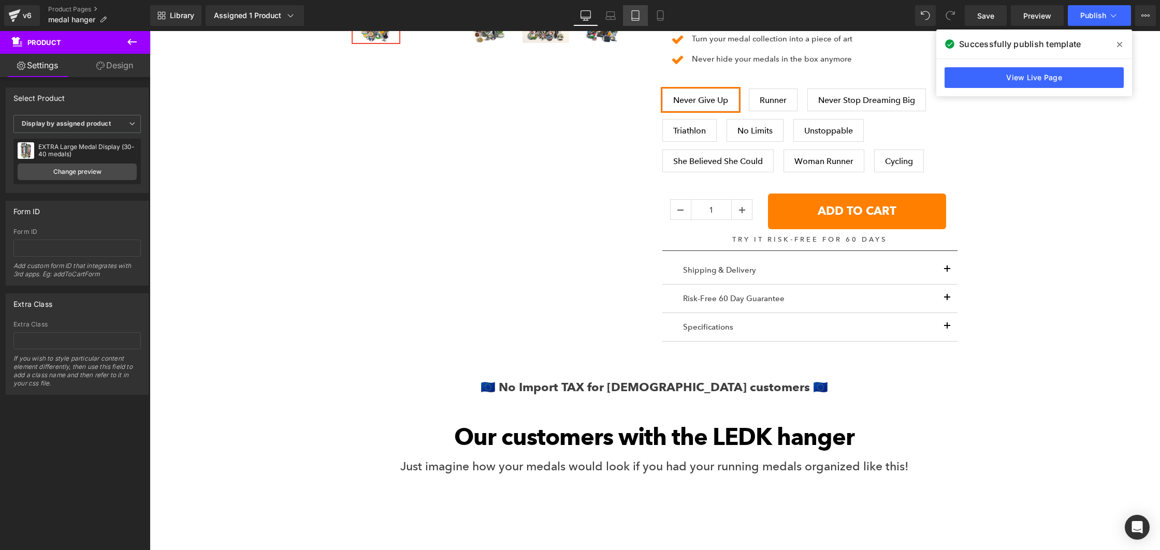
click at [629, 21] on link "Tablet" at bounding box center [635, 15] width 25 height 21
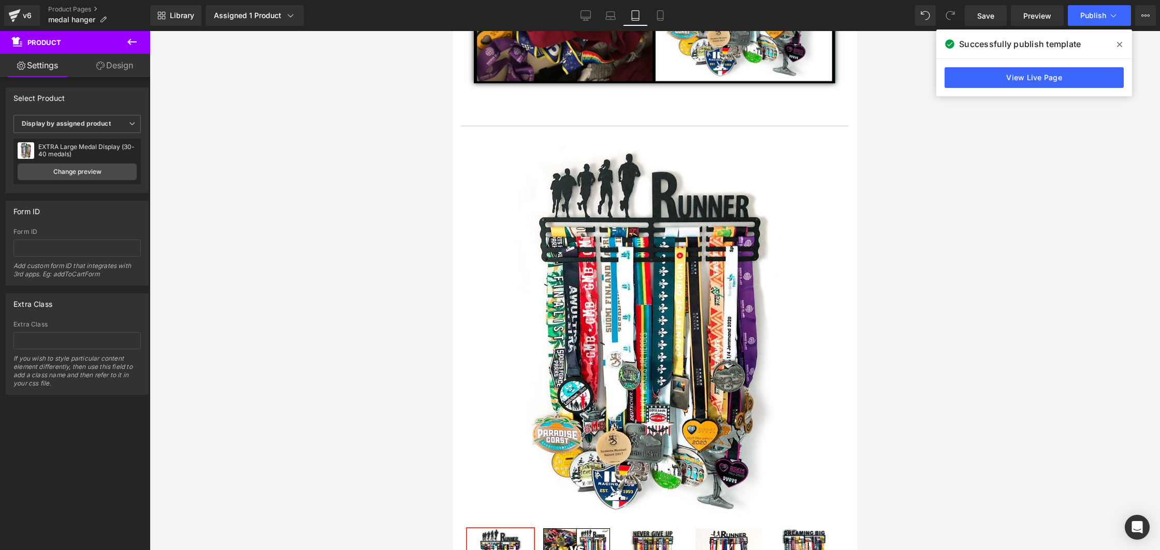
scroll to position [365, 0]
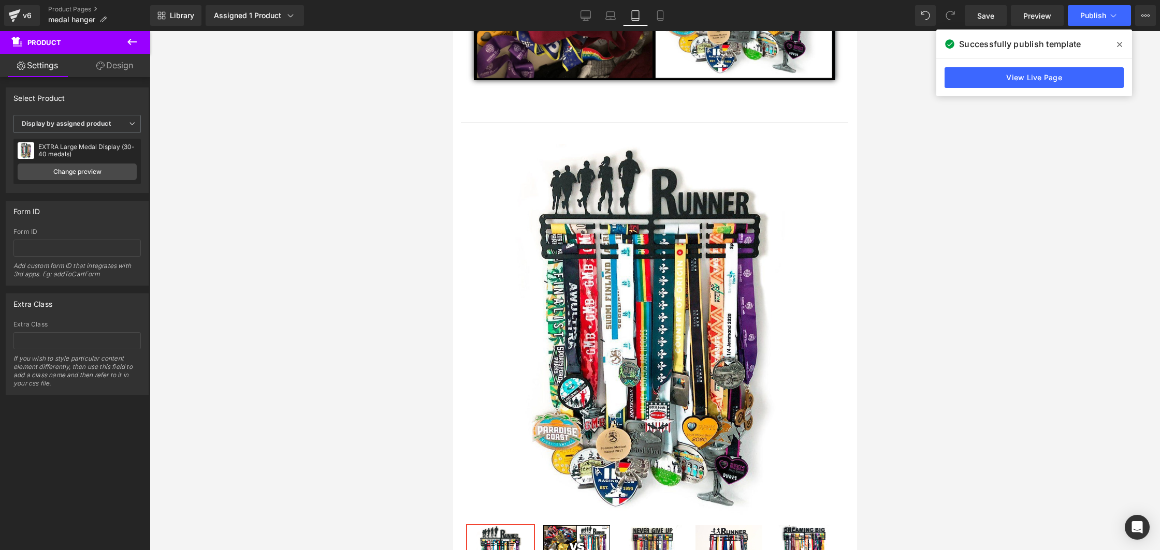
click at [665, 25] on link "Mobile" at bounding box center [660, 15] width 25 height 21
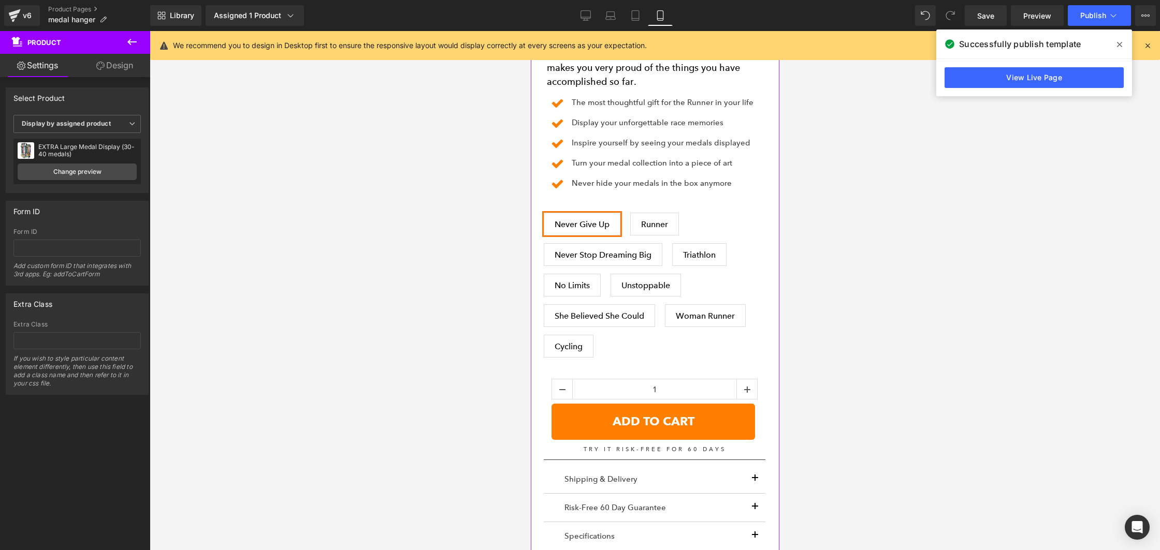
scroll to position [927, 0]
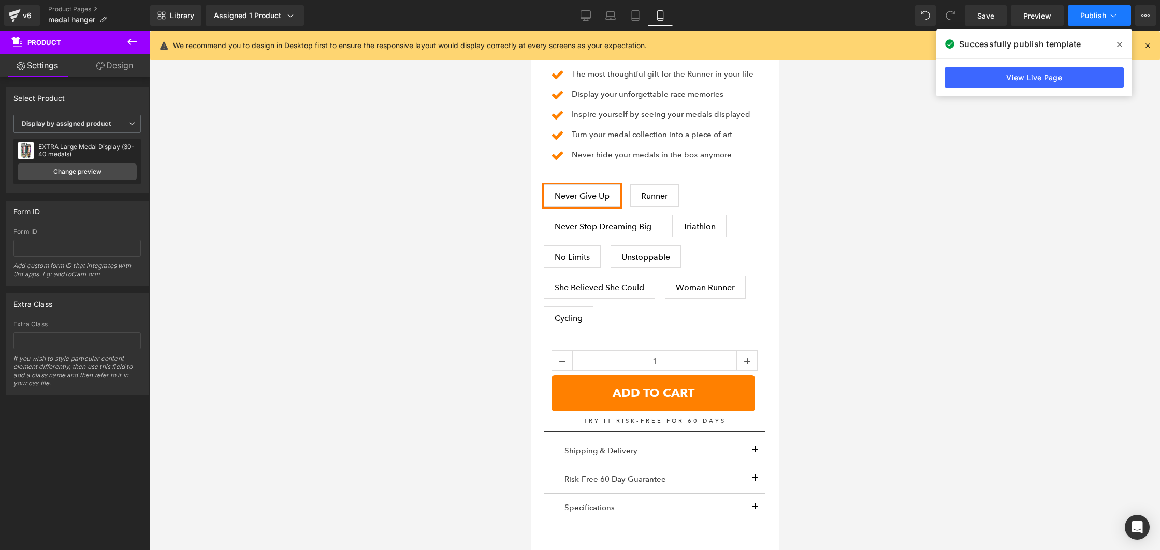
click at [1093, 8] on button "Publish" at bounding box center [1099, 15] width 63 height 21
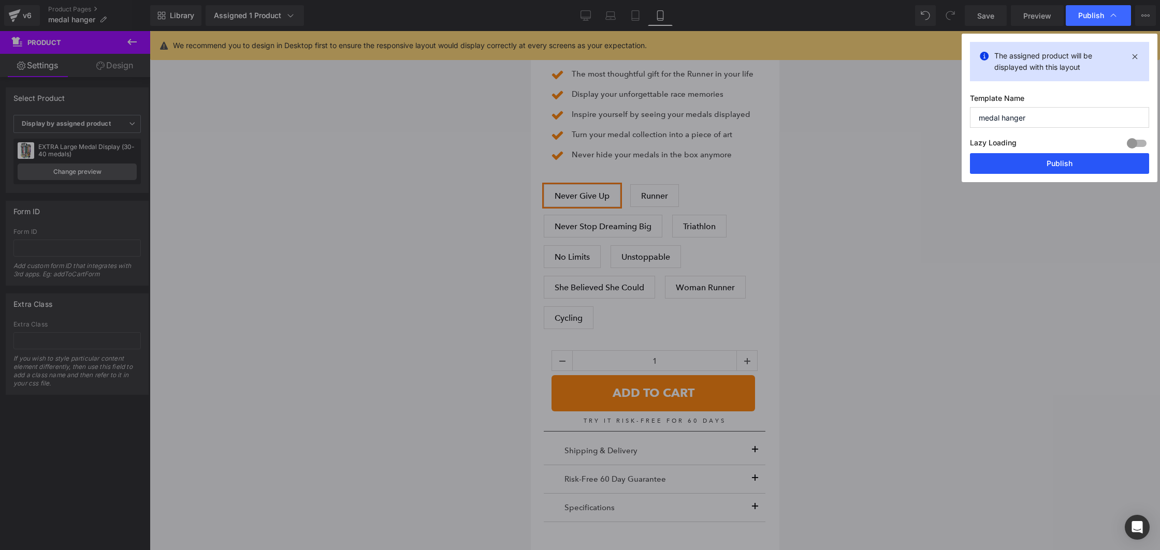
click at [1042, 163] on button "Publish" at bounding box center [1059, 163] width 179 height 21
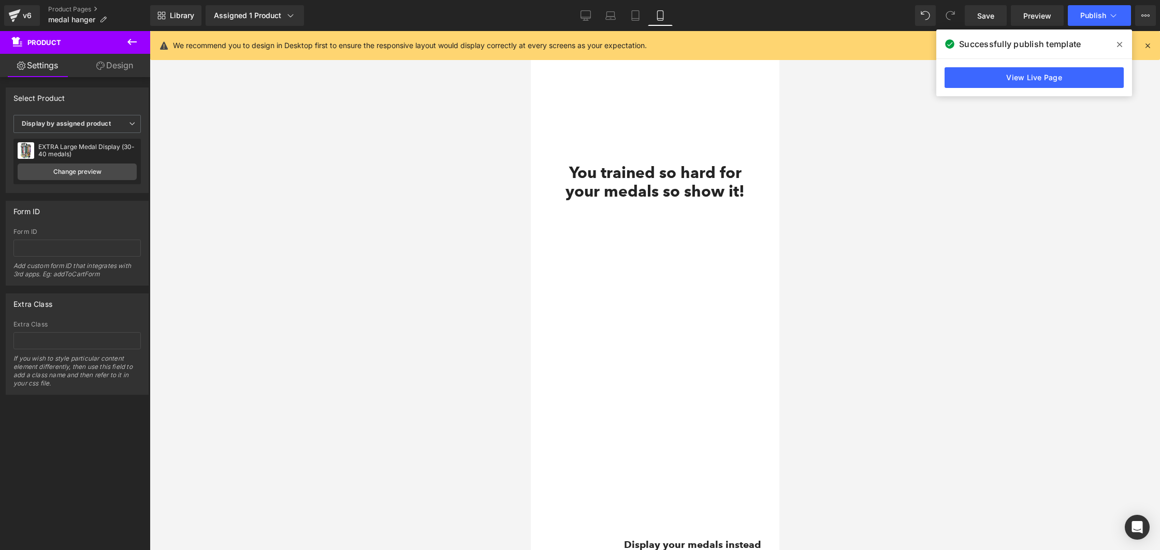
scroll to position [2211, 0]
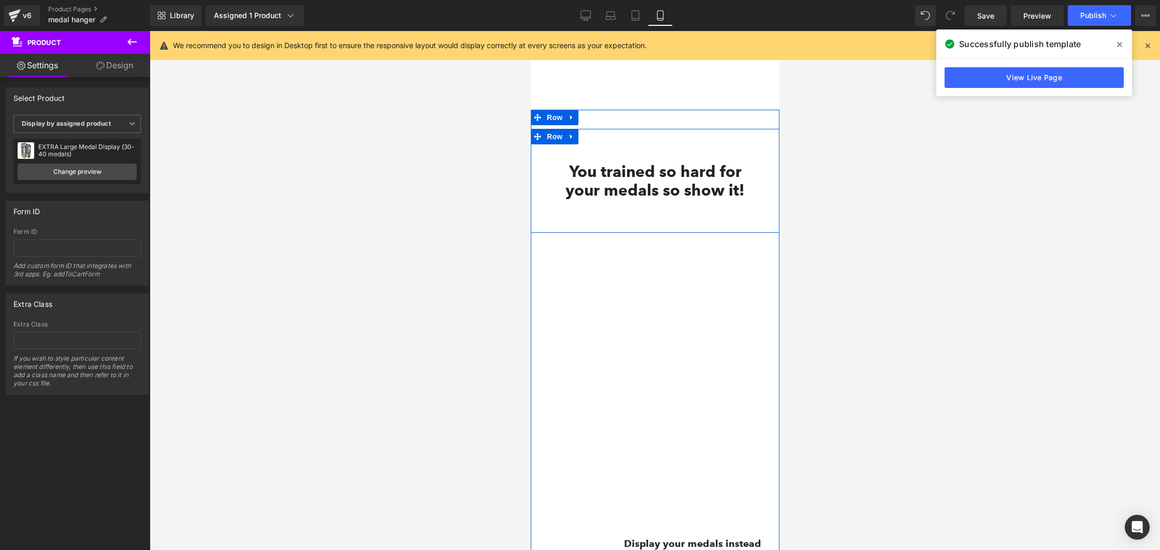
click at [609, 132] on div "You trained so hard for your medals so show it! Heading Row" at bounding box center [654, 181] width 249 height 104
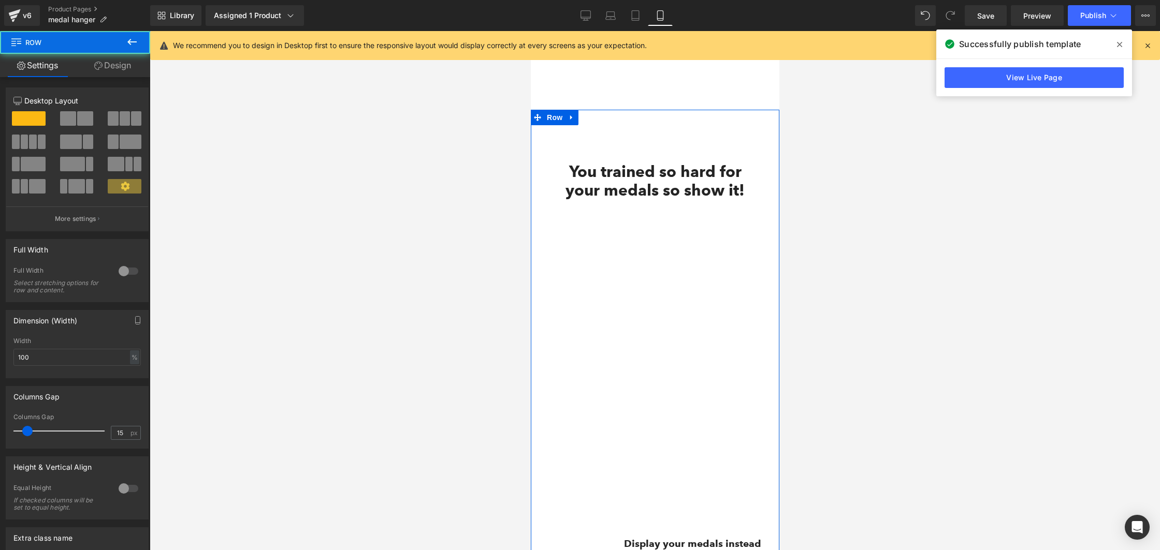
click at [598, 112] on div "You trained so hard for your medals so show it! Heading Row 65px Vimeo Image Di…" at bounding box center [654, 521] width 249 height 822
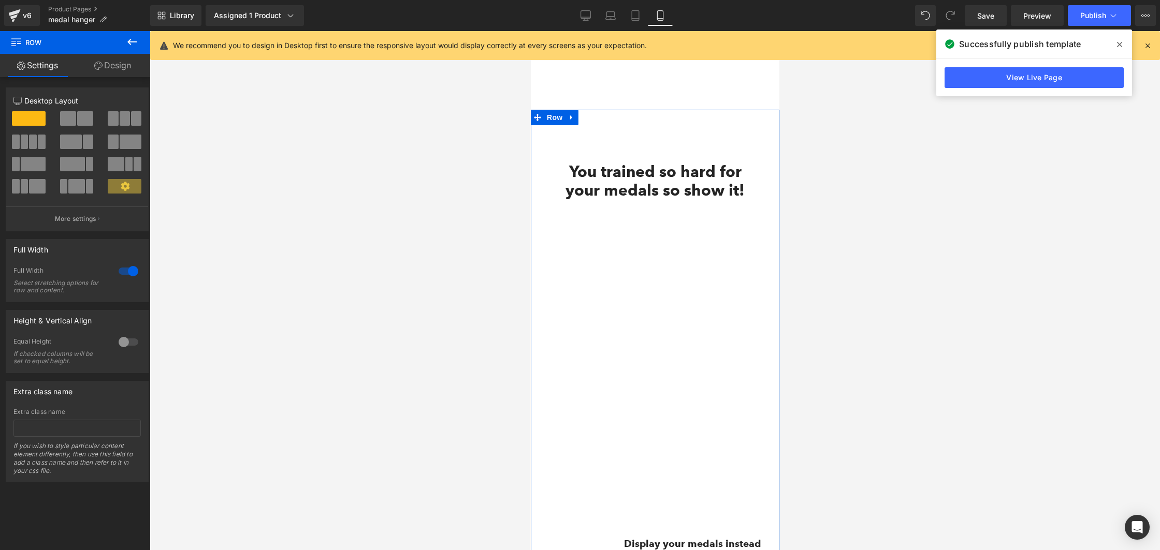
click at [127, 65] on link "Design" at bounding box center [112, 65] width 75 height 23
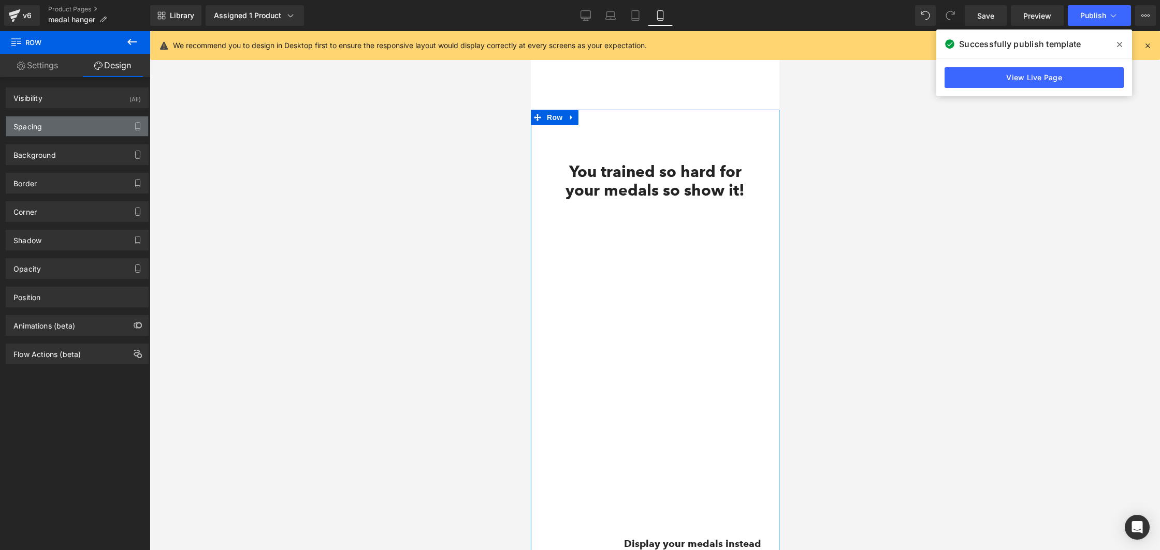
click at [71, 120] on div "Spacing" at bounding box center [77, 127] width 142 height 20
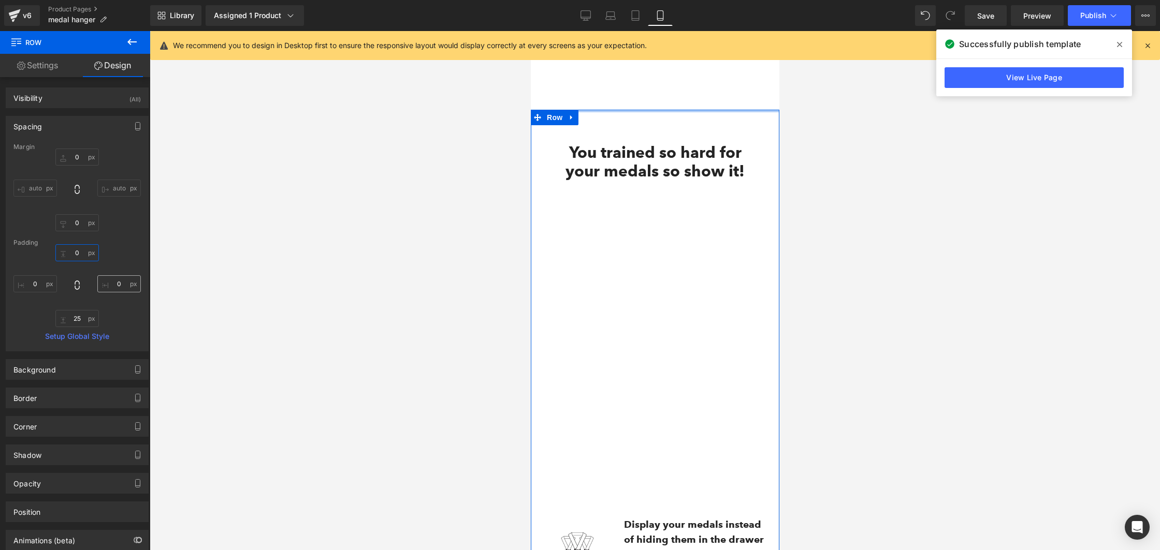
drag, startPoint x: 87, startPoint y: 251, endPoint x: 95, endPoint y: 281, distance: 31.5
click at [93, 282] on div "0px 0 0px 0 25px 25 0px 0" at bounding box center [76, 285] width 127 height 83
type input "0"
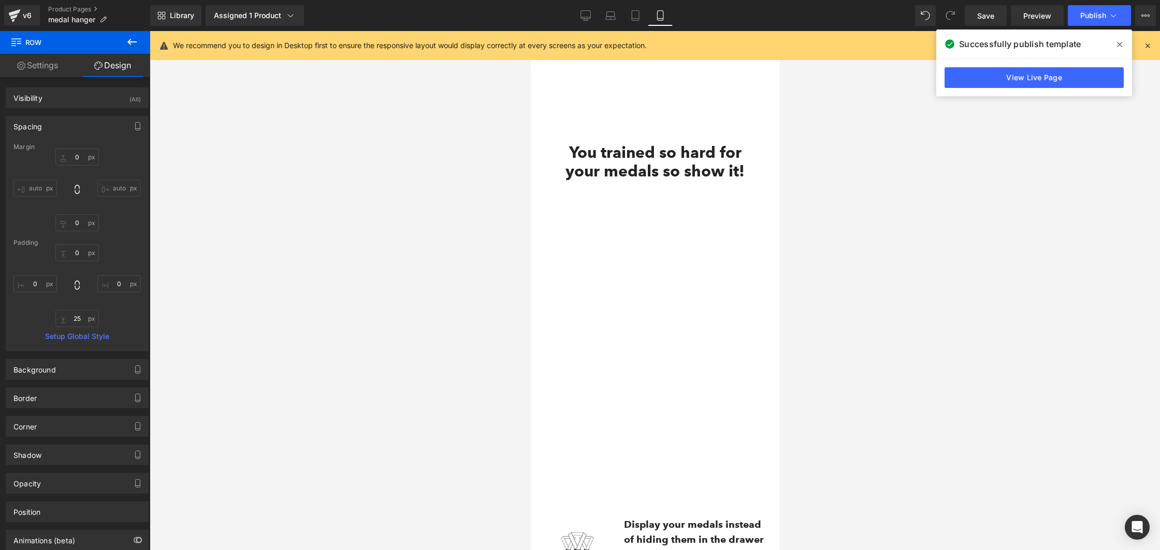
scroll to position [2132, 0]
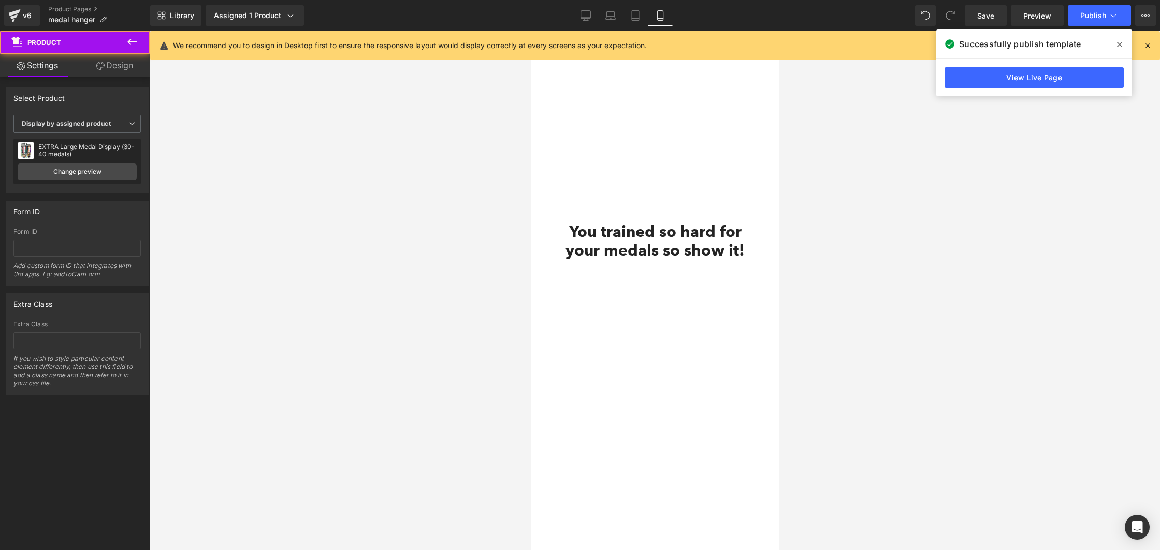
click at [100, 61] on link "Design" at bounding box center [114, 65] width 75 height 23
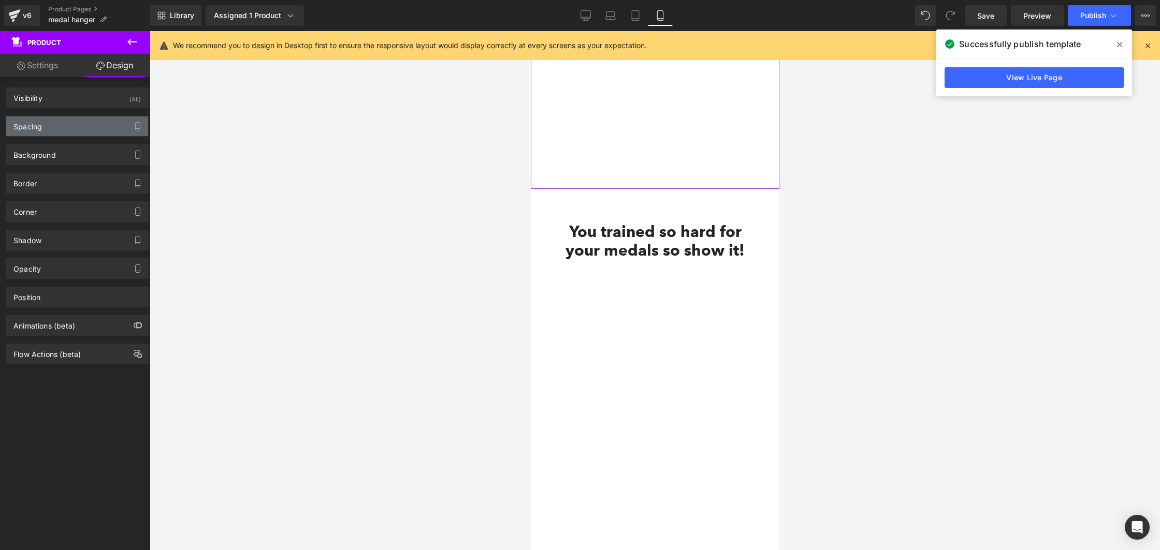
click at [72, 130] on div "Spacing" at bounding box center [77, 127] width 142 height 20
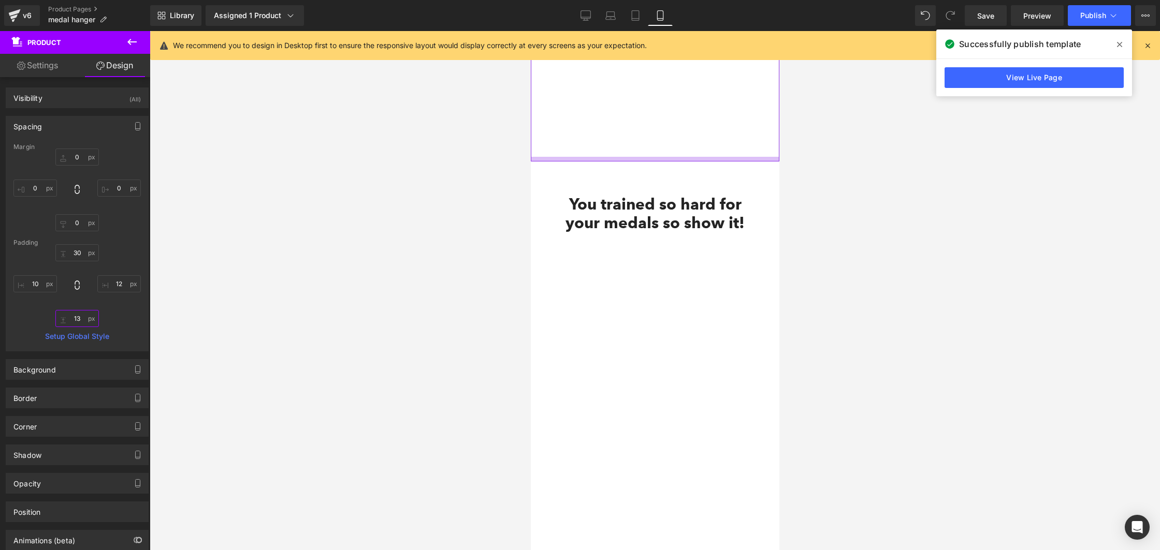
drag, startPoint x: 90, startPoint y: 316, endPoint x: 93, endPoint y: 341, distance: 25.1
click at [93, 342] on div "Margin 0px 0 0px 0 0px 0 0px 0 Padding 30px 30 12px 12 13px 13 10px 10 Setup Gl…" at bounding box center [77, 247] width 142 height 208
type input "13"
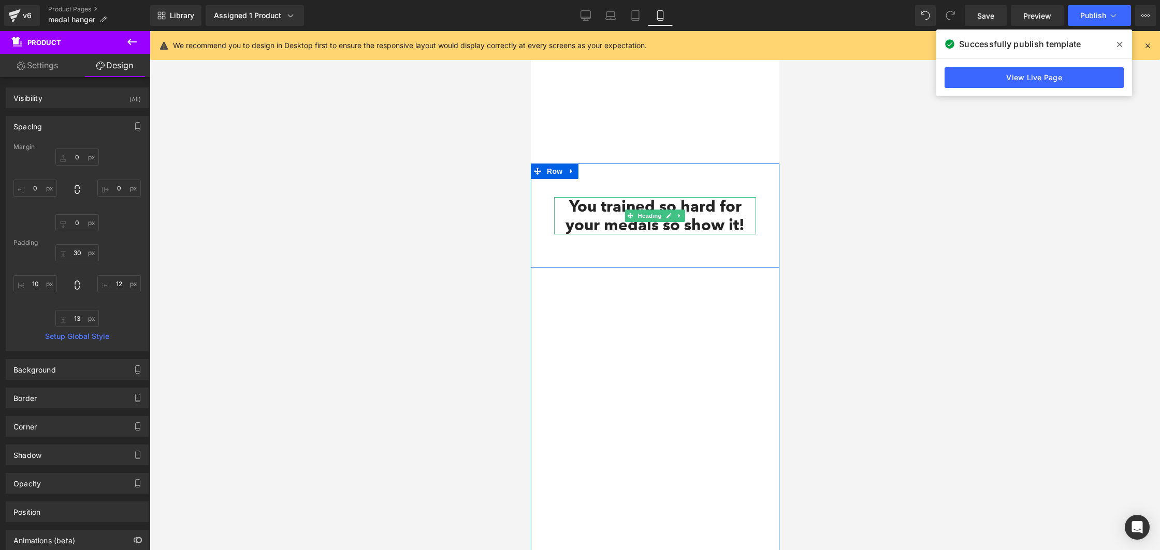
click at [615, 217] on strong "You trained so hard for your medals so show it!" at bounding box center [654, 216] width 179 height 38
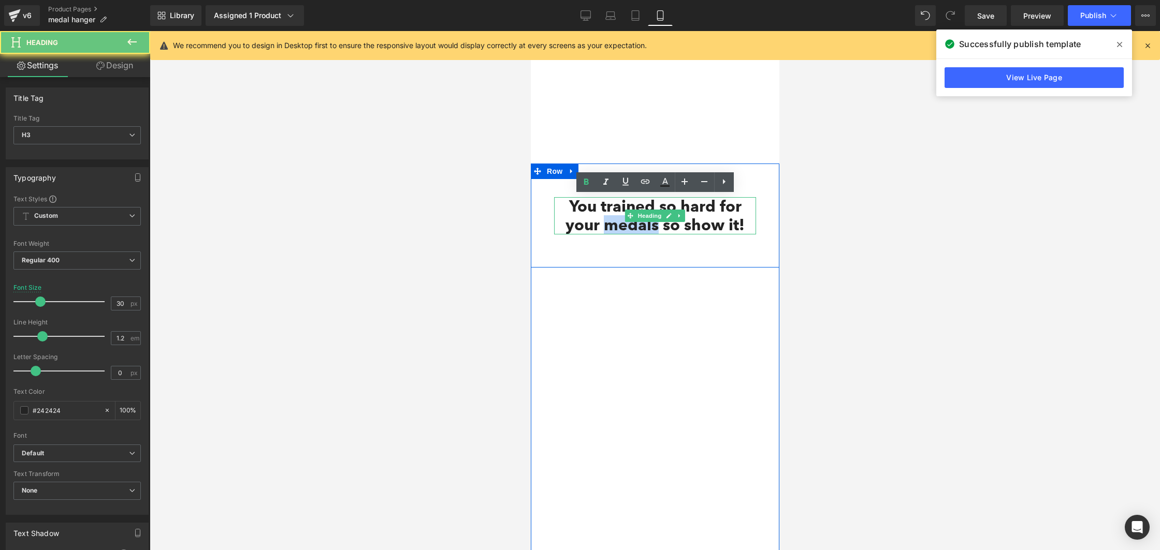
click at [615, 217] on strong "You trained so hard for your medals so show it!" at bounding box center [654, 216] width 179 height 38
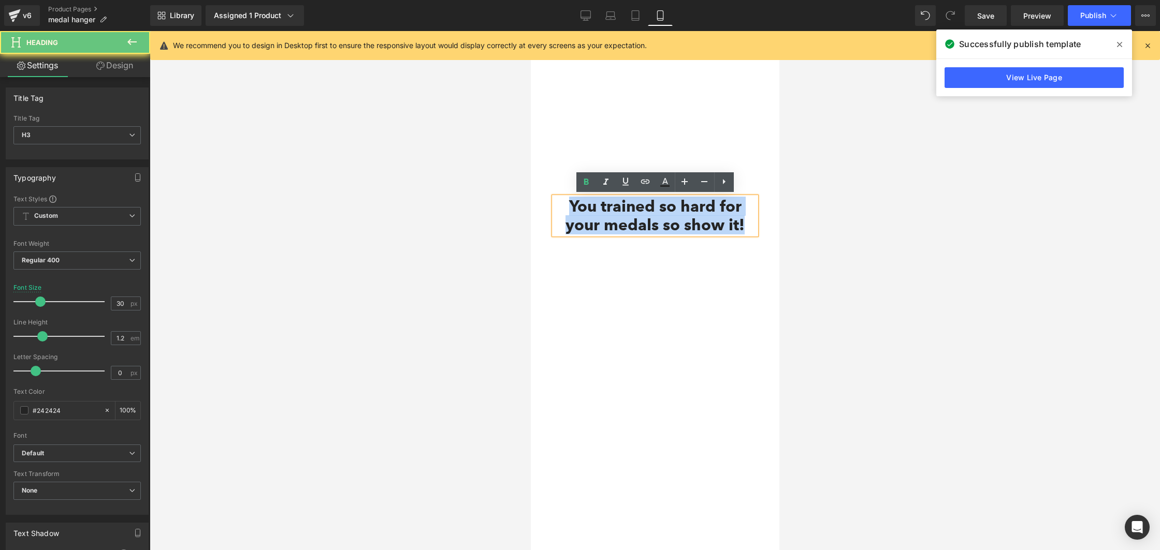
click at [615, 217] on strong "You trained so hard for your medals so show it!" at bounding box center [654, 216] width 179 height 38
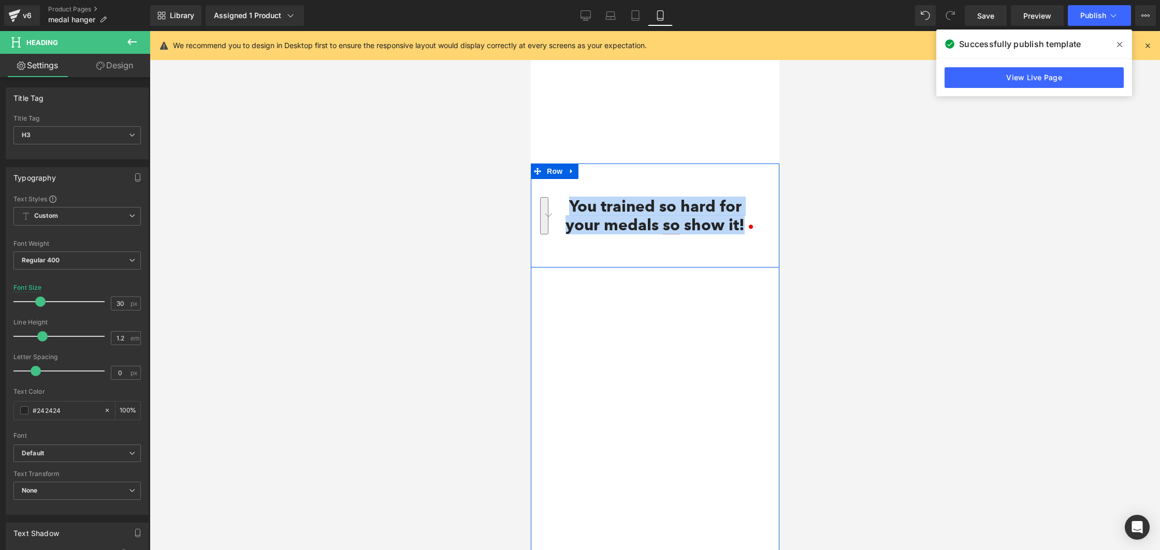
click at [620, 202] on strong "You trained so hard for your medals so show it!" at bounding box center [654, 216] width 179 height 38
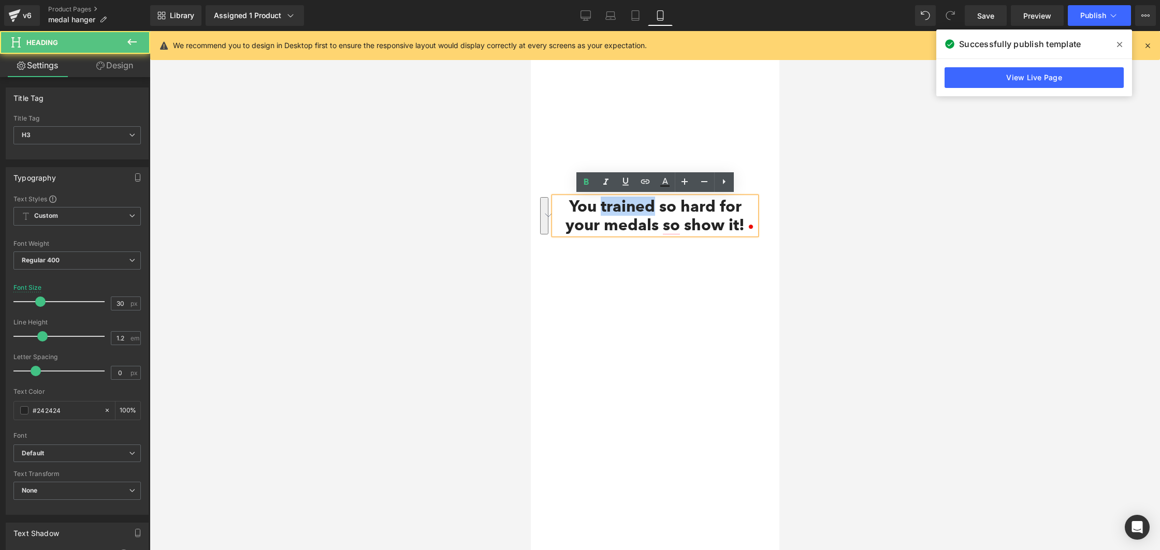
click at [620, 202] on strong "You trained so hard for your medals so show it!" at bounding box center [654, 216] width 179 height 38
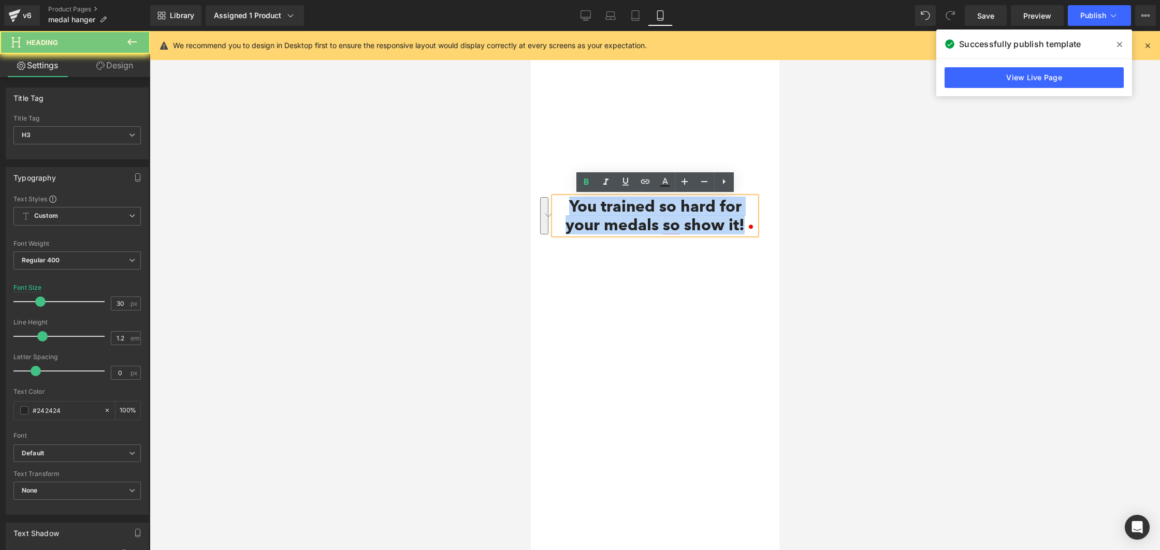
click at [620, 202] on strong "You trained so hard for your medals so show it!" at bounding box center [654, 216] width 179 height 38
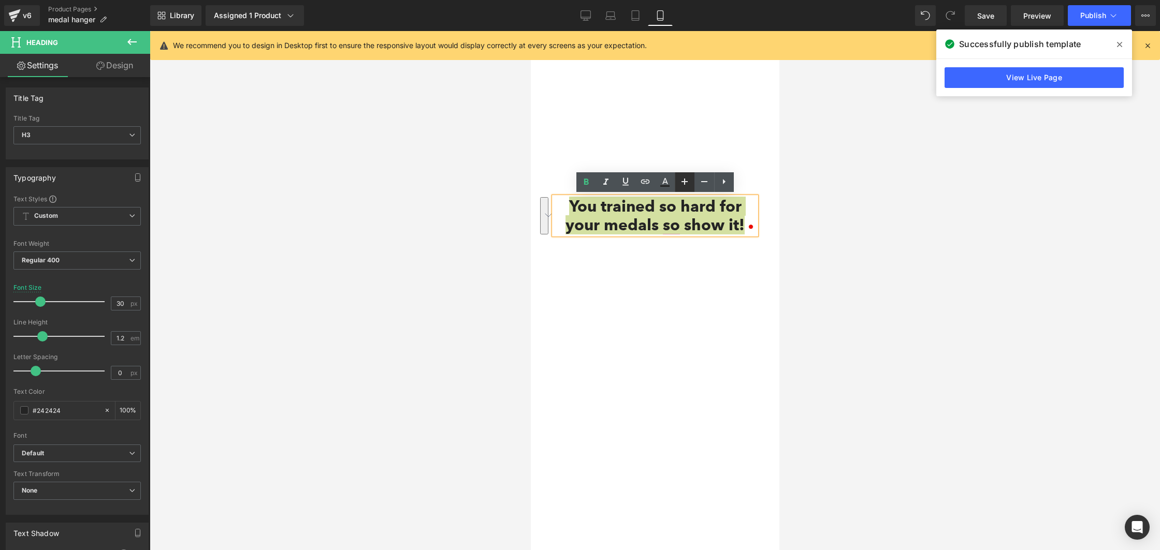
click at [681, 182] on icon at bounding box center [684, 182] width 12 height 12
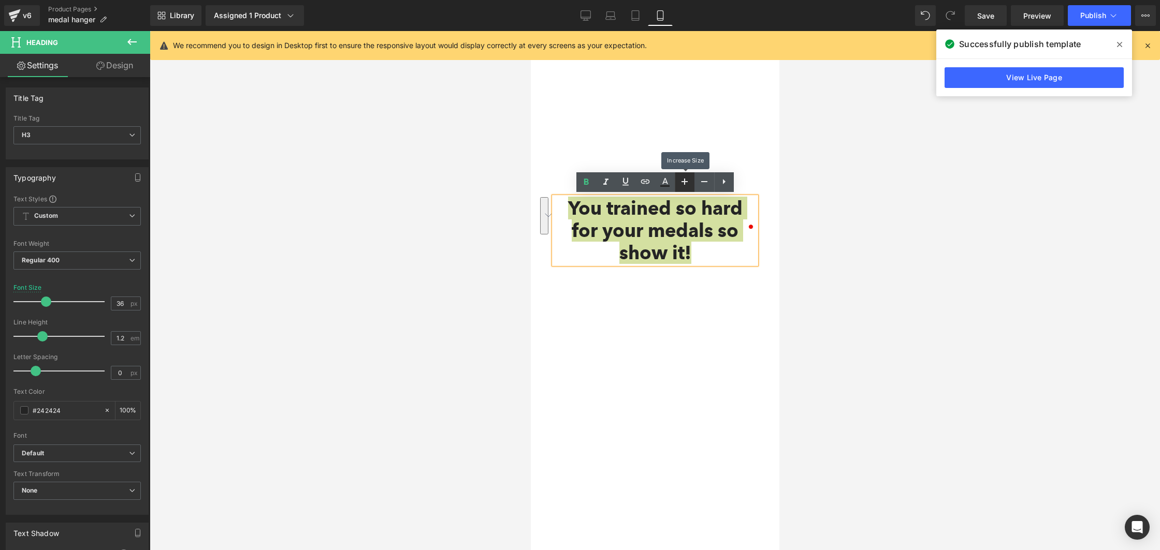
click at [681, 182] on icon at bounding box center [684, 182] width 12 height 12
type input "38"
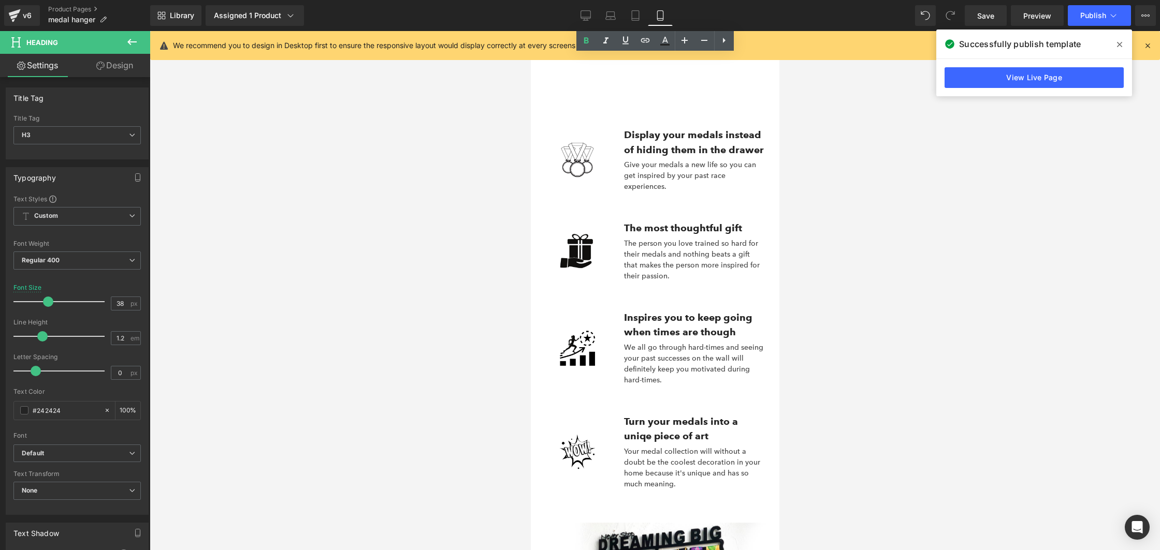
scroll to position [2619, 0]
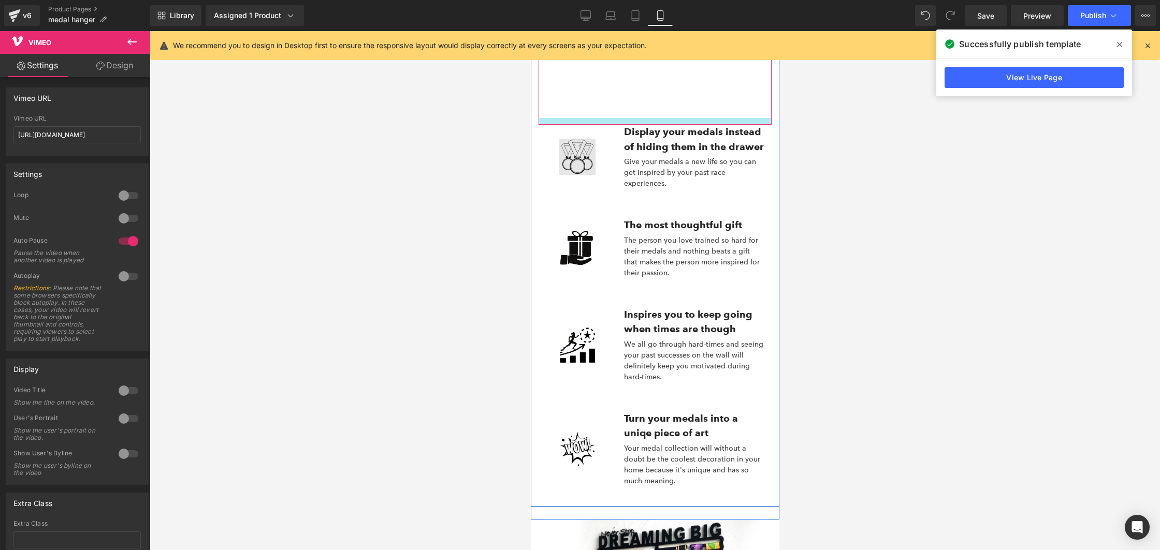
drag, startPoint x: 560, startPoint y: 116, endPoint x: 588, endPoint y: 176, distance: 65.6
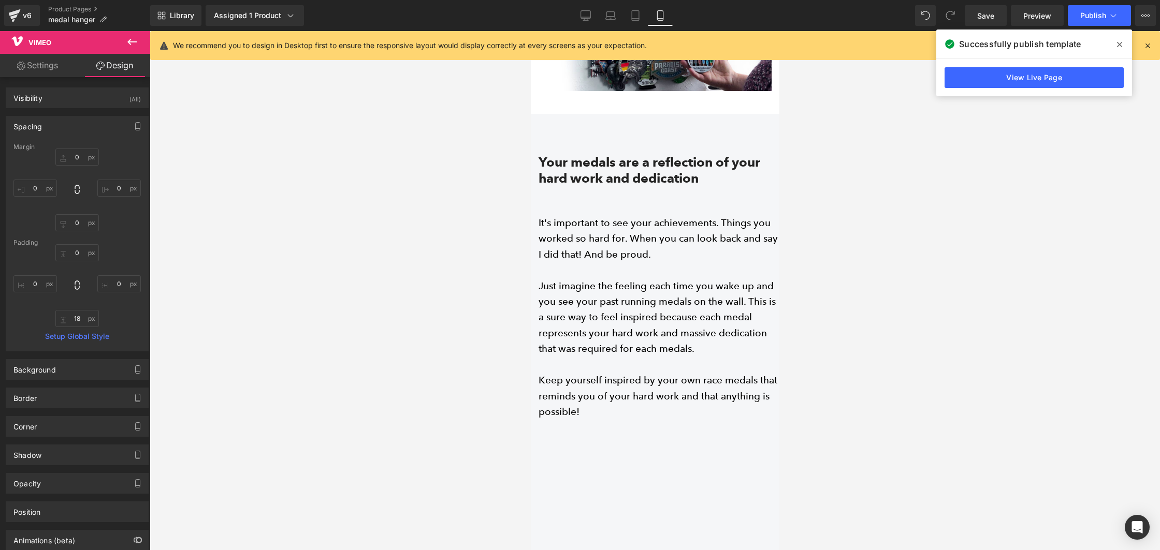
scroll to position [3725, 0]
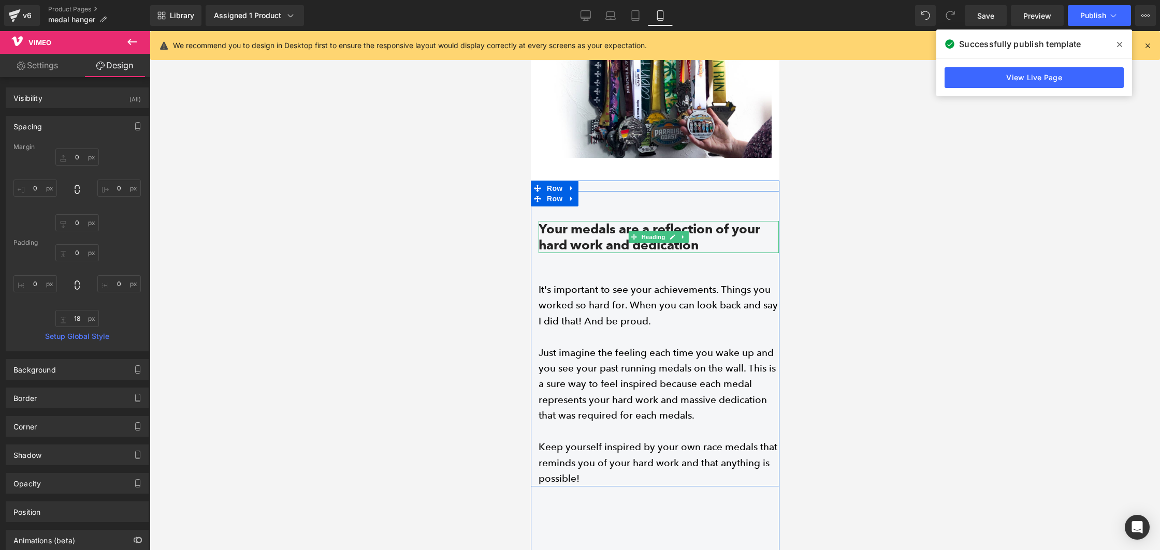
click at [615, 228] on strong "Your medals are a reflection of your hard work and dedication" at bounding box center [649, 237] width 222 height 32
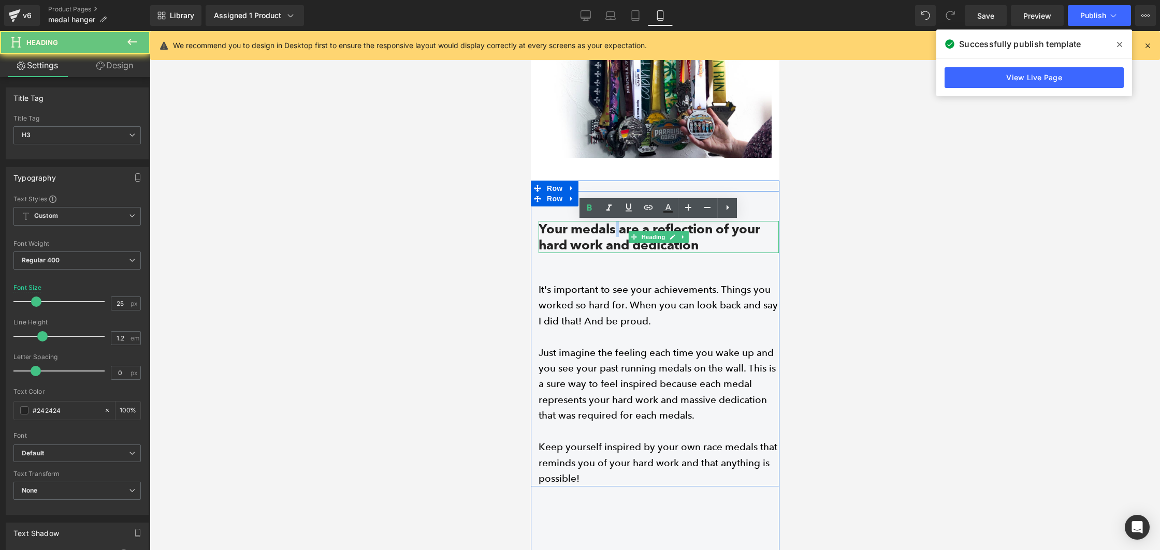
click at [615, 228] on strong "Your medals are a reflection of your hard work and dedication" at bounding box center [649, 237] width 222 height 32
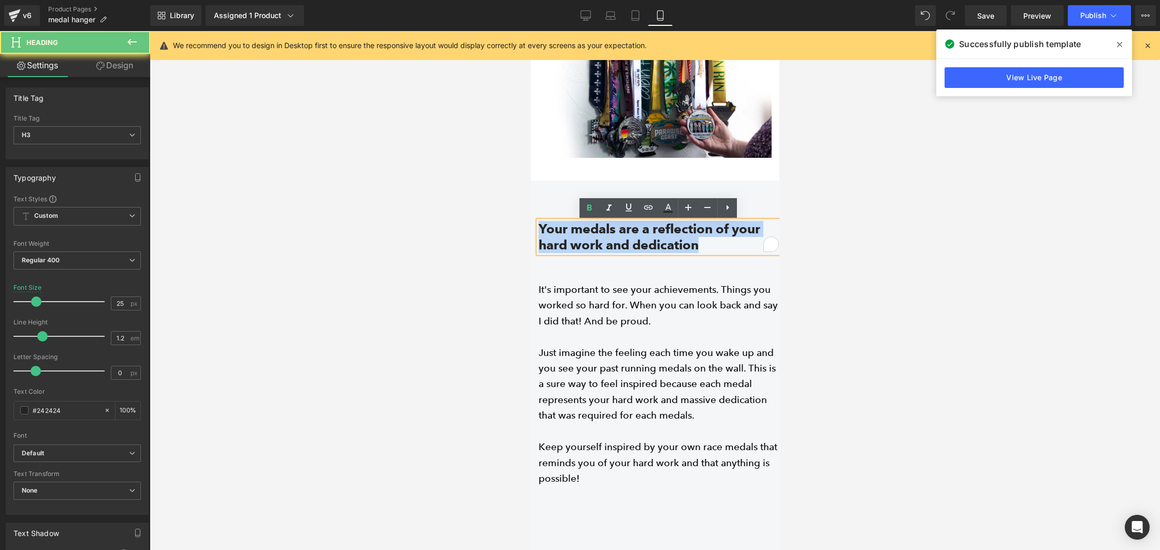
click at [615, 228] on strong "Your medals are a reflection of your hard work and dedication" at bounding box center [649, 237] width 222 height 32
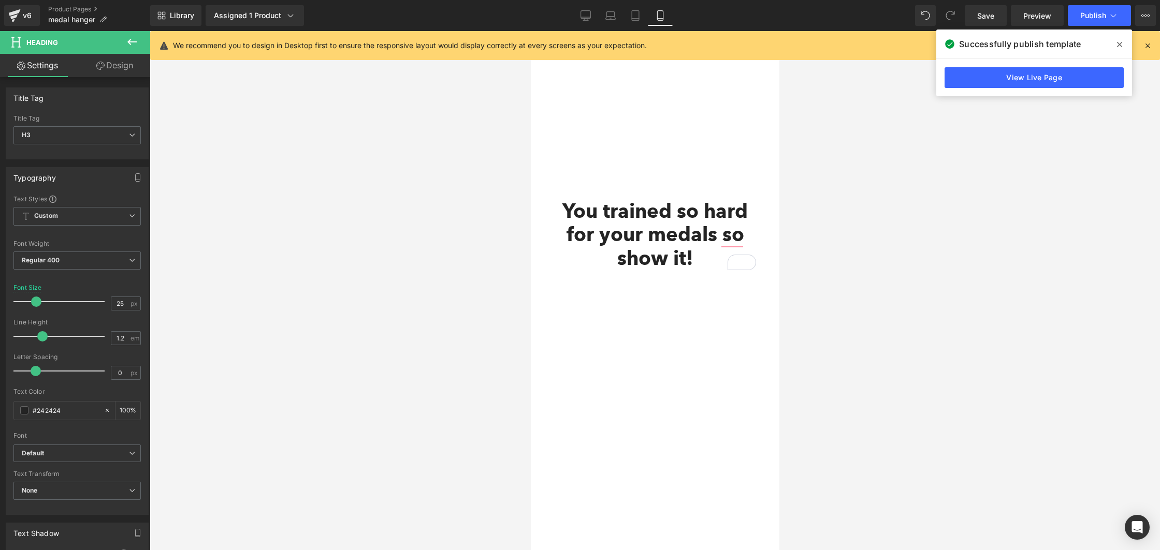
scroll to position [1892, 0]
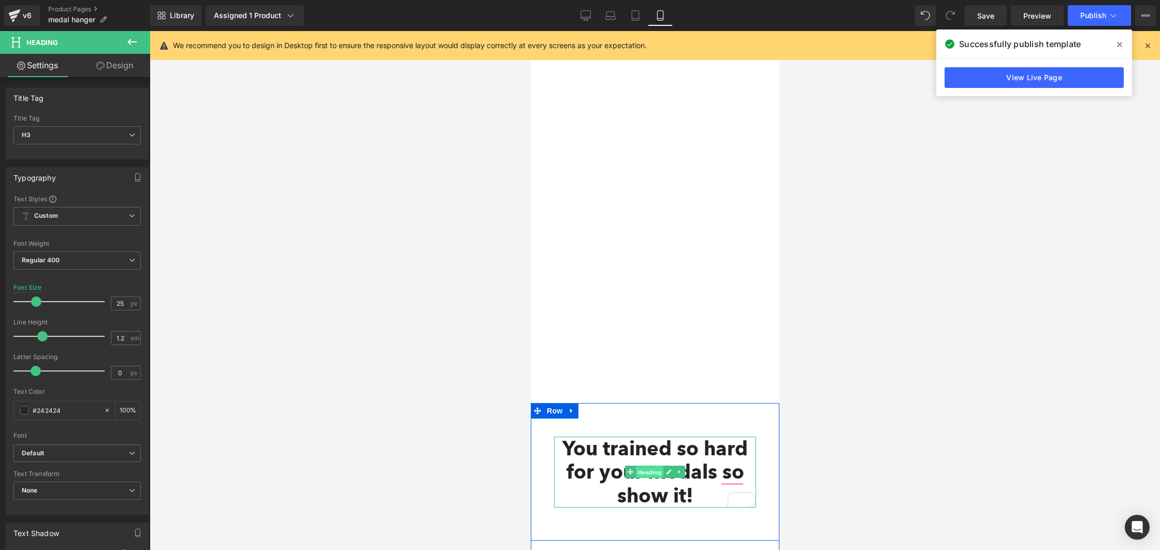
click at [661, 469] on span "Heading" at bounding box center [649, 473] width 28 height 12
click at [661, 469] on span "Heading" at bounding box center [649, 472] width 28 height 12
click at [658, 469] on span "Heading" at bounding box center [649, 472] width 28 height 12
click at [658, 469] on span "Heading" at bounding box center [649, 473] width 28 height 12
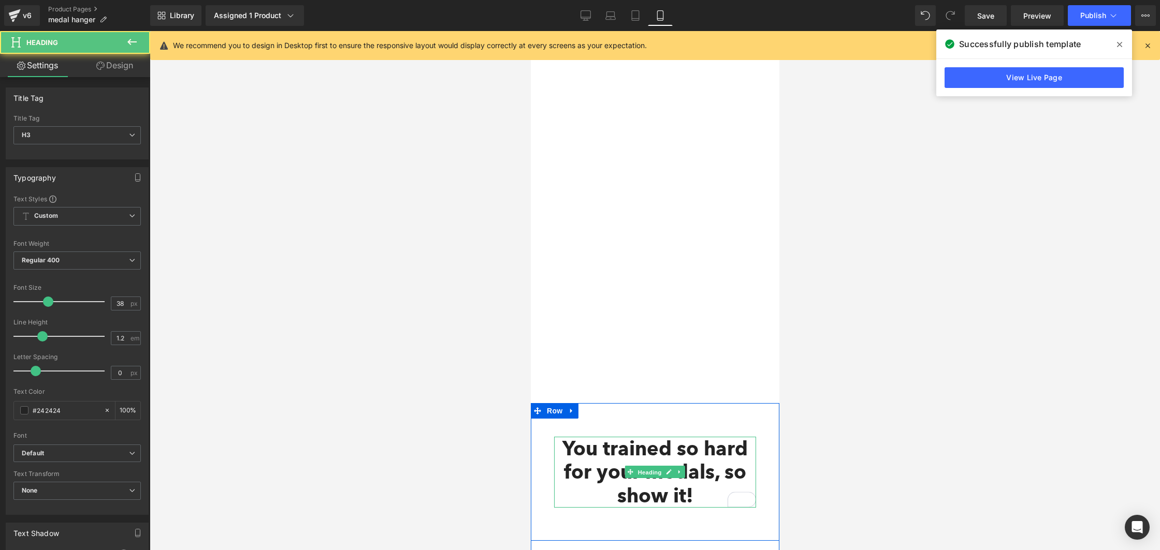
click at [658, 469] on span "Heading" at bounding box center [649, 473] width 28 height 12
click at [645, 458] on strong "You trained so hard for your medals, so show it!" at bounding box center [654, 472] width 185 height 71
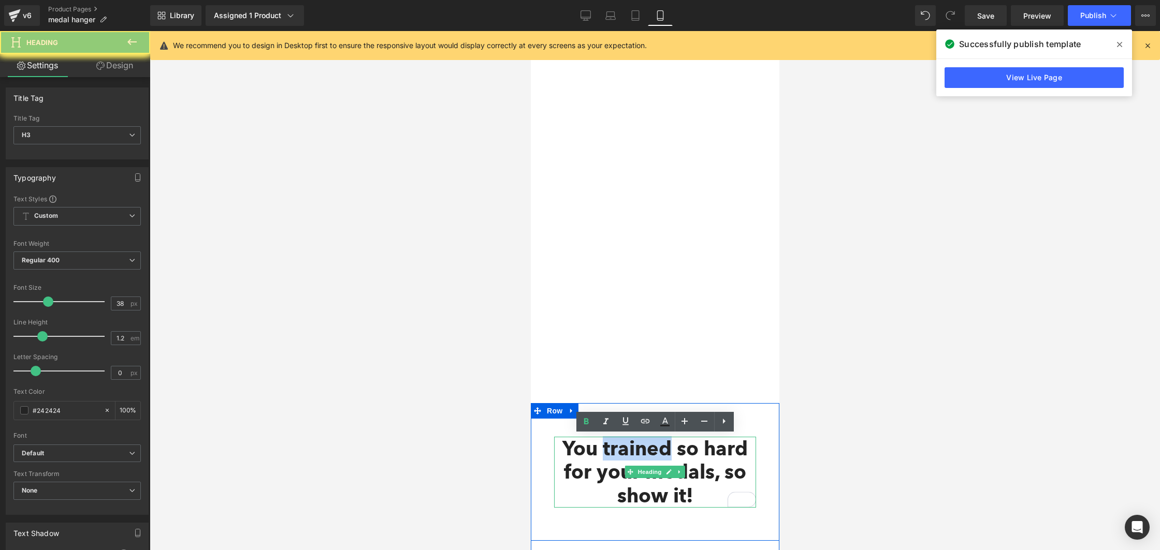
click at [645, 458] on strong "You trained so hard for your medals, so show it!" at bounding box center [654, 472] width 185 height 71
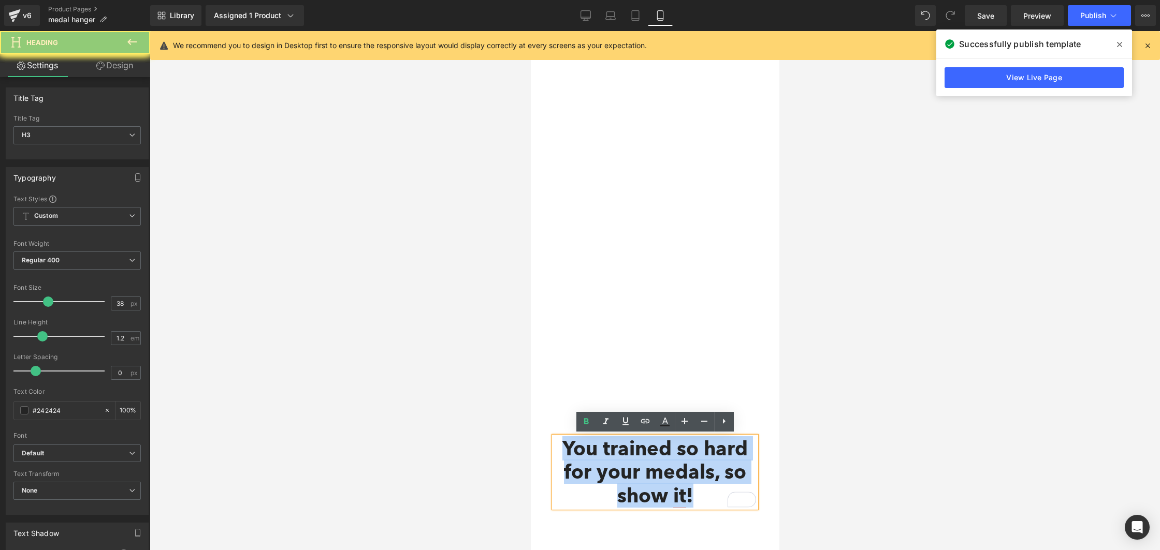
click at [645, 458] on strong "You trained so hard for your medals, so show it!" at bounding box center [654, 472] width 185 height 71
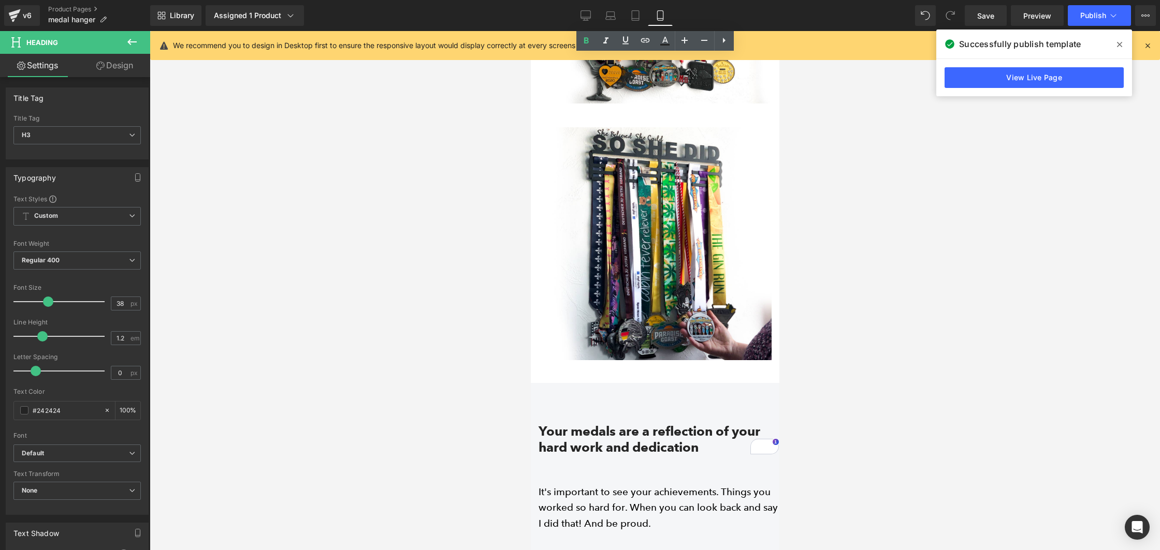
scroll to position [3747, 0]
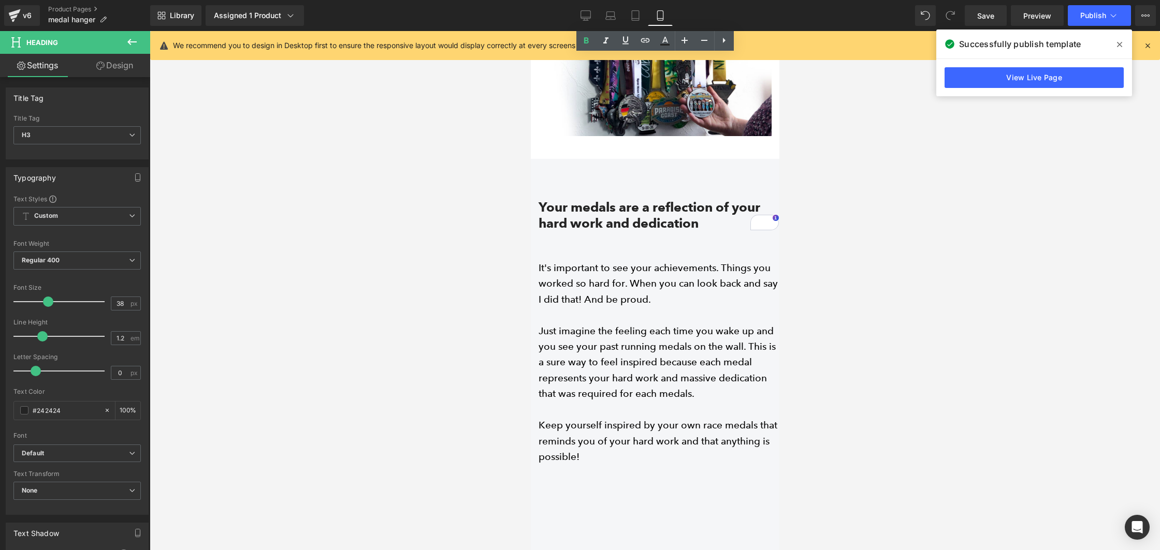
click at [599, 211] on strong "Your medals are a reflection of your hard work and dedication" at bounding box center [649, 215] width 222 height 32
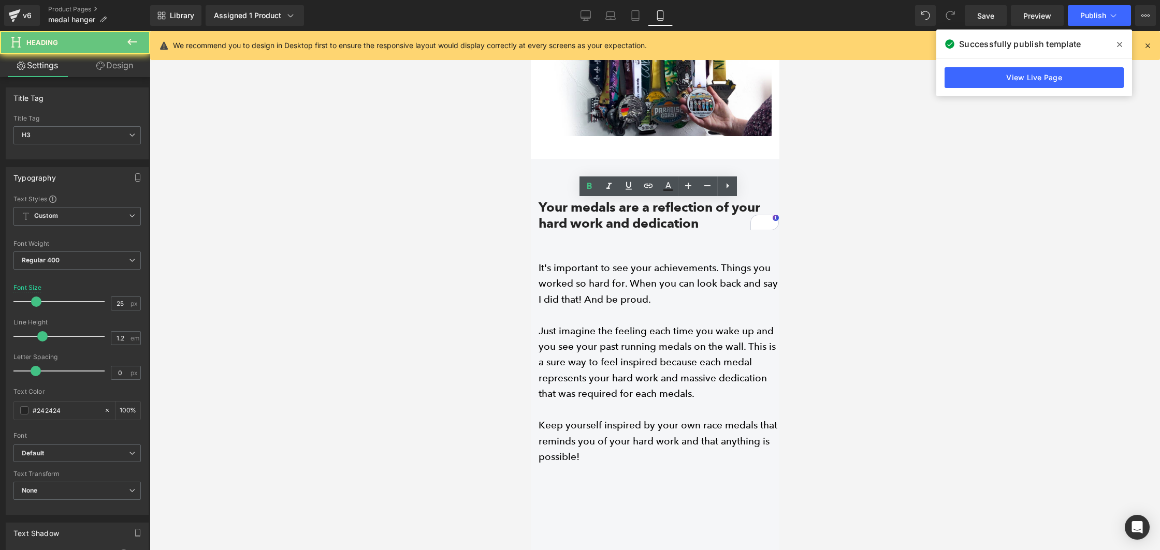
click at [599, 211] on strong "Your medals are a reflection of your hard work and dedication" at bounding box center [649, 215] width 222 height 32
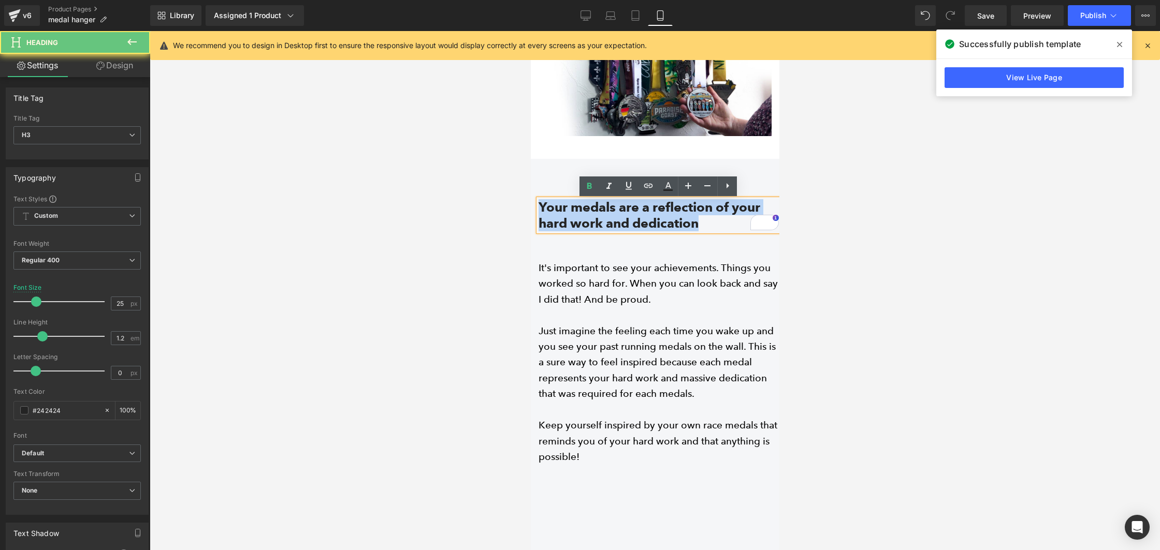
click at [599, 211] on strong "Your medals are a reflection of your hard work and dedication" at bounding box center [649, 215] width 222 height 32
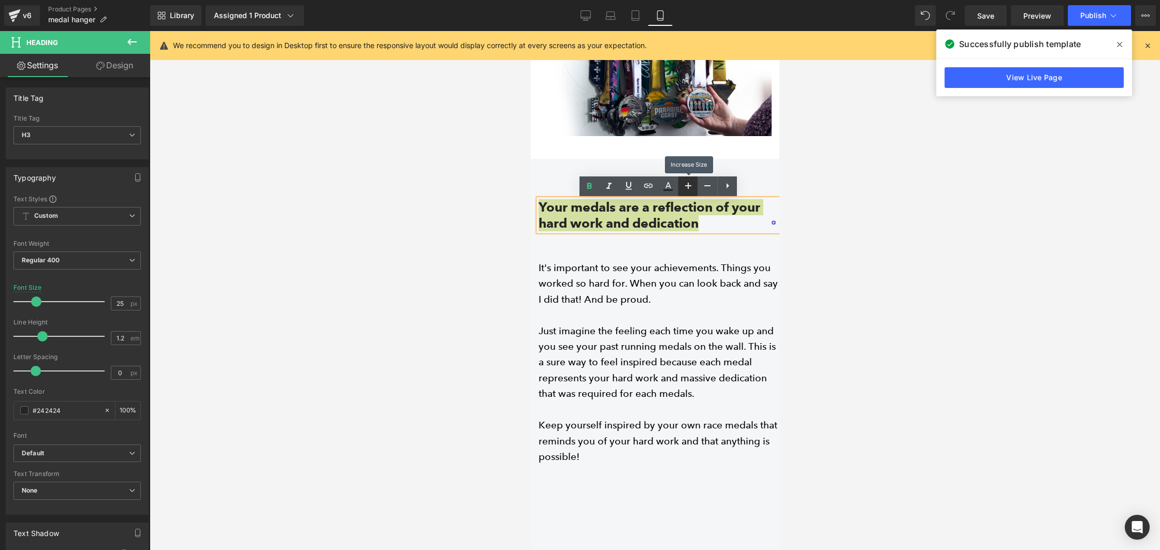
click at [685, 181] on icon at bounding box center [688, 186] width 12 height 12
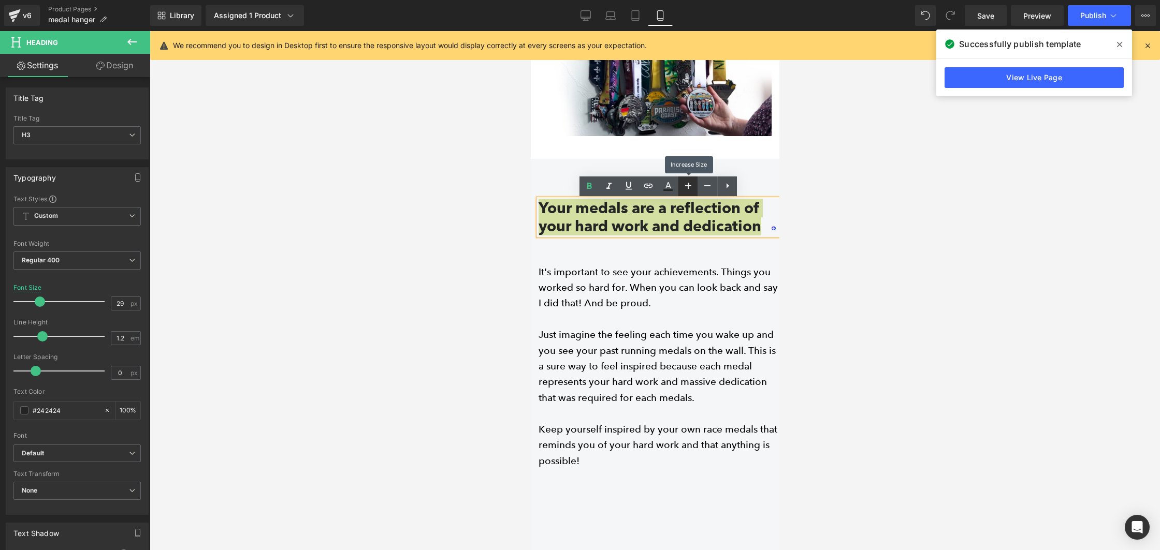
click at [685, 181] on icon at bounding box center [688, 186] width 12 height 12
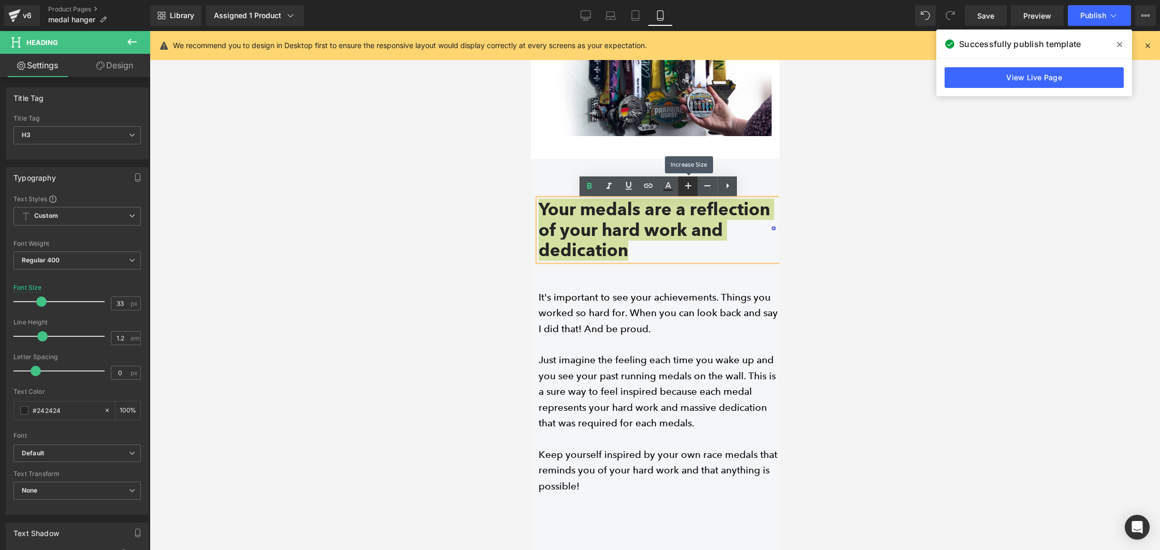
click at [685, 181] on icon at bounding box center [688, 186] width 12 height 12
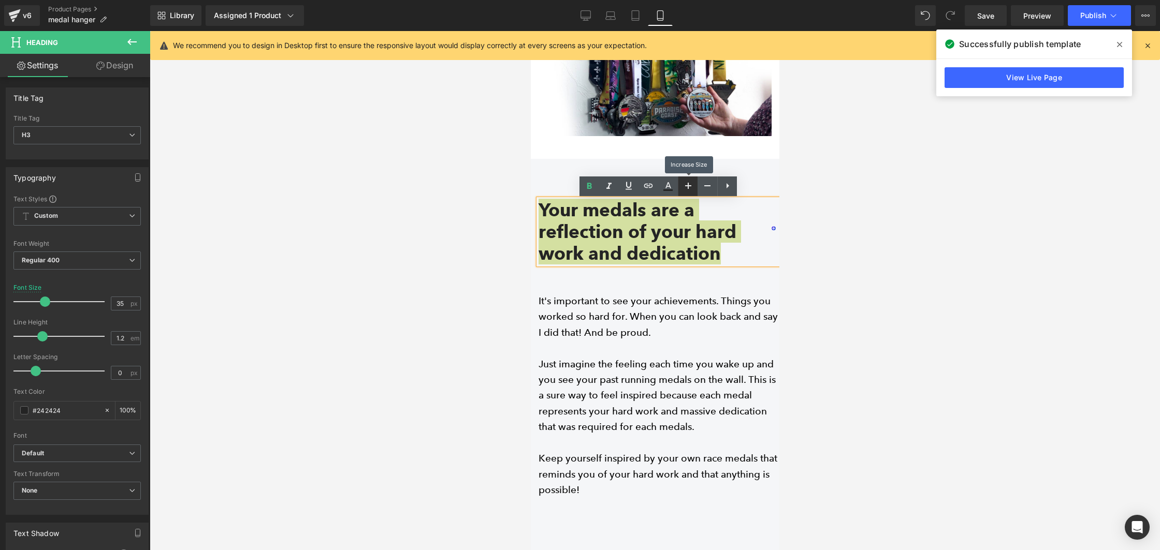
click at [685, 181] on icon at bounding box center [688, 186] width 12 height 12
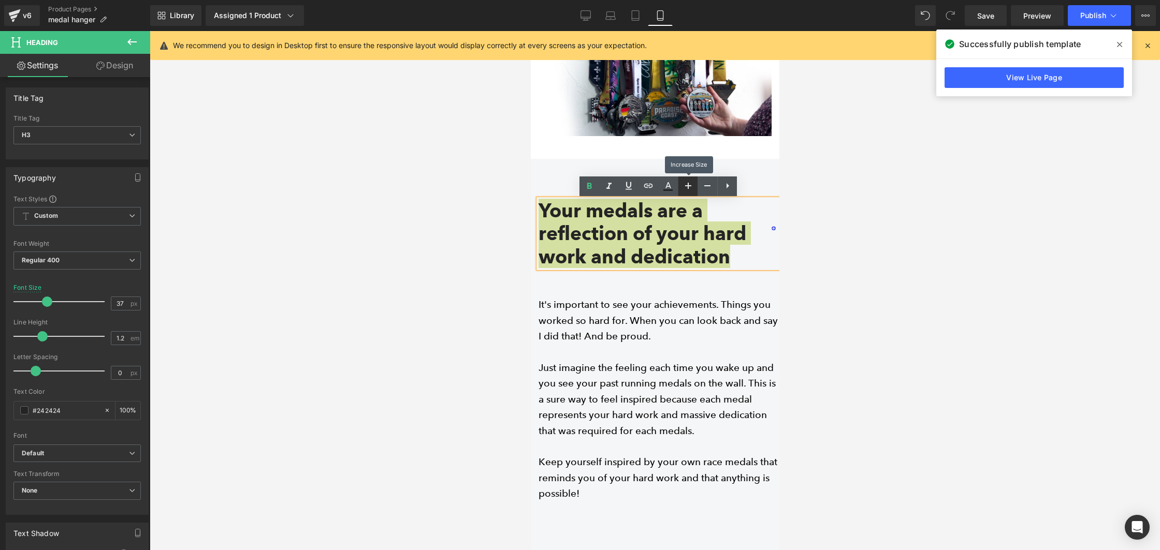
click at [685, 181] on icon at bounding box center [688, 186] width 12 height 12
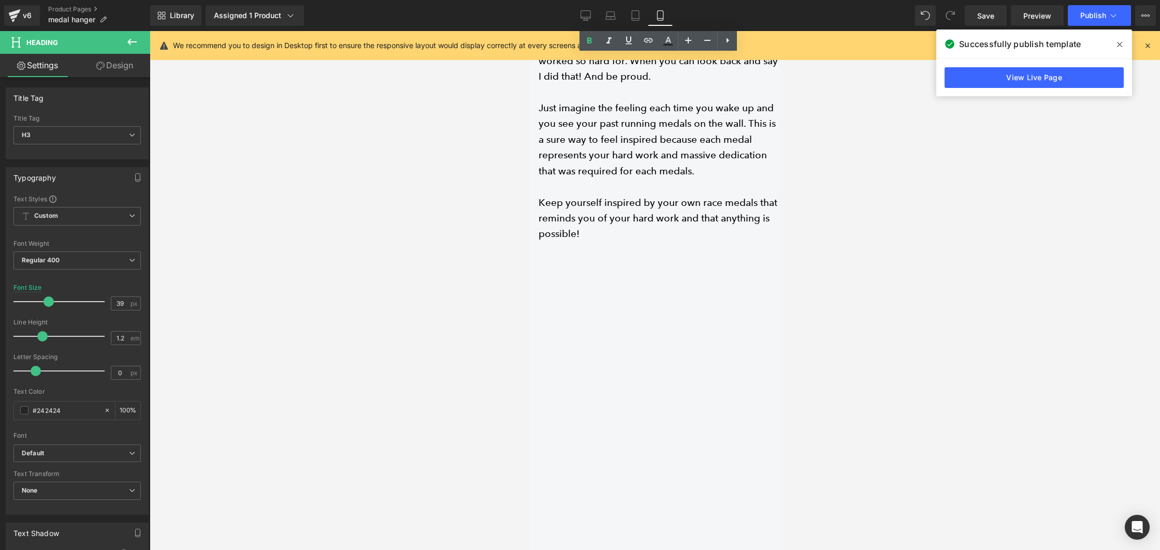
scroll to position [4010, 0]
drag, startPoint x: 703, startPoint y: 37, endPoint x: 691, endPoint y: 50, distance: 17.2
click at [703, 38] on icon at bounding box center [707, 40] width 12 height 12
type input "37"
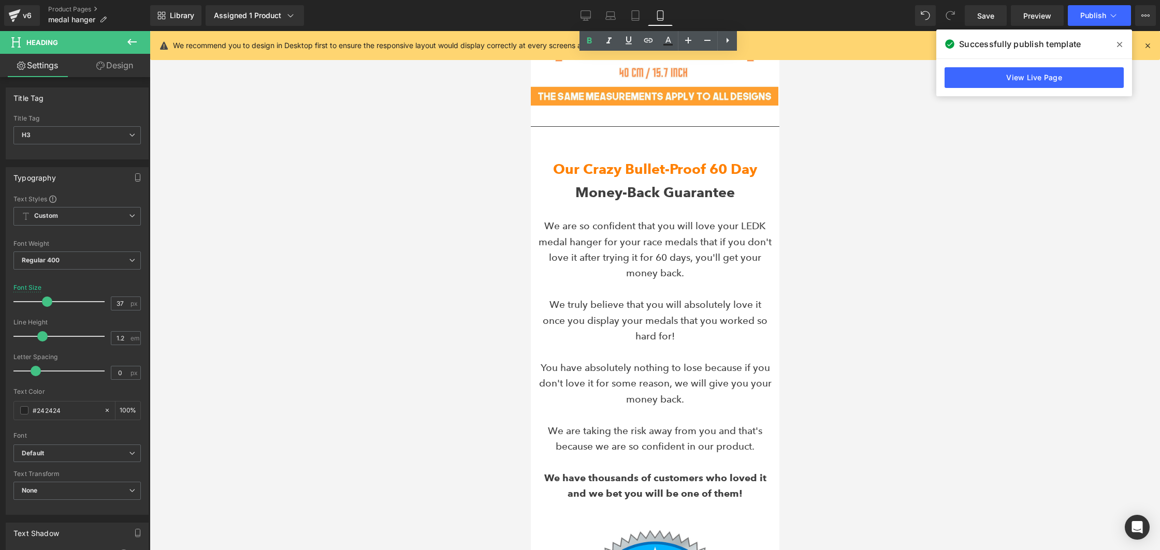
click at [628, 164] on font "Our Crazy Bullet-Proof 60 Day" at bounding box center [655, 169] width 204 height 17
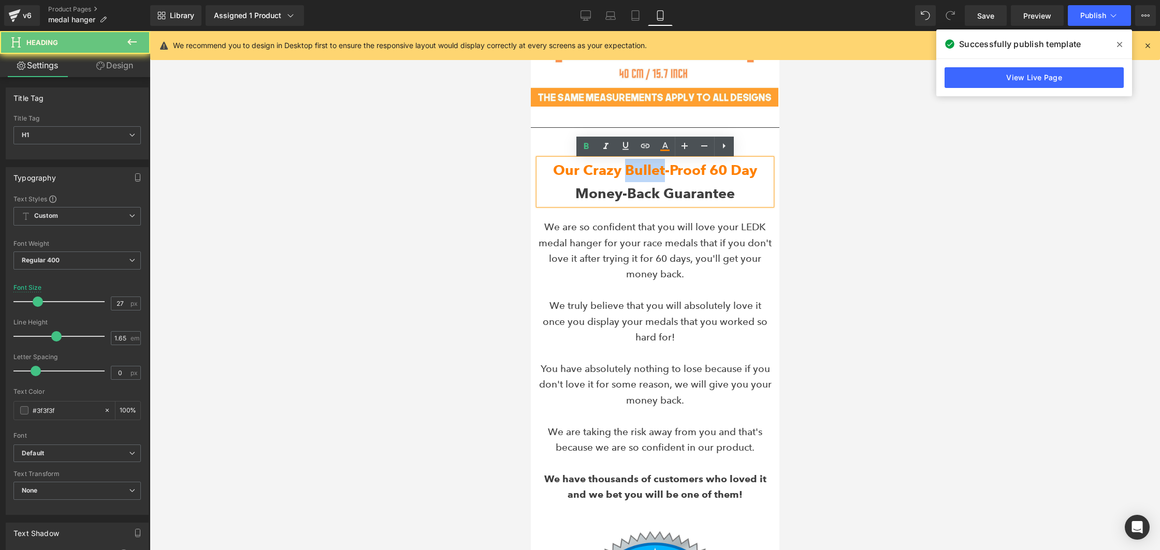
click at [628, 164] on font "Our Crazy Bullet-Proof 60 Day" at bounding box center [655, 170] width 204 height 17
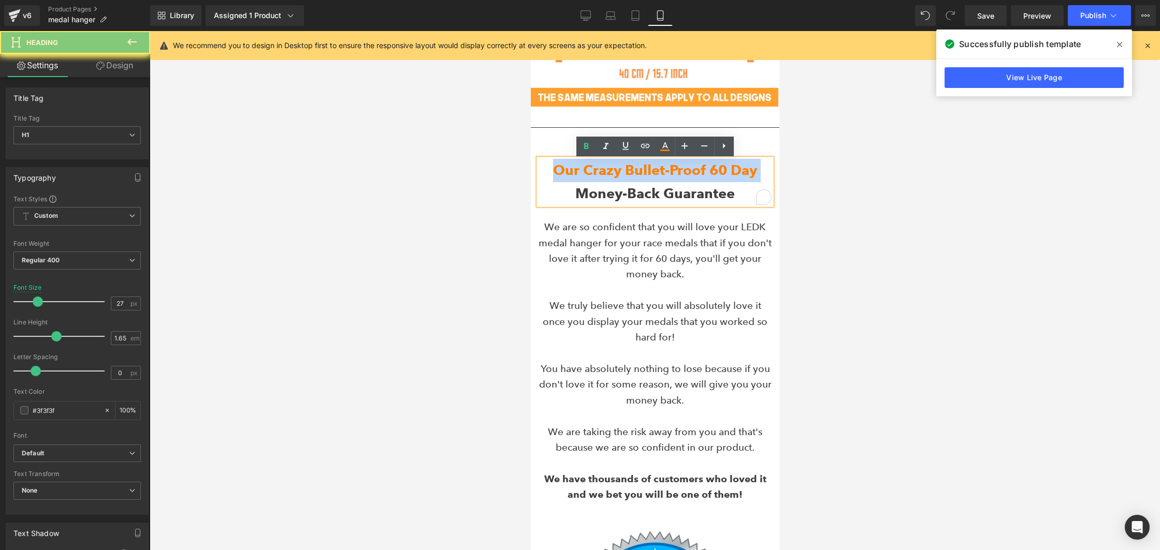
click at [628, 165] on font "Our Crazy Bullet-Proof 60 Day" at bounding box center [655, 170] width 204 height 17
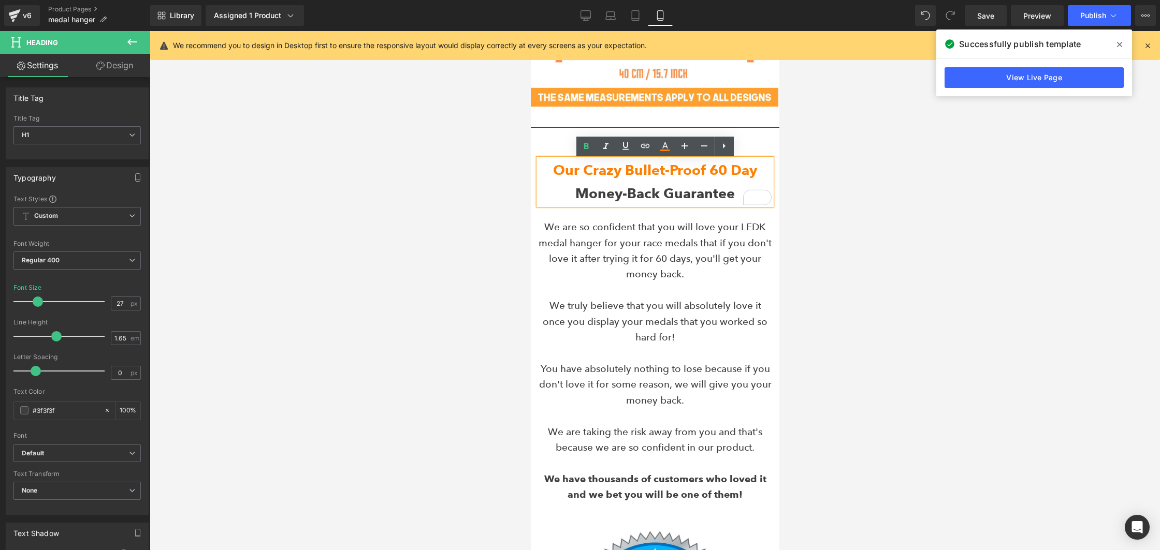
click at [651, 191] on strong "Our Crazy Bullet-Proof 60 Day Money-Back Guarantee" at bounding box center [655, 182] width 204 height 40
click at [562, 171] on font "Our Crazy Bullet-Proof 60 Day" at bounding box center [655, 170] width 204 height 17
drag, startPoint x: 557, startPoint y: 171, endPoint x: 718, endPoint y: 175, distance: 161.6
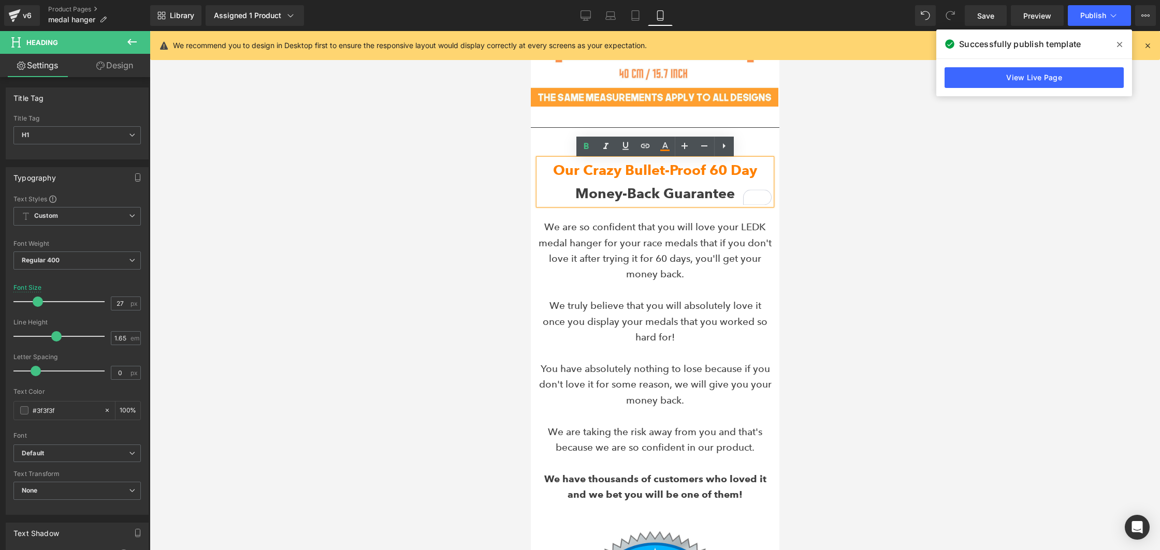
click at [738, 192] on h1 "Our Crazy Bullet-Proof 60 Day Money-Back Guarantee" at bounding box center [654, 182] width 233 height 46
click at [689, 147] on icon at bounding box center [684, 146] width 12 height 12
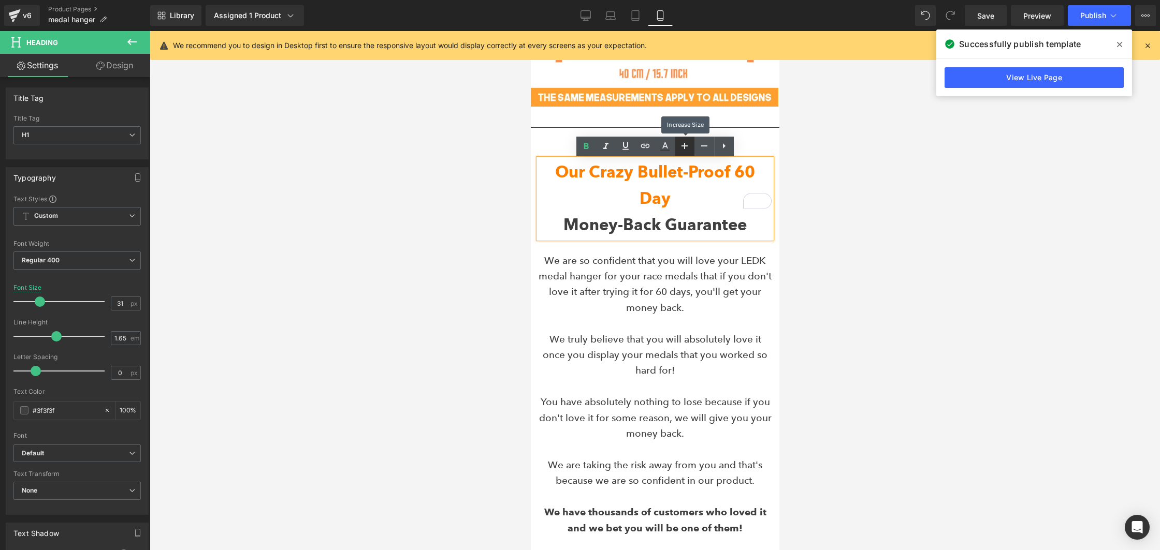
click at [689, 147] on icon at bounding box center [684, 146] width 12 height 12
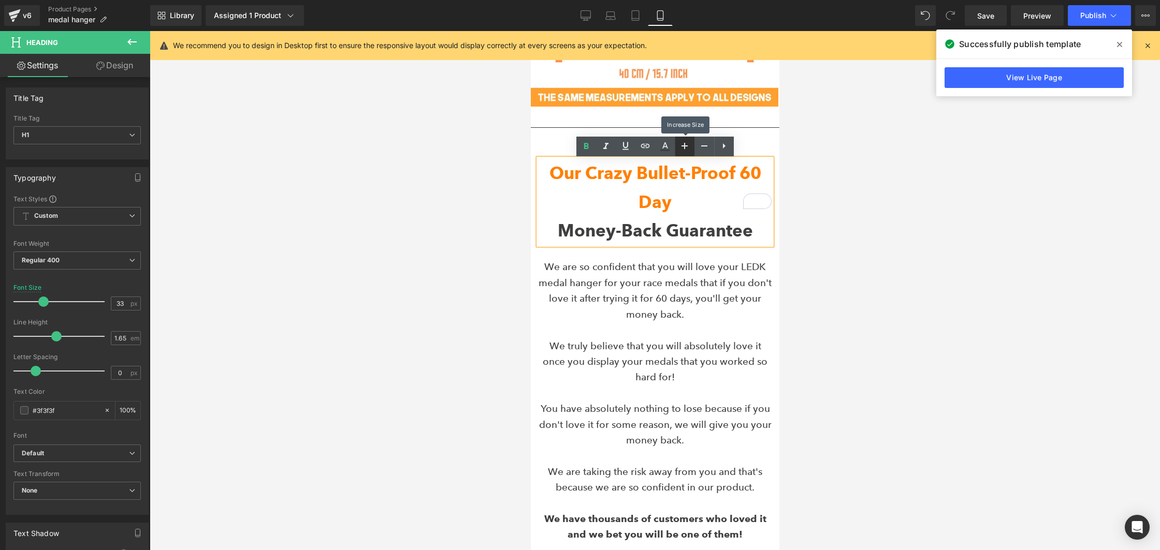
click at [689, 147] on icon at bounding box center [684, 146] width 12 height 12
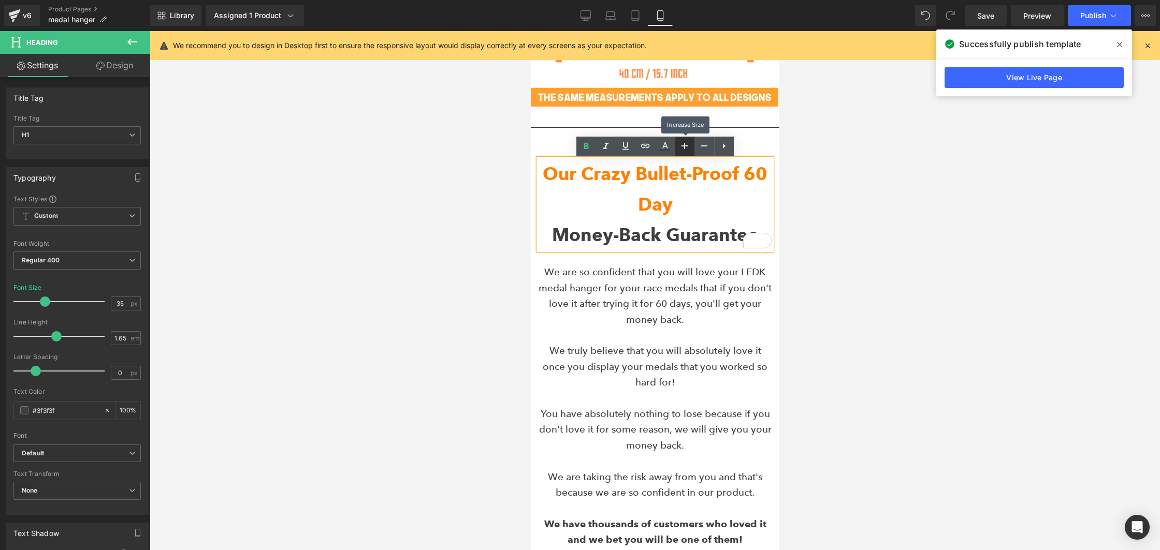
click at [689, 147] on icon at bounding box center [684, 146] width 12 height 12
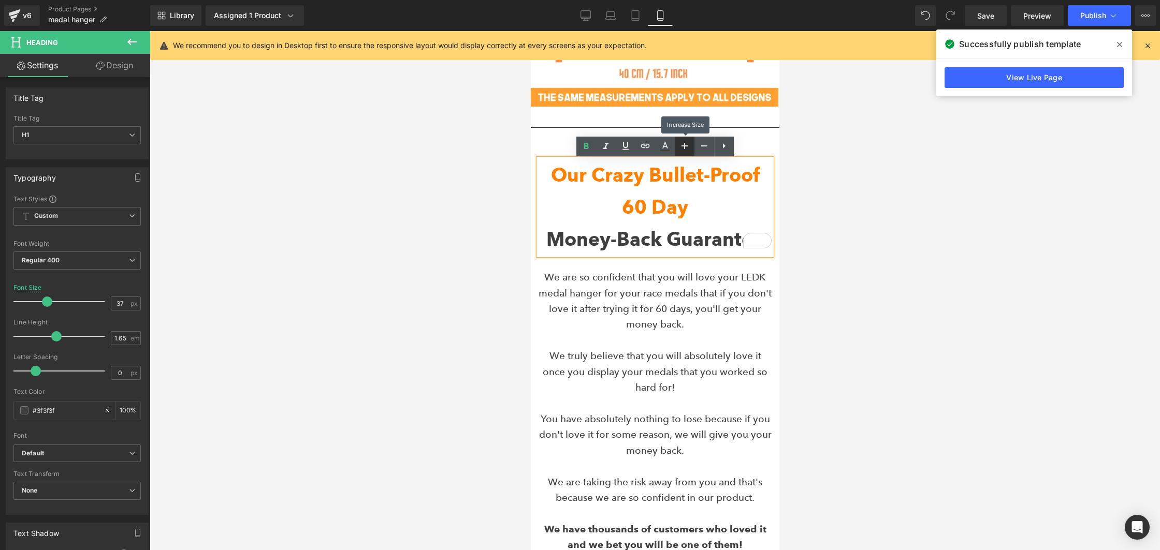
click at [689, 147] on icon at bounding box center [684, 146] width 12 height 12
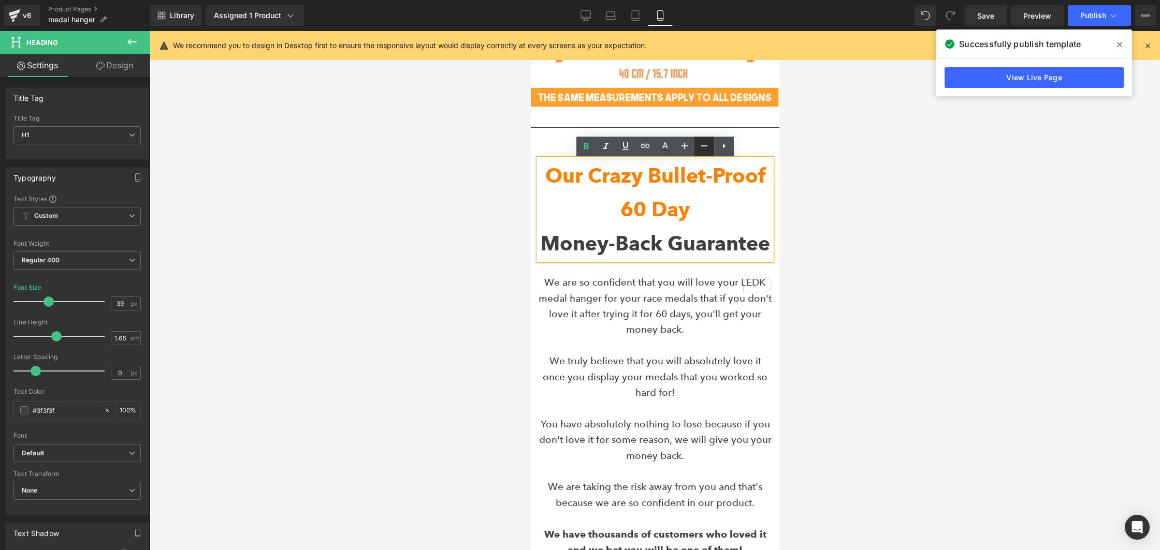
click at [712, 151] on link at bounding box center [704, 147] width 20 height 20
type input "37"
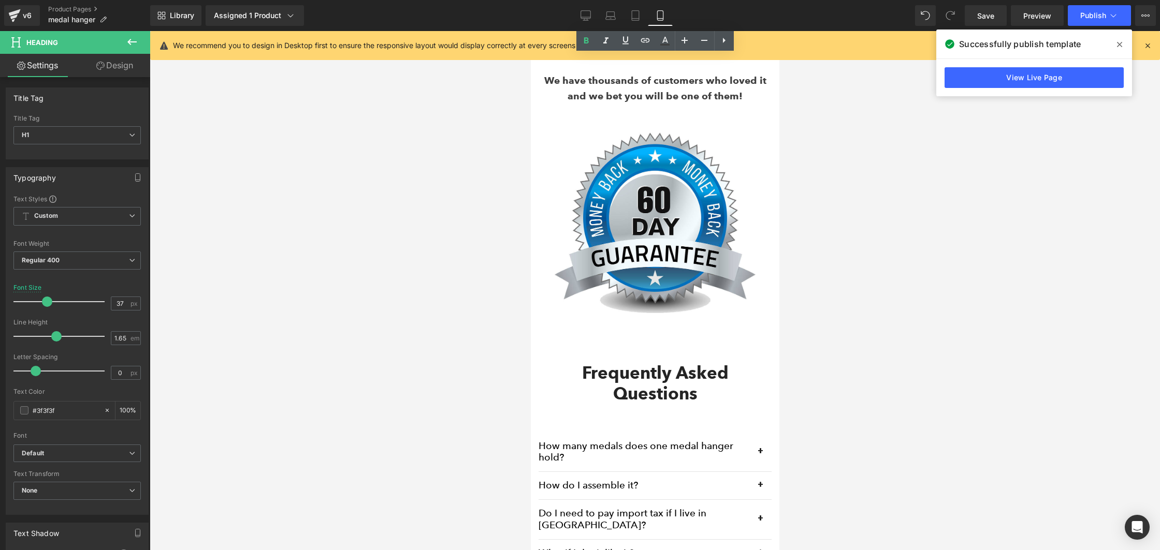
drag, startPoint x: 873, startPoint y: 297, endPoint x: 834, endPoint y: 296, distance: 38.3
click at [870, 297] on div at bounding box center [655, 290] width 1010 height 519
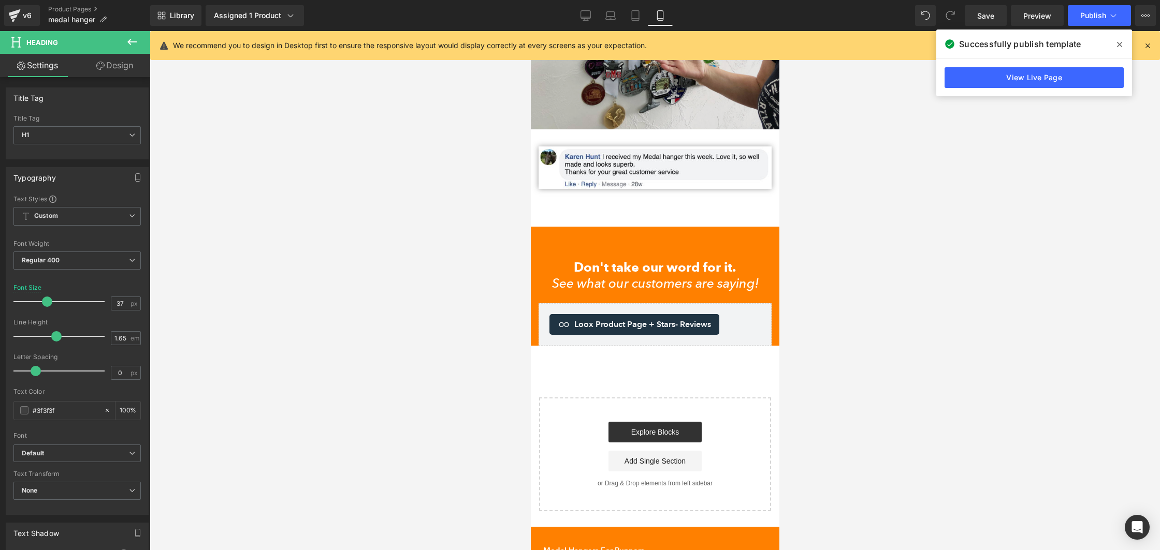
scroll to position [7438, 0]
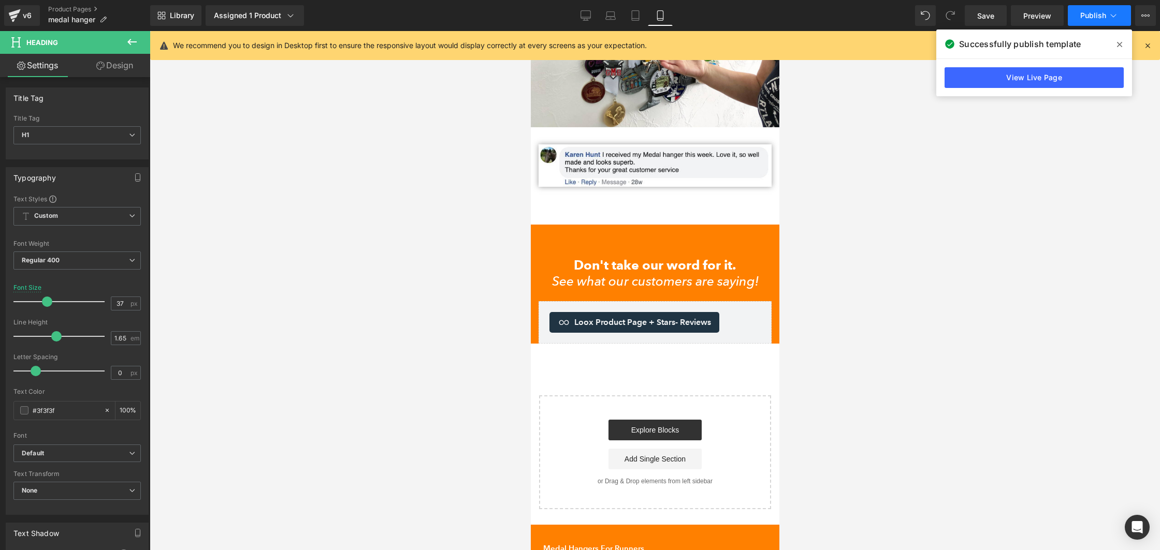
click at [1088, 20] on button "Publish" at bounding box center [1099, 15] width 63 height 21
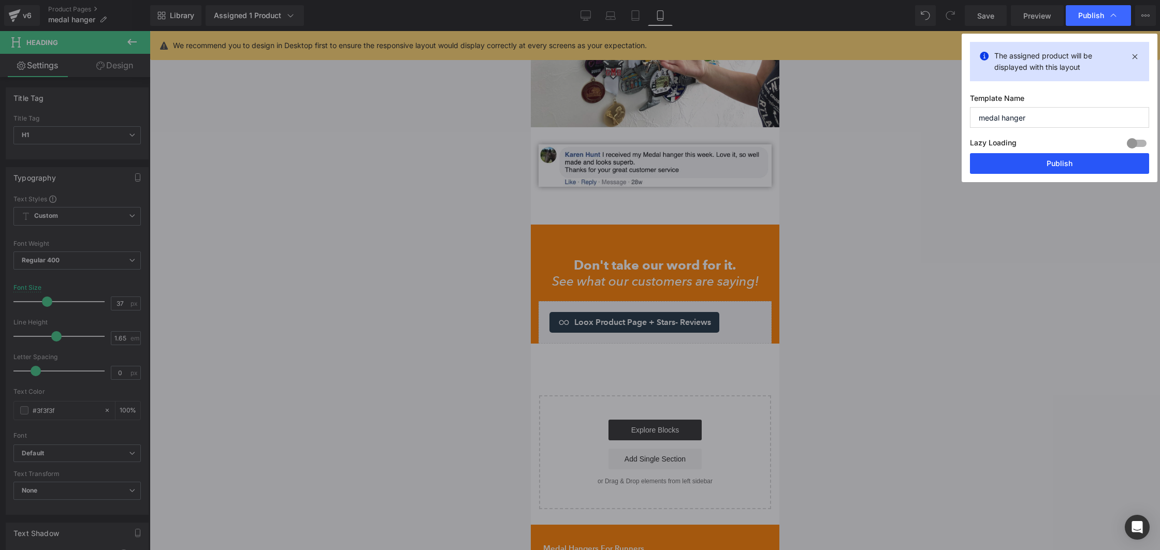
click at [1029, 171] on button "Publish" at bounding box center [1059, 163] width 179 height 21
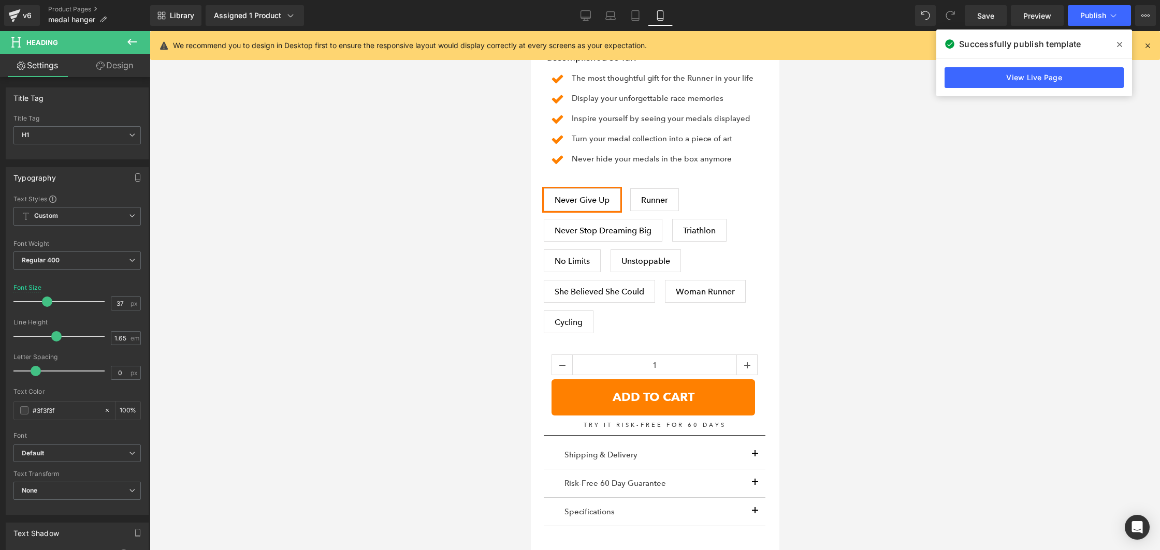
scroll to position [0, 0]
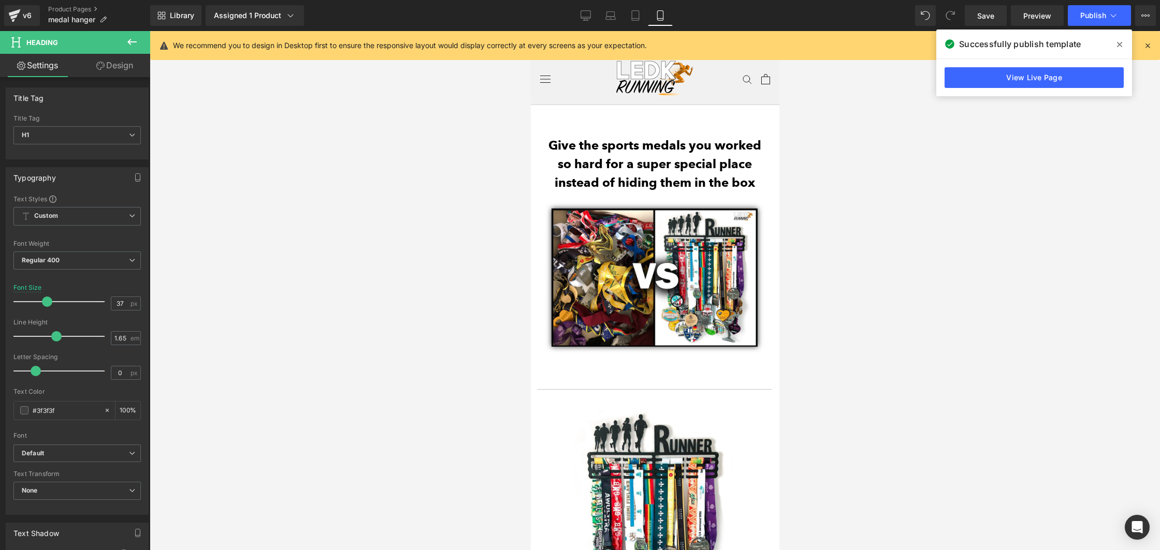
click at [613, 148] on strong "Give the sports medals you worked so hard for a super special place instead of …" at bounding box center [654, 164] width 213 height 52
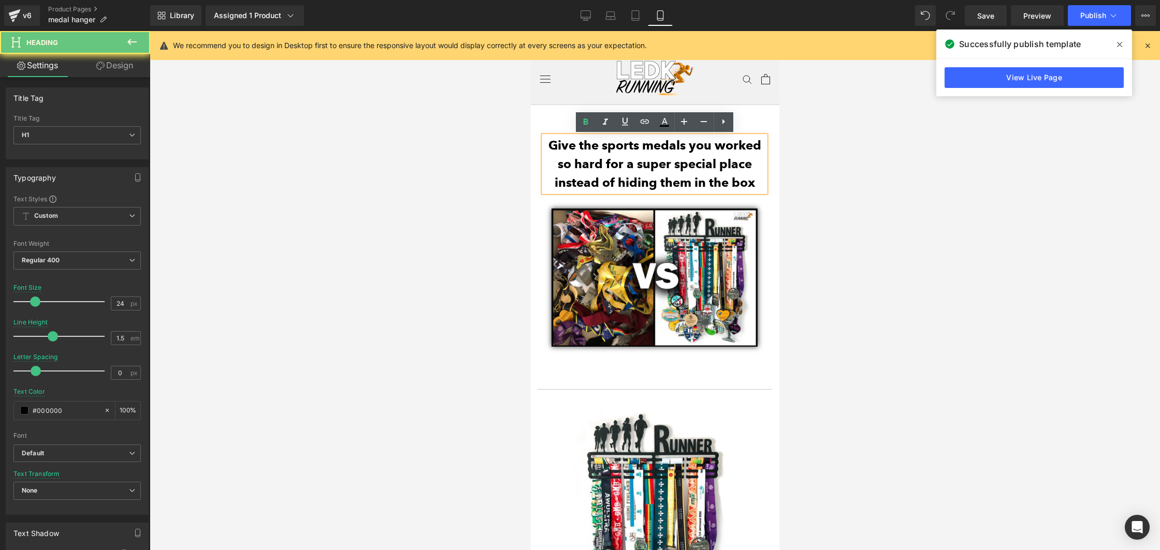
drag, startPoint x: 613, startPoint y: 148, endPoint x: 630, endPoint y: 147, distance: 17.1
click at [613, 148] on strong "Give the sports medals you worked so hard for a super special place instead of …" at bounding box center [654, 164] width 213 height 52
click at [630, 147] on strong "Give the sports medals you worked so hard for a super special place instead of …" at bounding box center [654, 164] width 213 height 52
click at [638, 146] on strong "Give the sports medals you worked so hard for a super special place instead of …" at bounding box center [654, 164] width 213 height 52
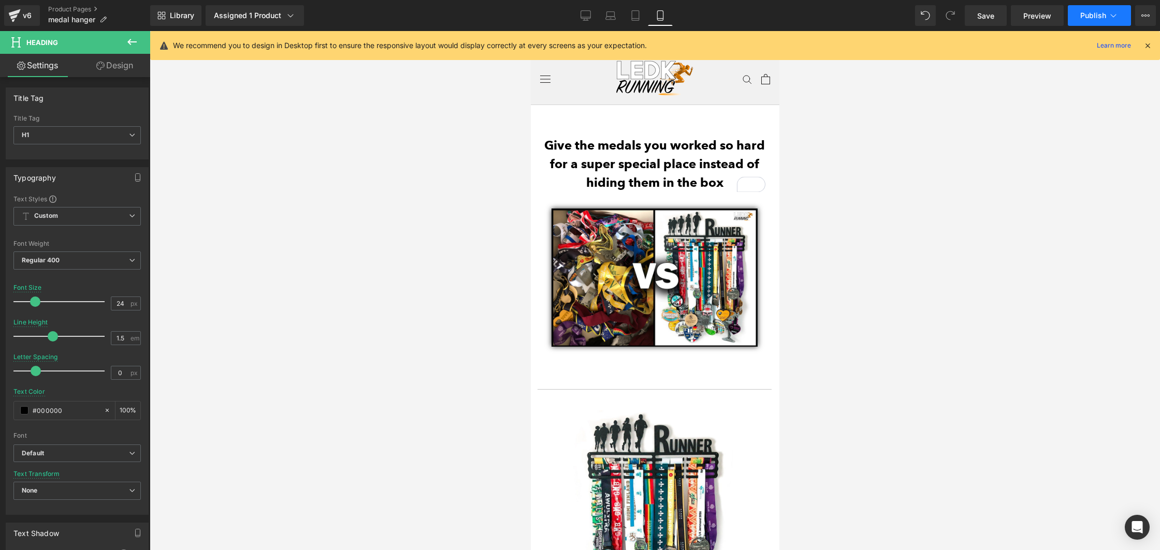
click at [1094, 17] on span "Publish" at bounding box center [1093, 15] width 26 height 8
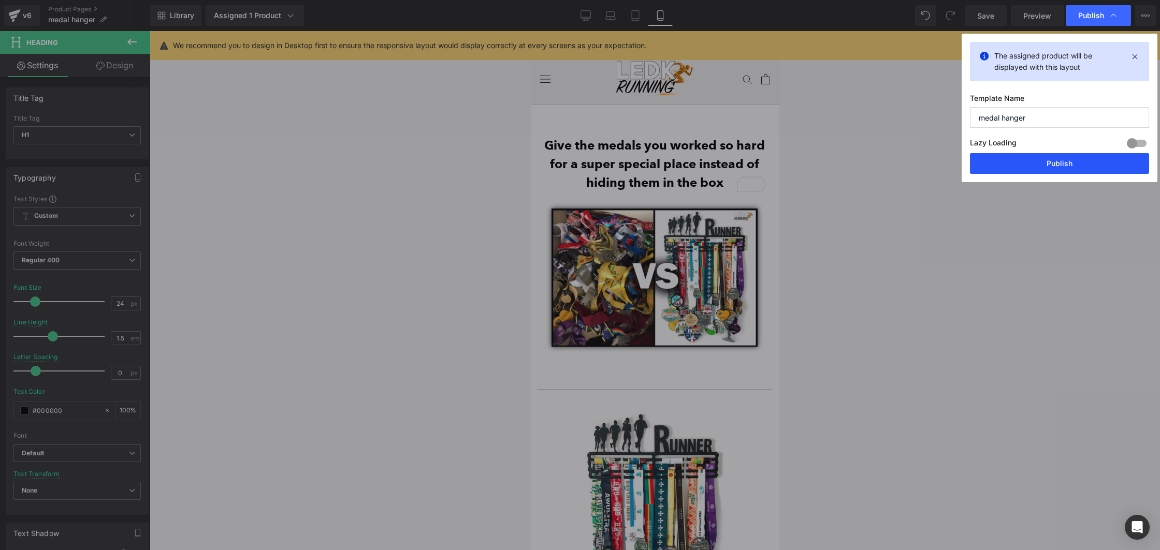
click at [1013, 159] on button "Publish" at bounding box center [1059, 163] width 179 height 21
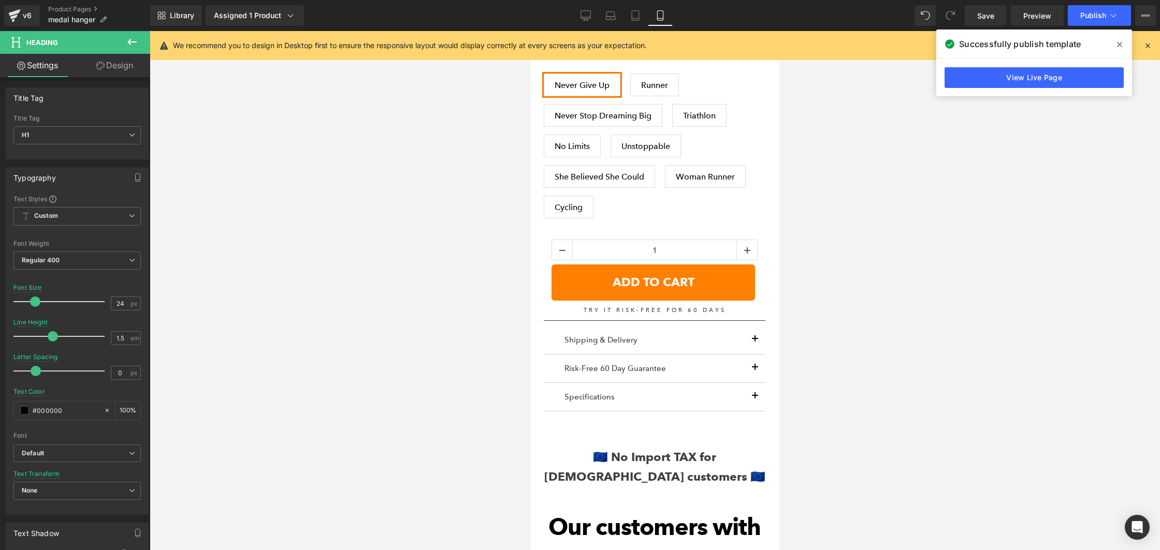
scroll to position [1042, 0]
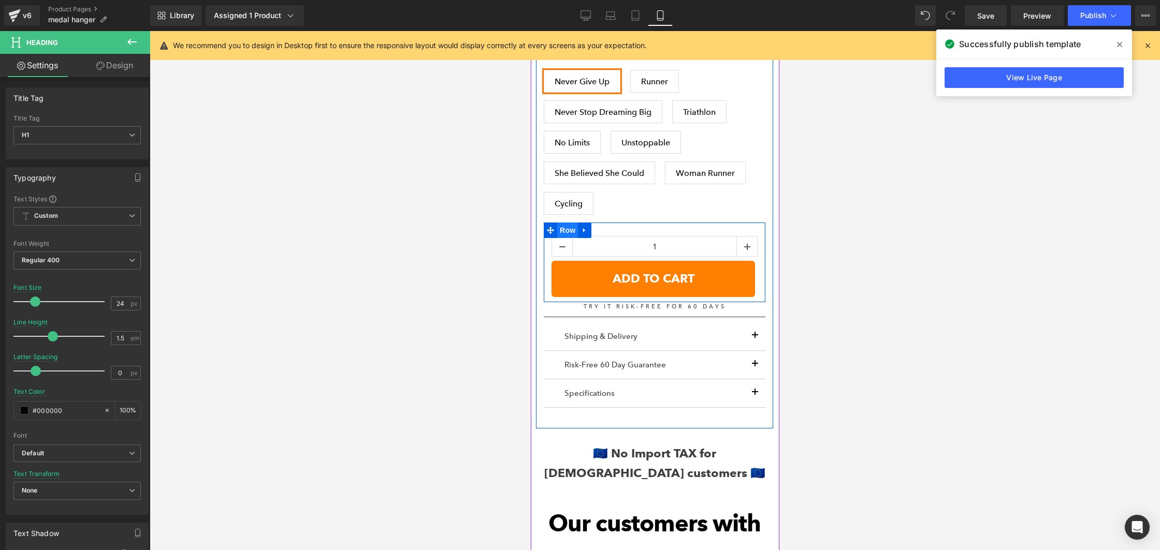
click at [575, 228] on span "Row" at bounding box center [567, 231] width 21 height 16
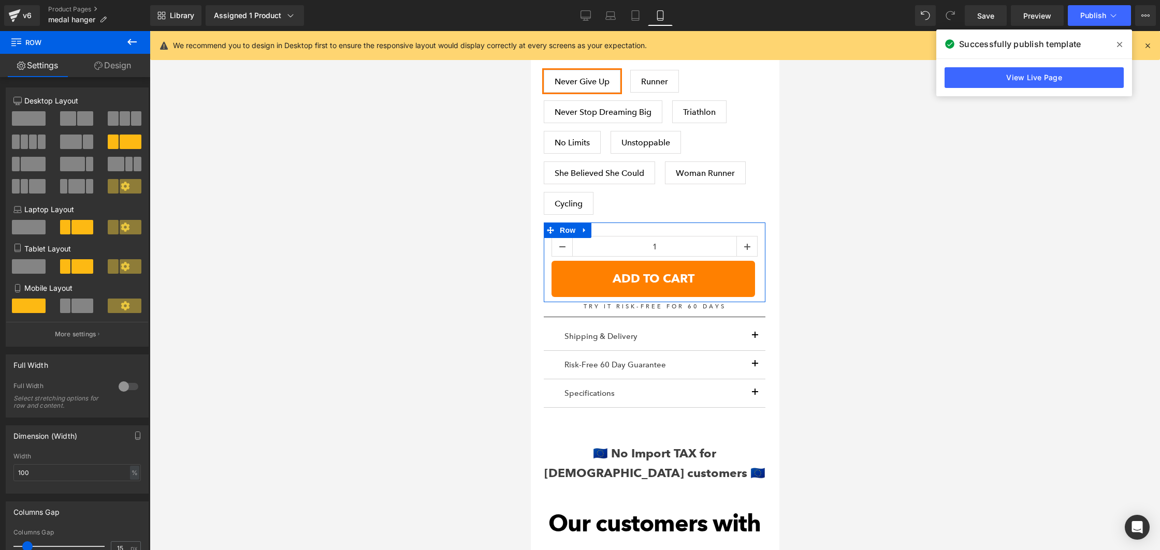
click at [90, 68] on link "Design" at bounding box center [112, 65] width 75 height 23
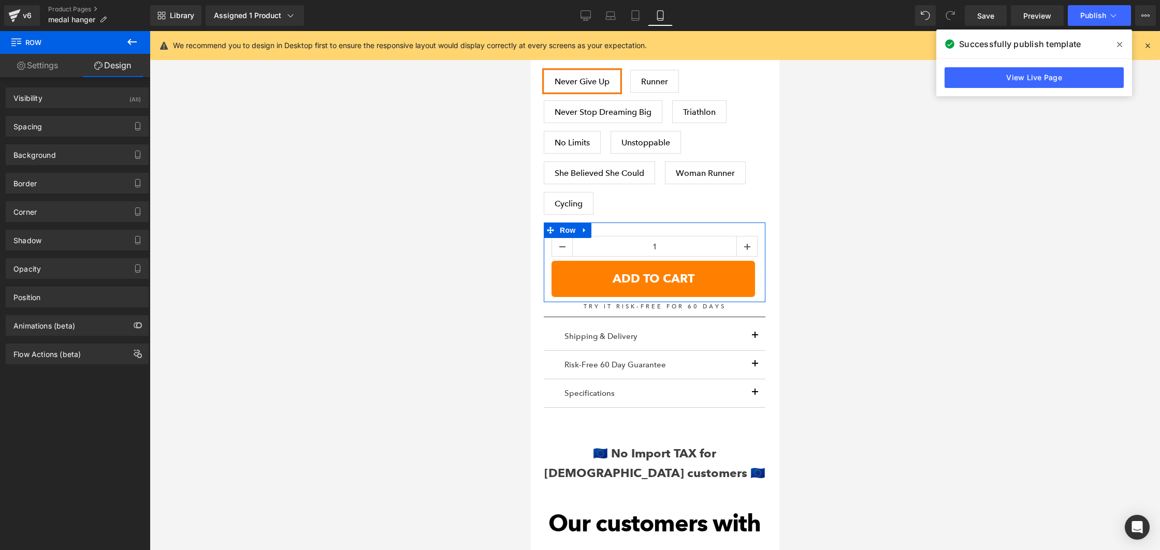
drag, startPoint x: 79, startPoint y: 129, endPoint x: 100, endPoint y: 192, distance: 66.3
click at [79, 129] on div "Spacing" at bounding box center [77, 127] width 142 height 20
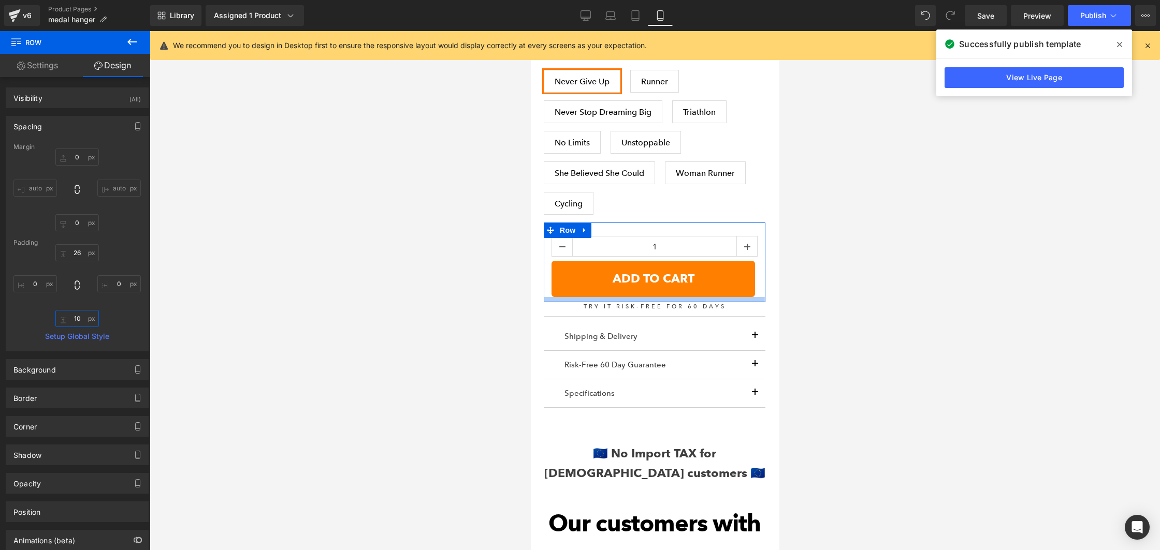
drag, startPoint x: 84, startPoint y: 320, endPoint x: 85, endPoint y: 325, distance: 5.3
click at [85, 325] on input "10" at bounding box center [76, 318] width 43 height 17
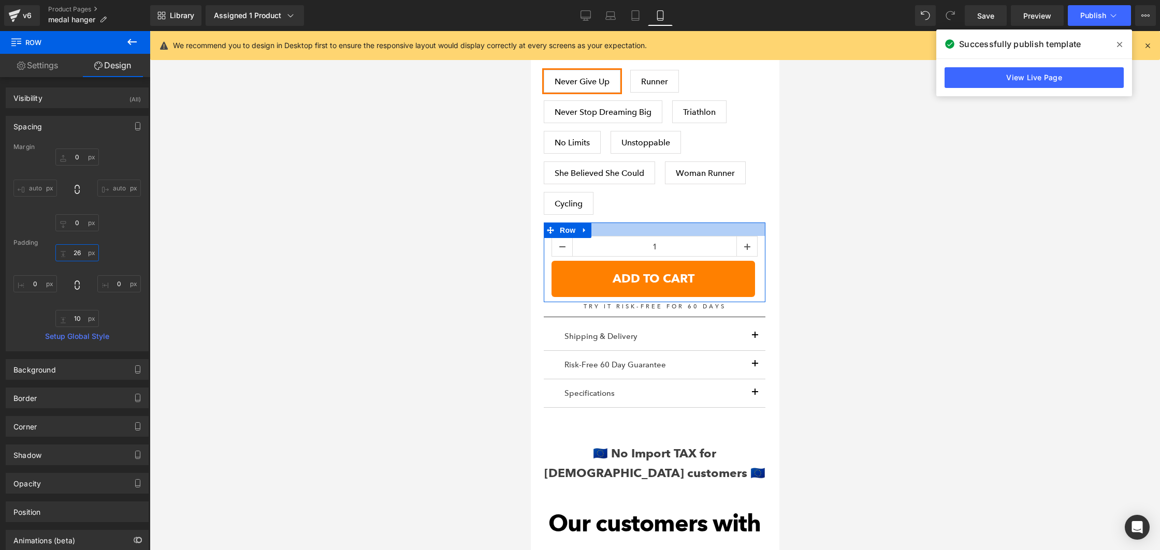
click at [93, 254] on input "26" at bounding box center [76, 252] width 43 height 17
click at [590, 257] on input "1" at bounding box center [654, 247] width 164 height 21
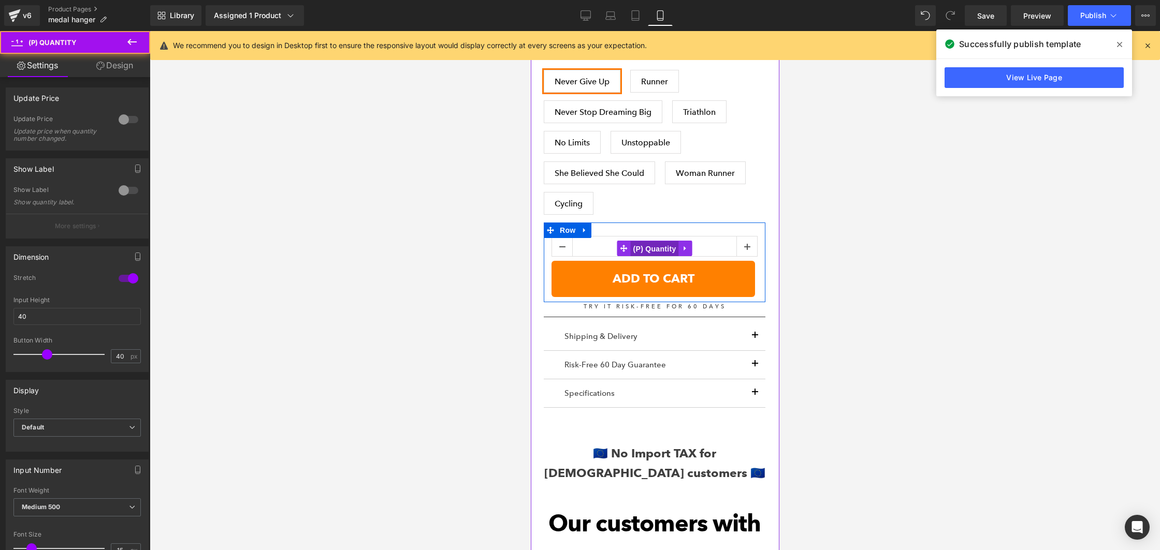
click at [631, 250] on span "(P) Quantity" at bounding box center [654, 249] width 48 height 16
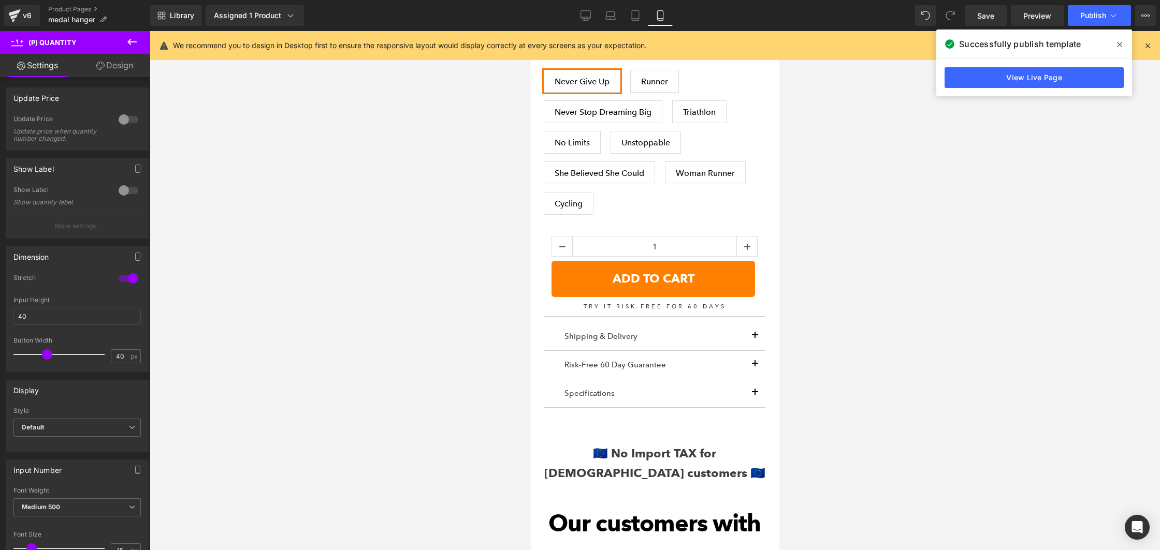
click at [114, 75] on link "Design" at bounding box center [114, 65] width 75 height 23
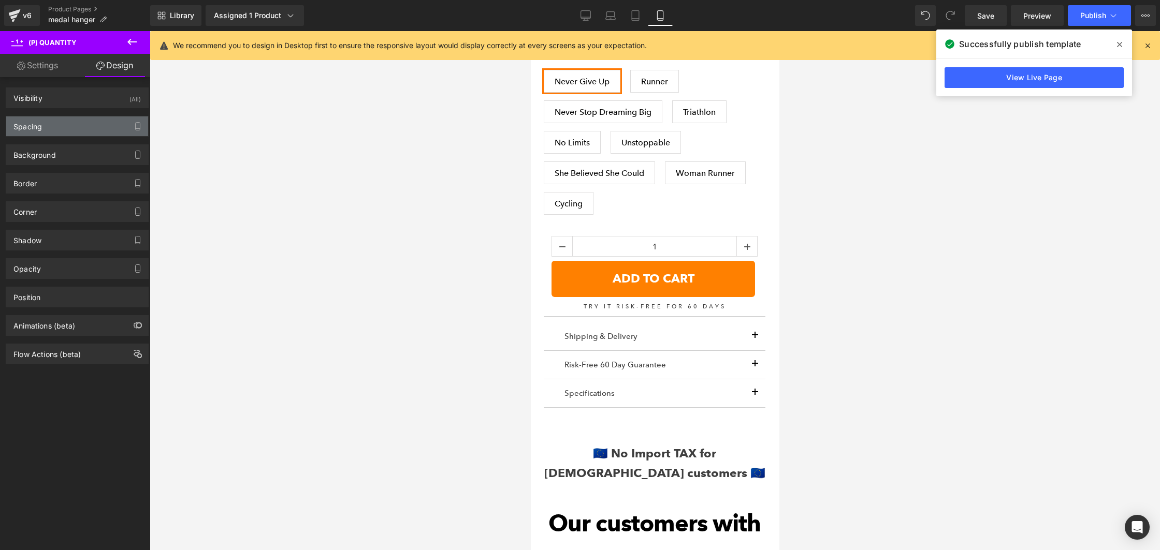
click at [70, 130] on div "Spacing" at bounding box center [77, 127] width 142 height 20
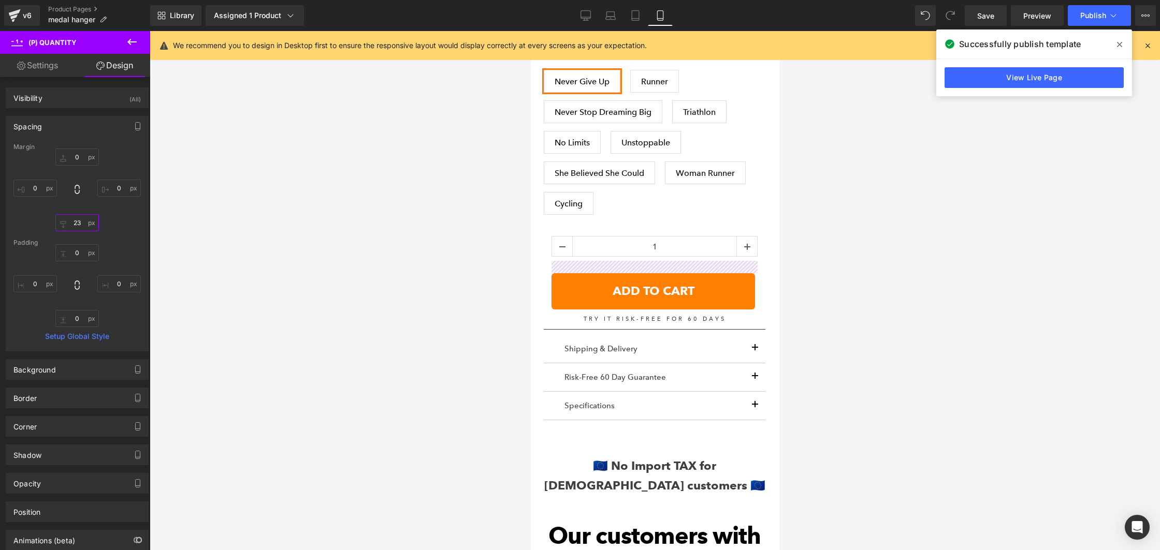
type input "22"
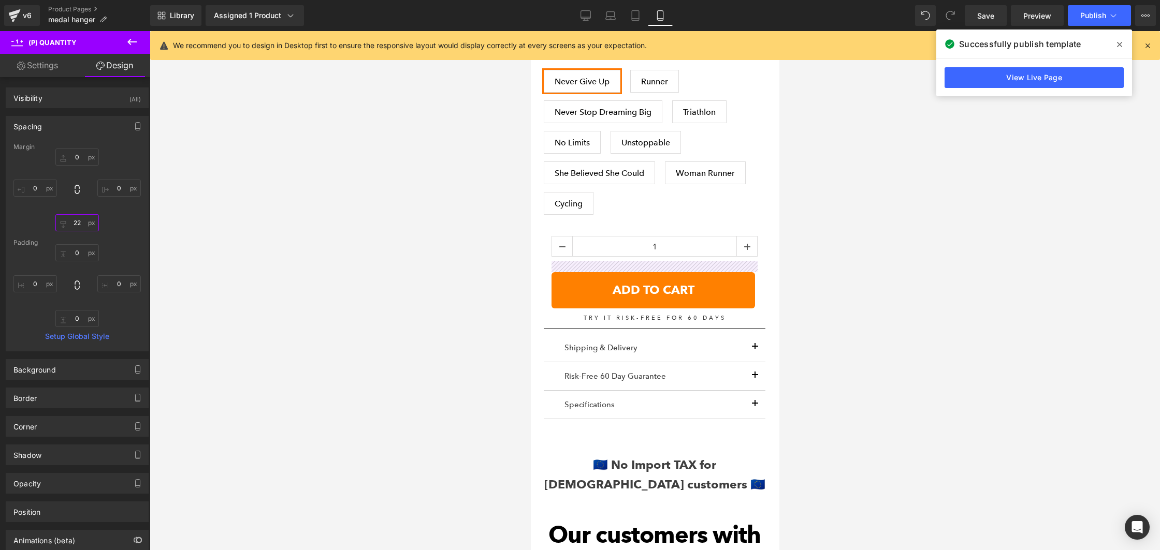
click at [85, 220] on input "22" at bounding box center [76, 222] width 43 height 17
click at [585, 16] on icon at bounding box center [585, 15] width 10 height 10
type input "0"
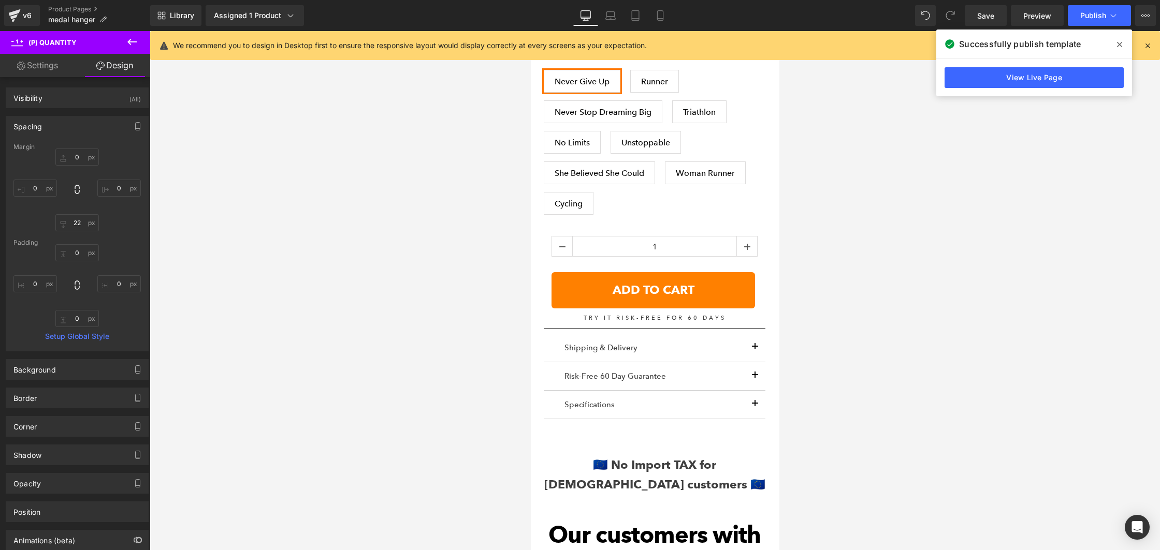
type input "0"
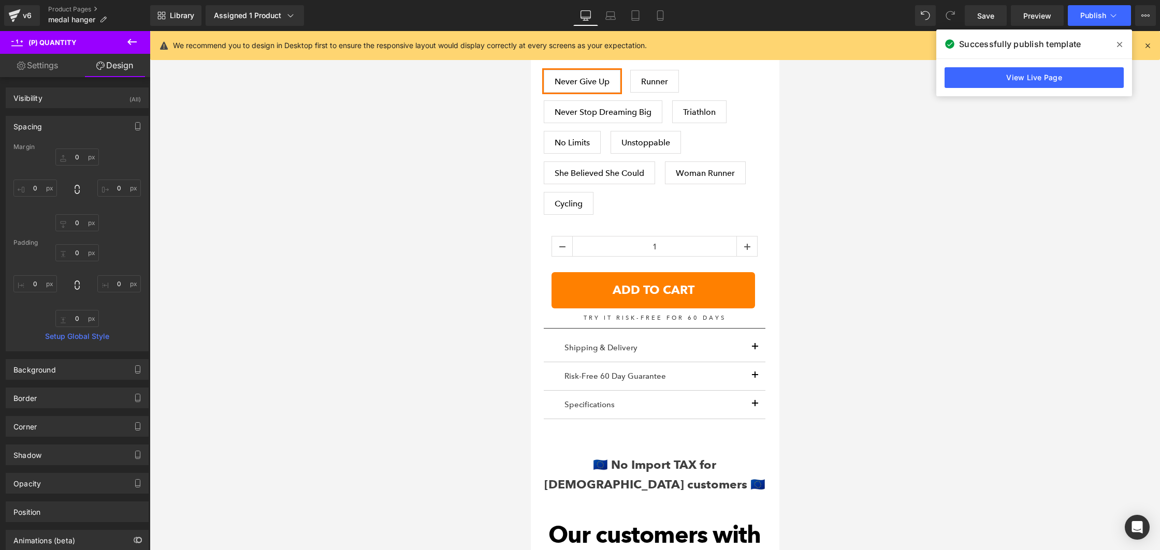
scroll to position [737, 0]
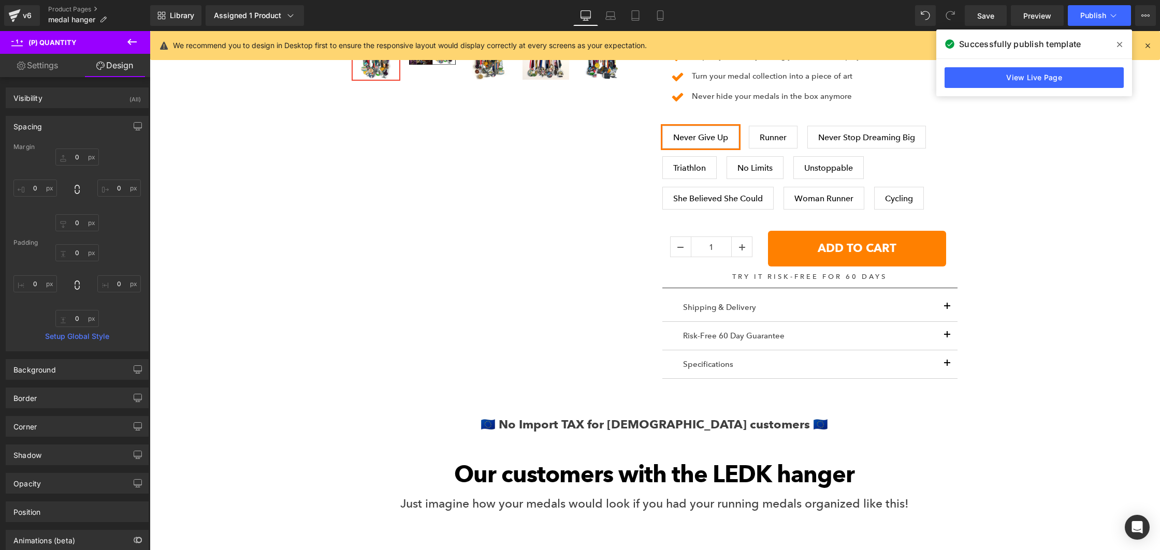
click at [29, 63] on link "Settings" at bounding box center [37, 65] width 75 height 23
type input "100"
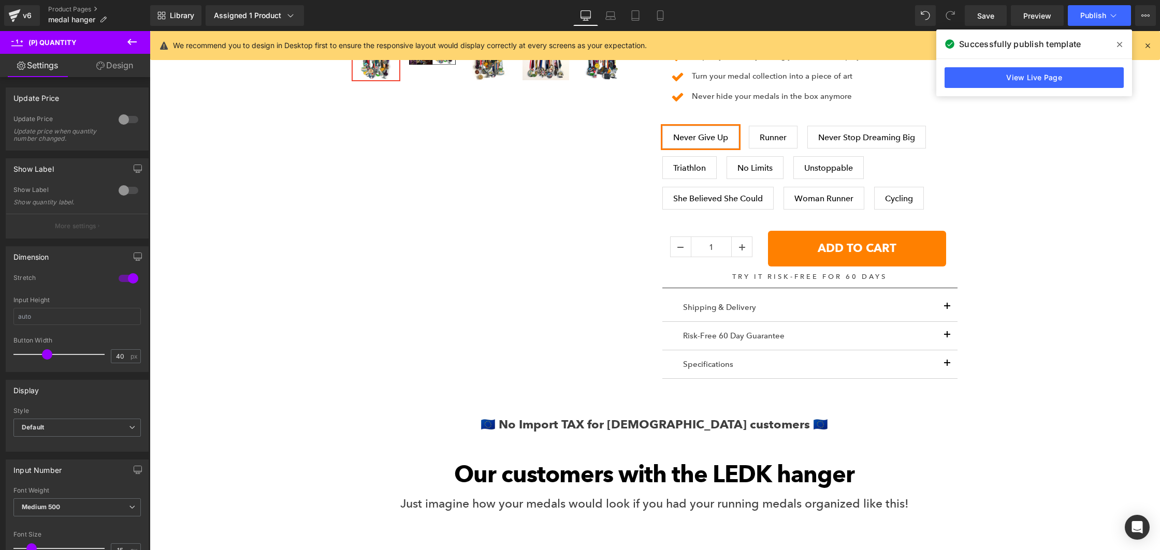
click at [130, 42] on icon at bounding box center [132, 42] width 12 height 12
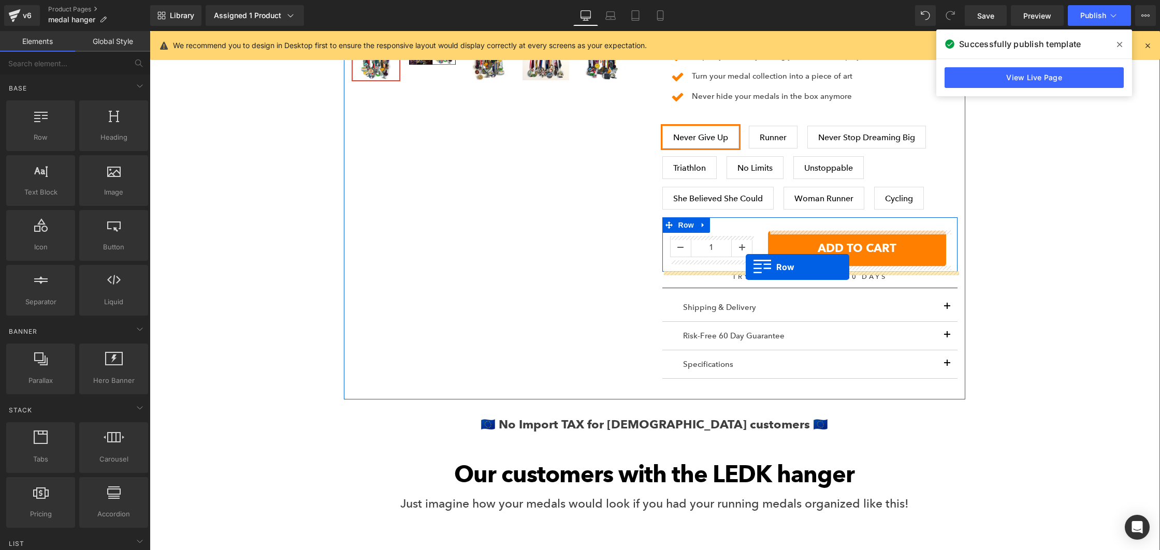
drag, startPoint x: 185, startPoint y: 154, endPoint x: 746, endPoint y: 267, distance: 572.1
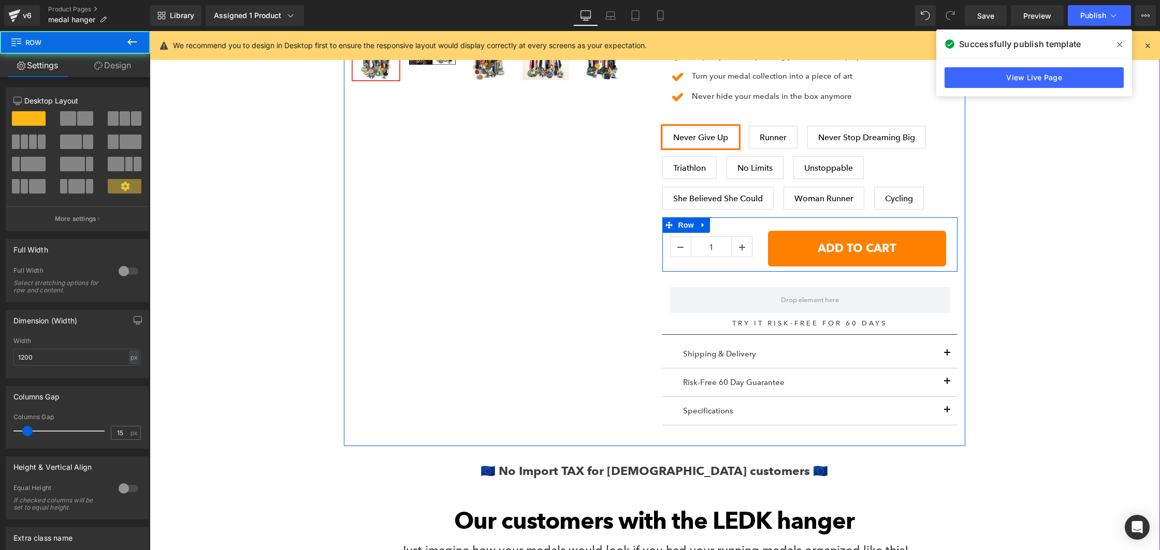
click at [759, 235] on div "1 (P) Quantity" at bounding box center [711, 248] width 98 height 35
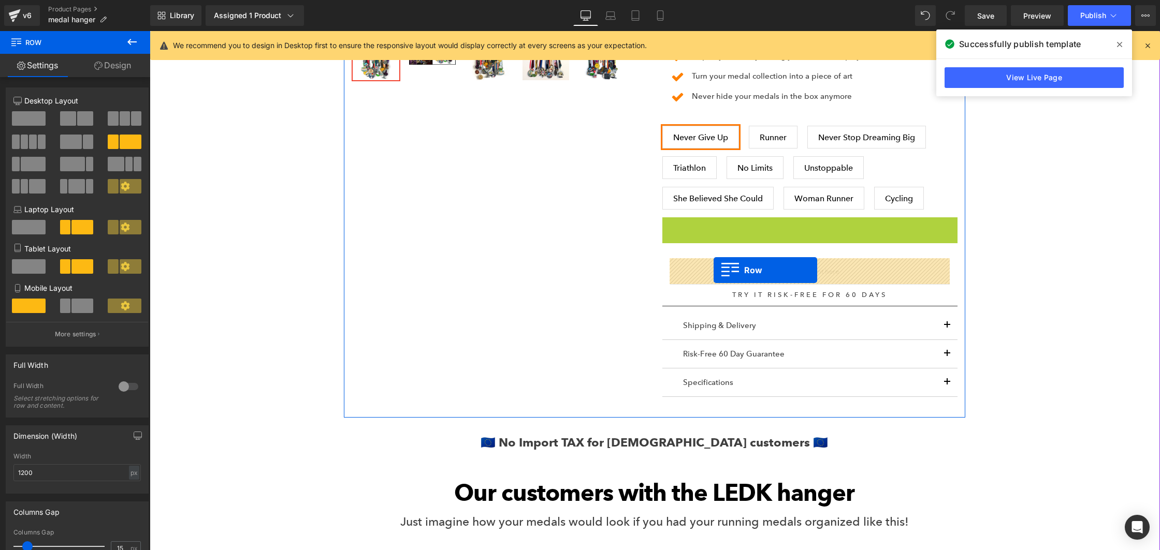
drag, startPoint x: 667, startPoint y: 226, endPoint x: 713, endPoint y: 270, distance: 63.7
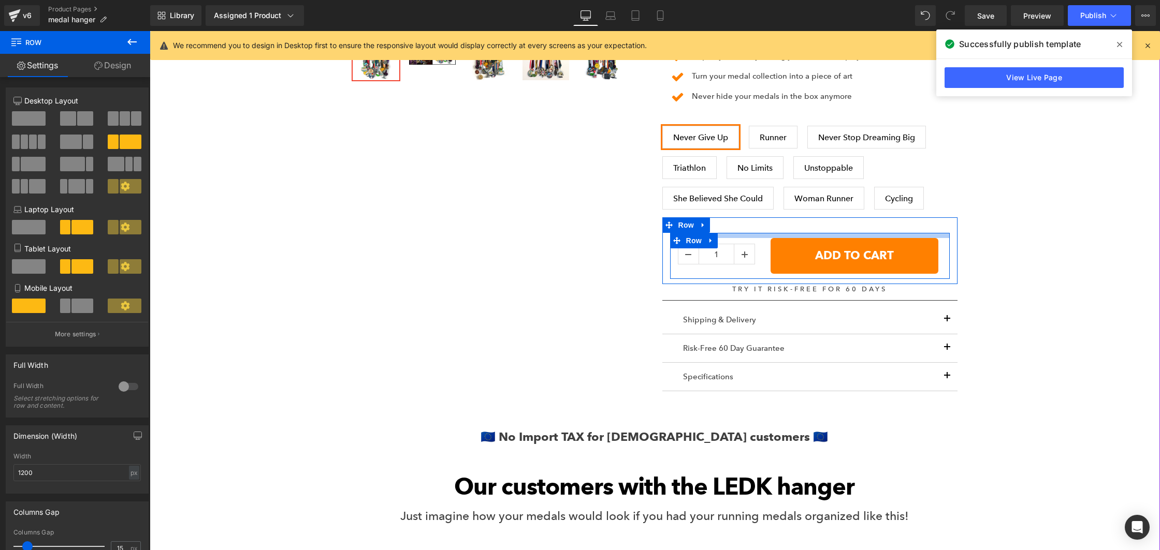
drag, startPoint x: 774, startPoint y: 237, endPoint x: 774, endPoint y: 228, distance: 8.8
click at [774, 228] on div "1 (P) Quantity ADD TO CART (P) Cart Button Row Row" at bounding box center [809, 250] width 295 height 66
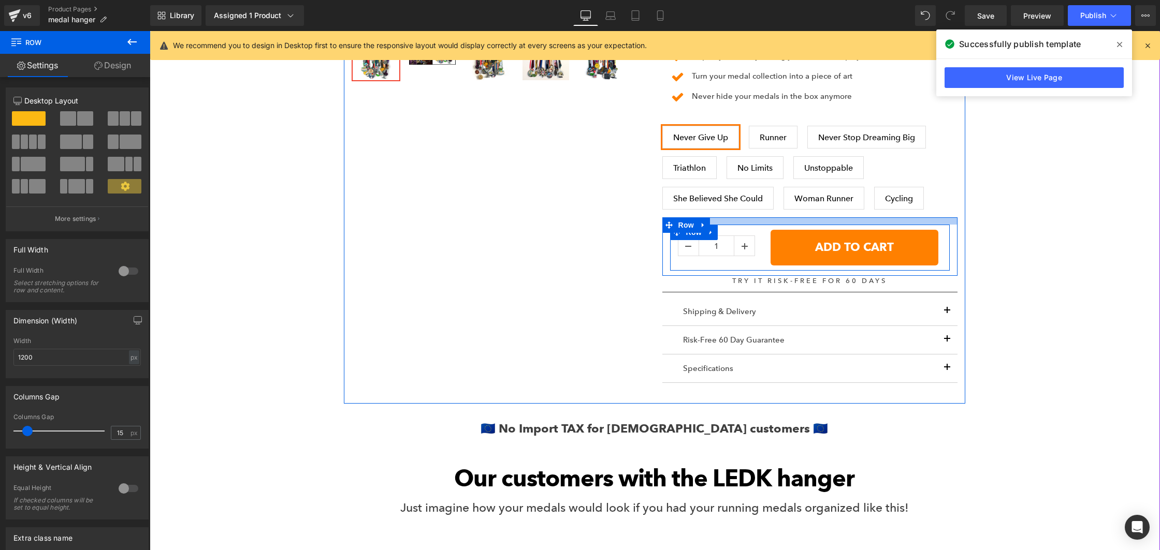
drag, startPoint x: 764, startPoint y: 224, endPoint x: 1001, endPoint y: 193, distance: 238.7
click at [766, 214] on div "EXTRA Large Medal Display (30-40 medals) (P) Title Loox Product Page + Stars - …" at bounding box center [810, 73] width 311 height 649
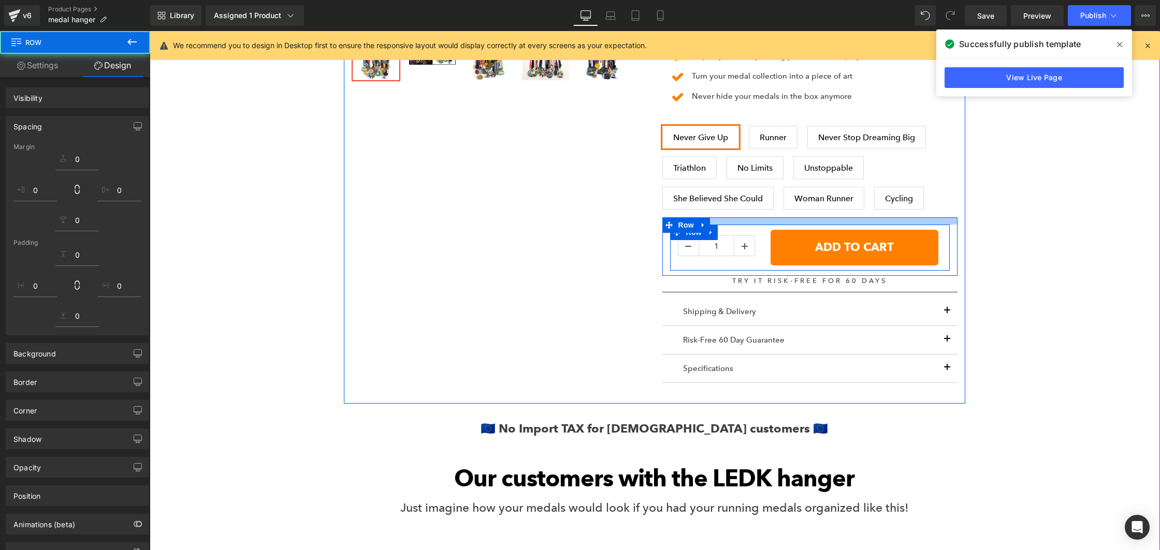
click at [1001, 193] on div "Give the medals you worked so hard for a super special place instead of hiding …" at bounding box center [654, 156] width 999 height 1538
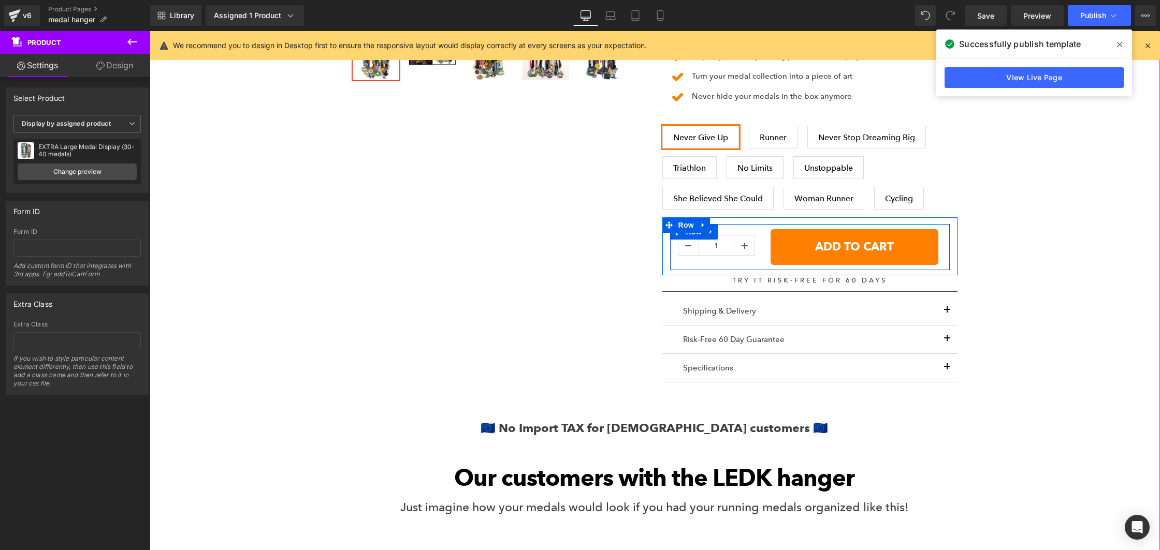
click at [1015, 359] on div "Give the medals you worked so hard for a super special place instead of hiding …" at bounding box center [654, 156] width 999 height 1538
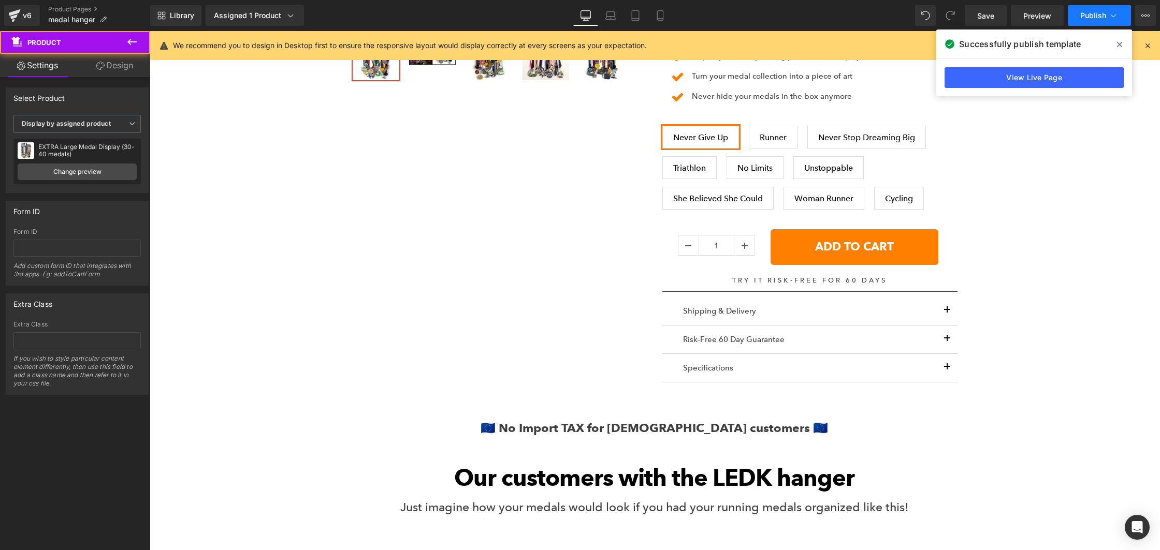
click at [1079, 23] on button "Publish" at bounding box center [1099, 15] width 63 height 21
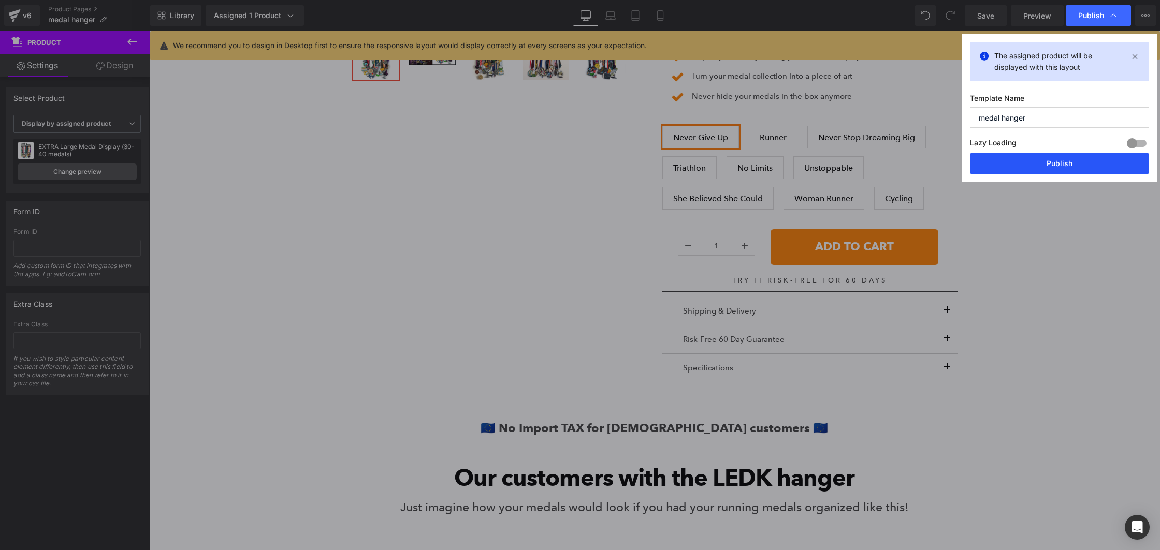
click at [1056, 161] on button "Publish" at bounding box center [1059, 163] width 179 height 21
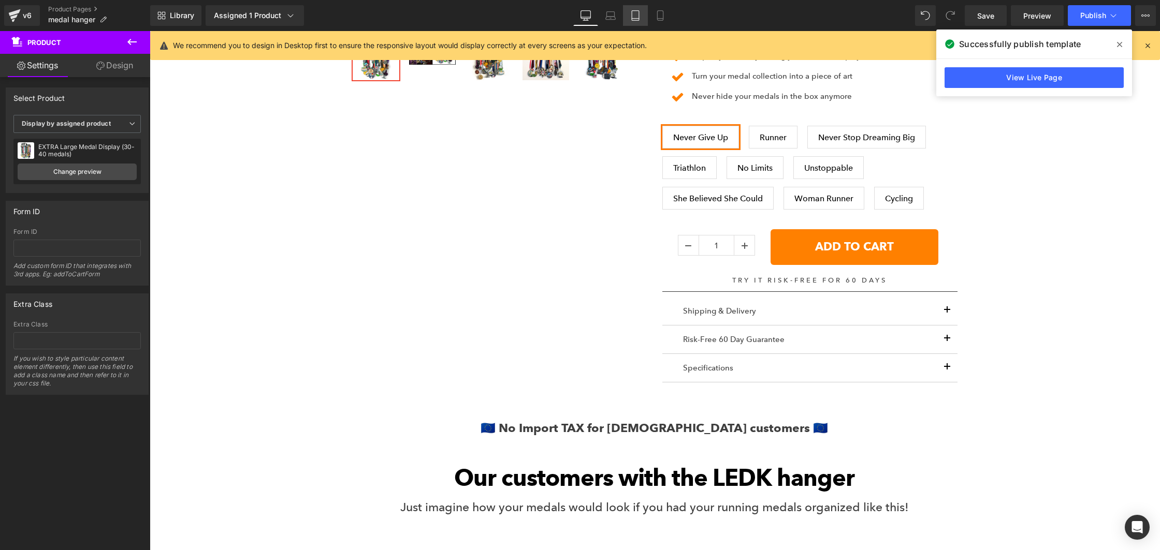
click at [629, 10] on link "Tablet" at bounding box center [635, 15] width 25 height 21
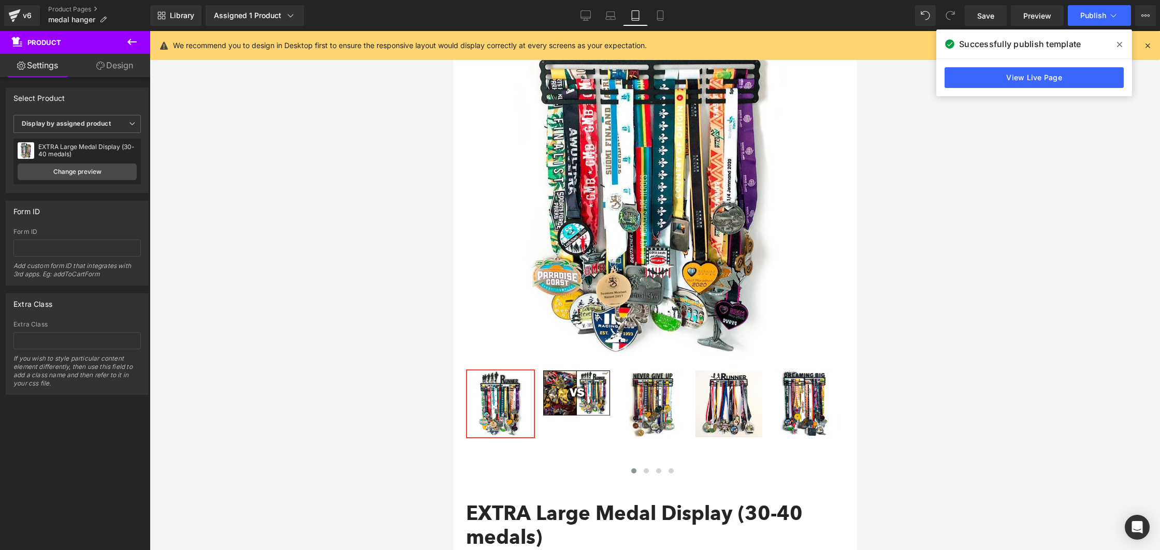
scroll to position [584, 0]
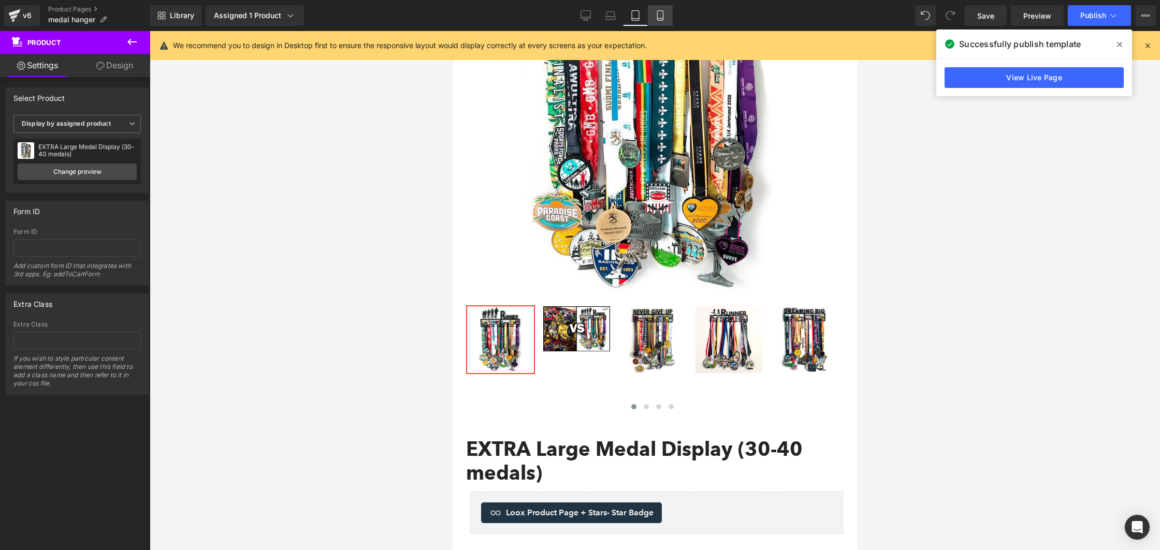
click at [662, 23] on link "Mobile" at bounding box center [660, 15] width 25 height 21
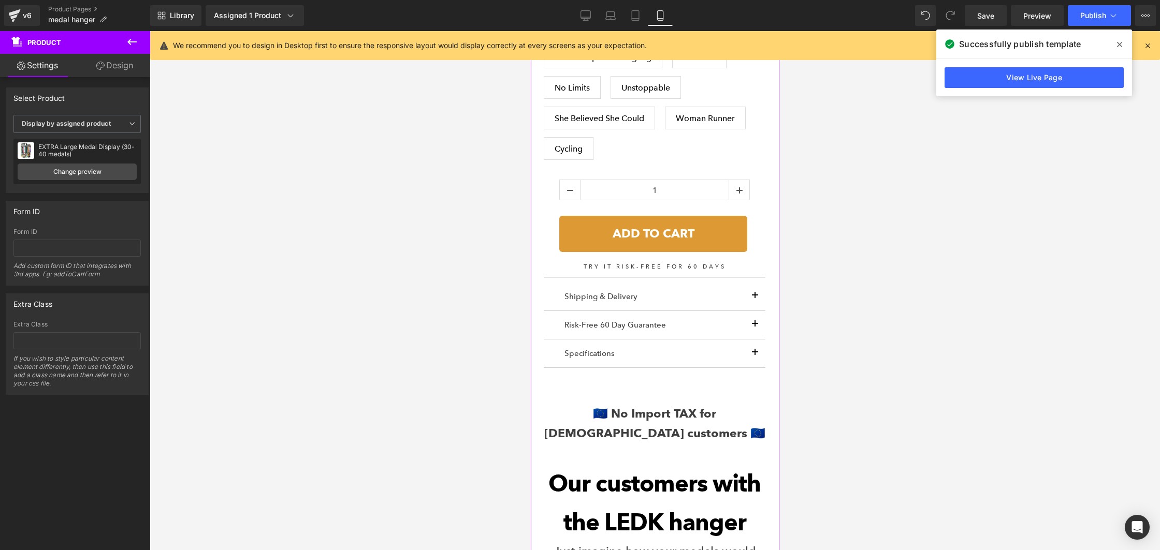
scroll to position [1096, 0]
click at [570, 218] on button "ADD TO CART" at bounding box center [653, 234] width 188 height 36
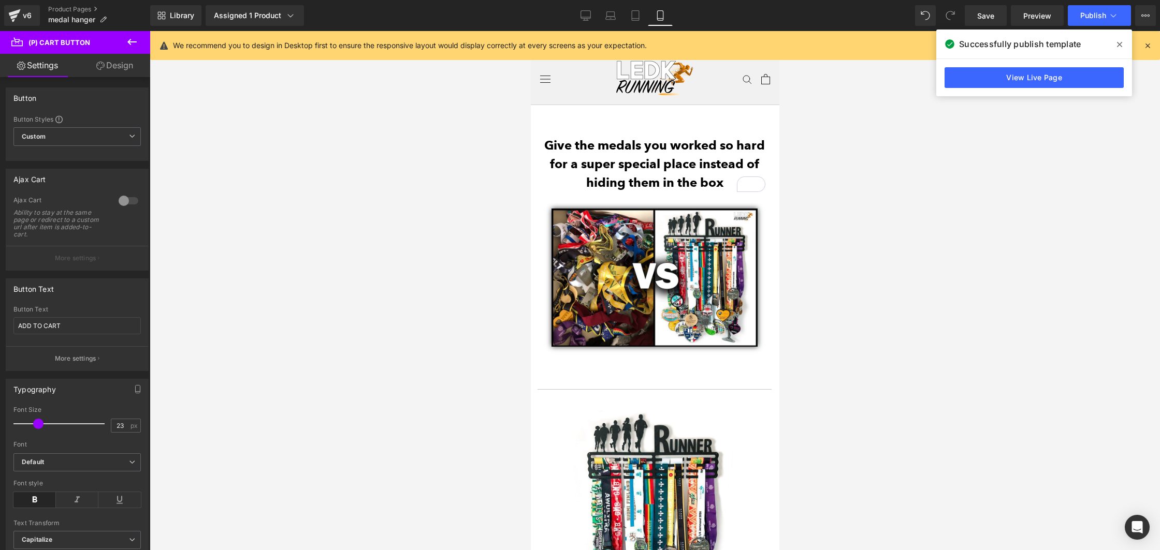
scroll to position [231, 0]
